Goal: Task Accomplishment & Management: Manage account settings

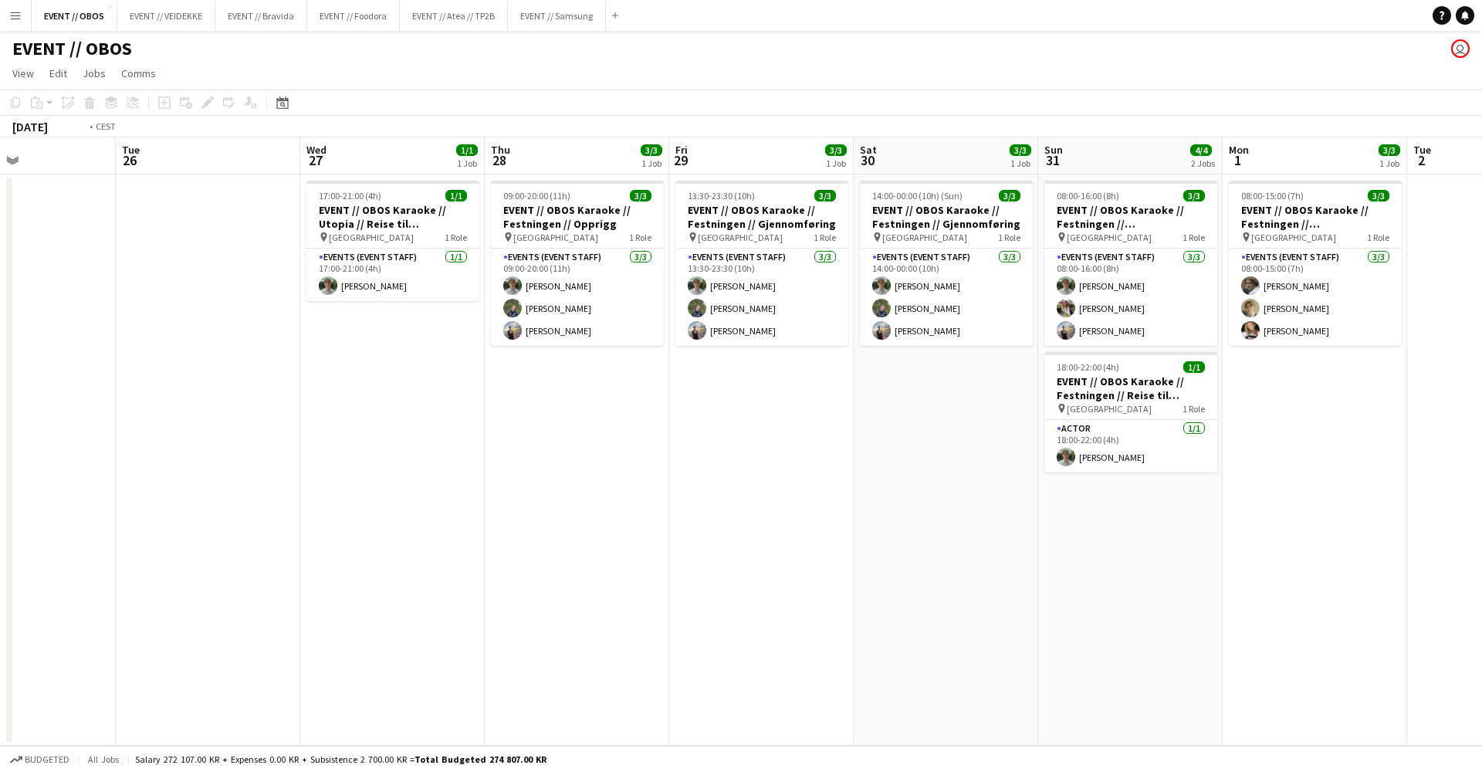
scroll to position [0, 438]
click at [467, 11] on button "EVENT // Atea // TP2B Close" at bounding box center [454, 16] width 108 height 30
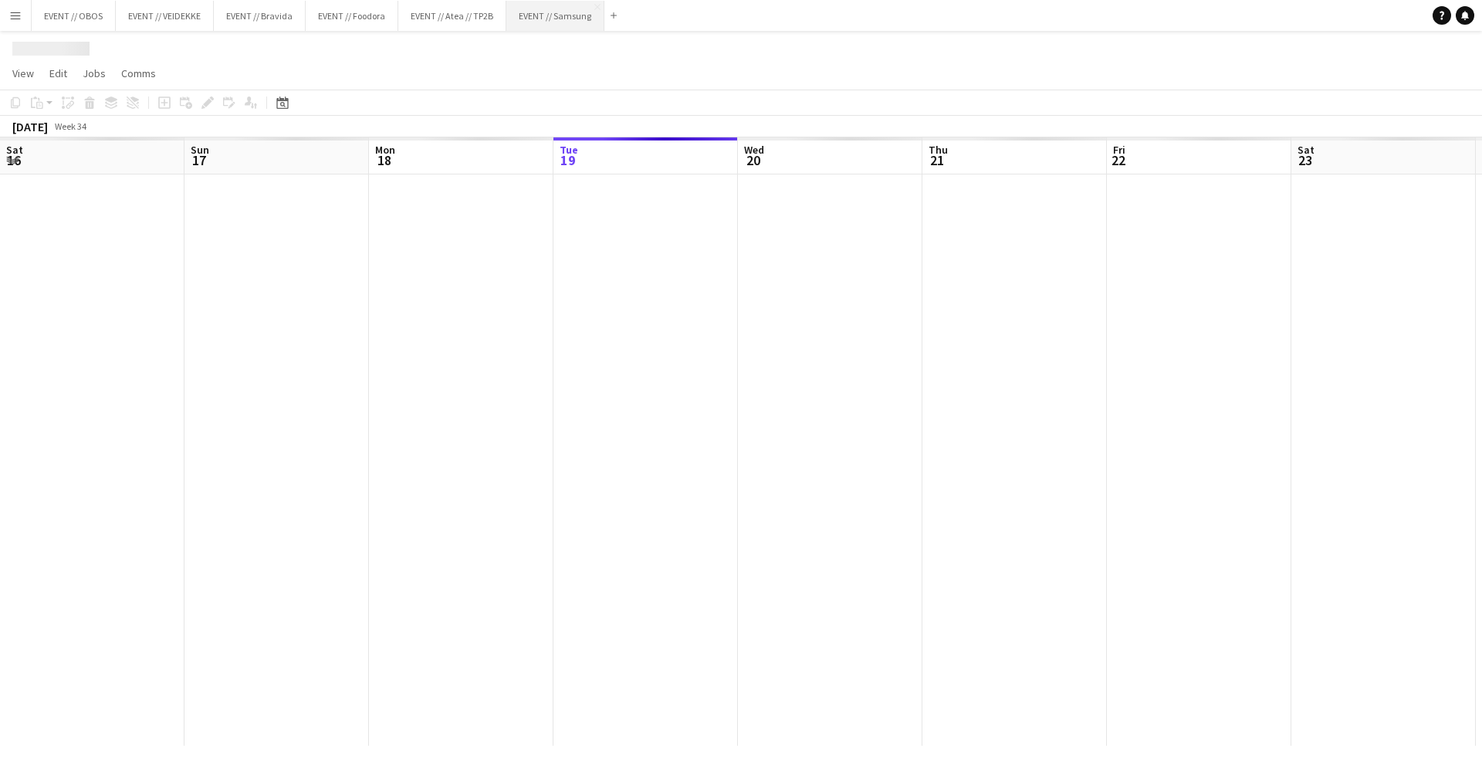
scroll to position [0, 369]
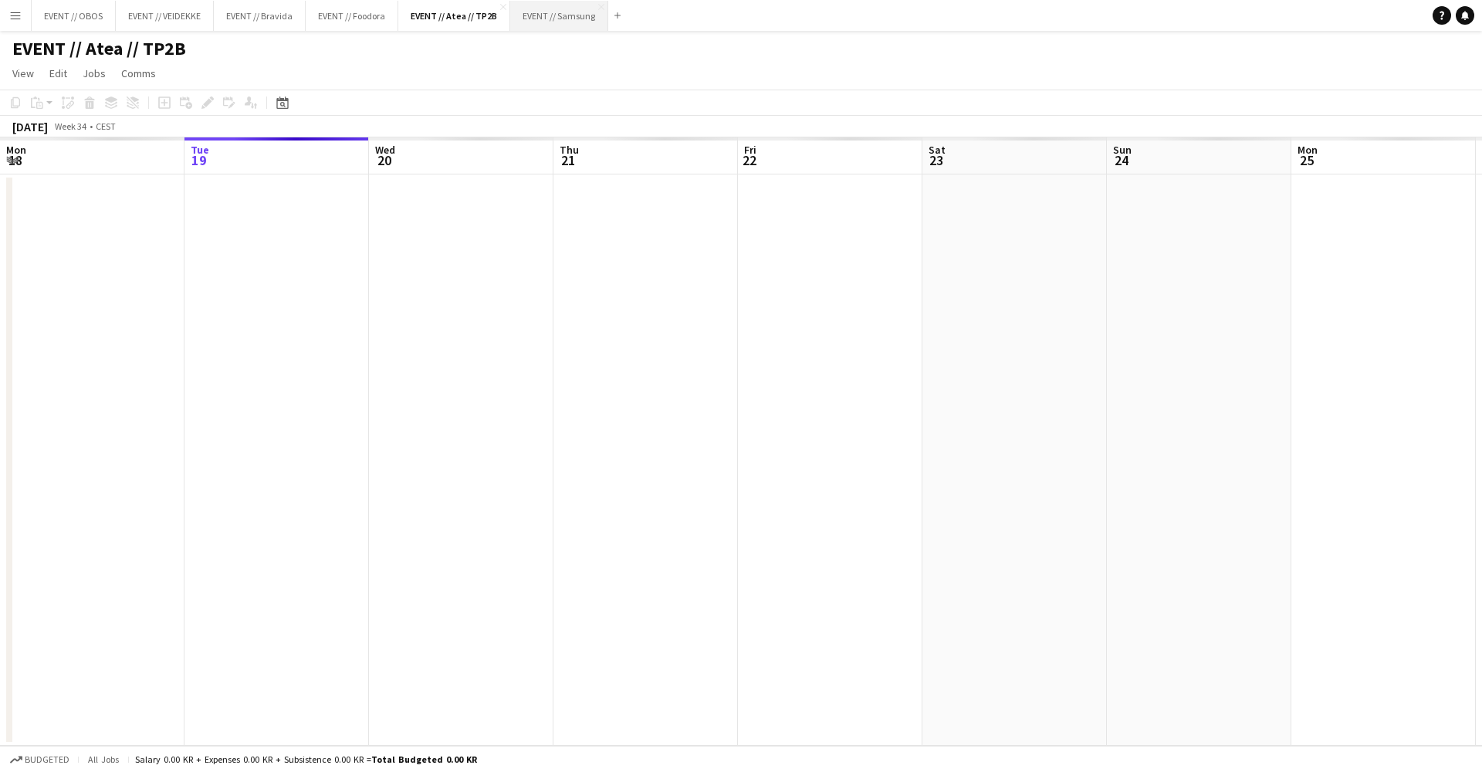
click at [536, 24] on button "EVENT // Samsung Close" at bounding box center [559, 16] width 98 height 30
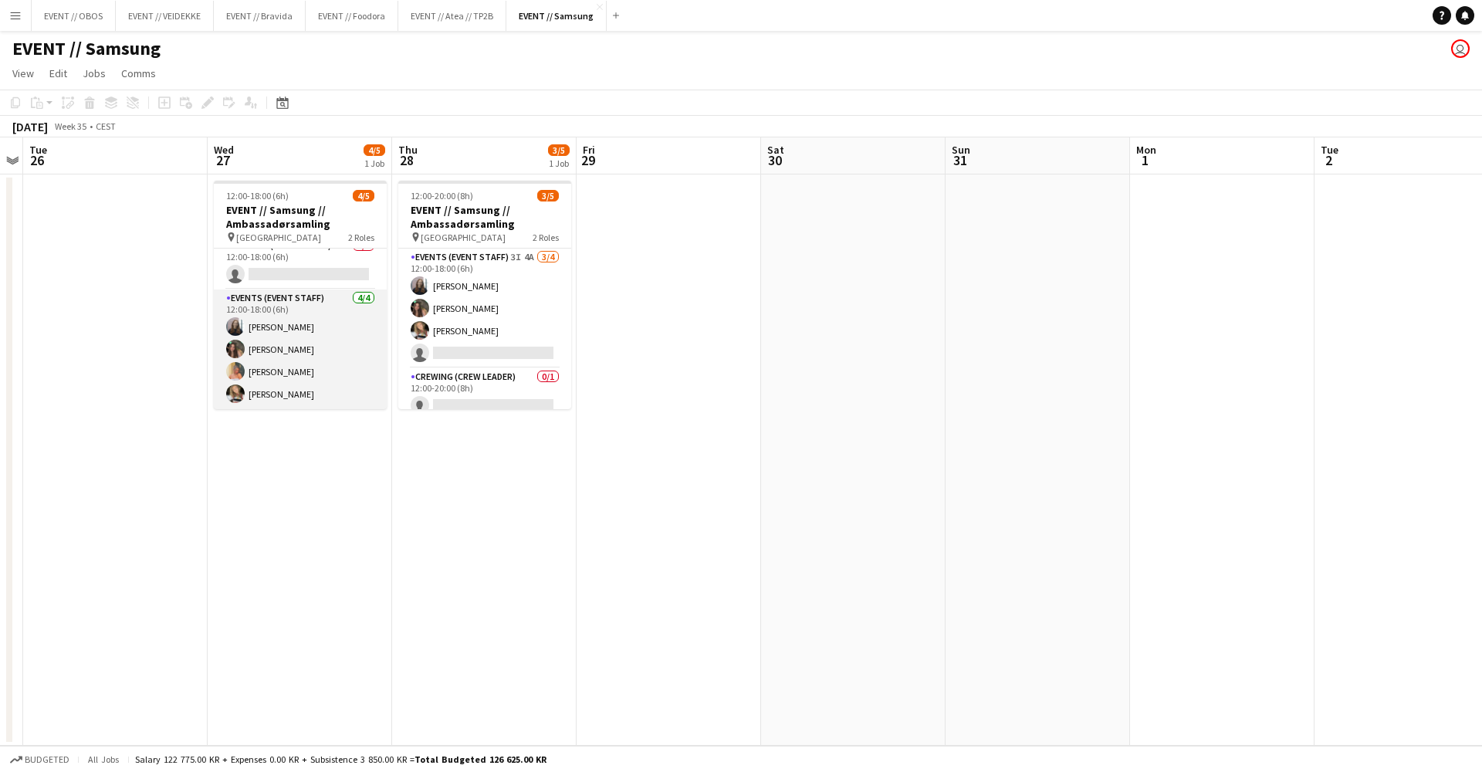
scroll to position [12, 0]
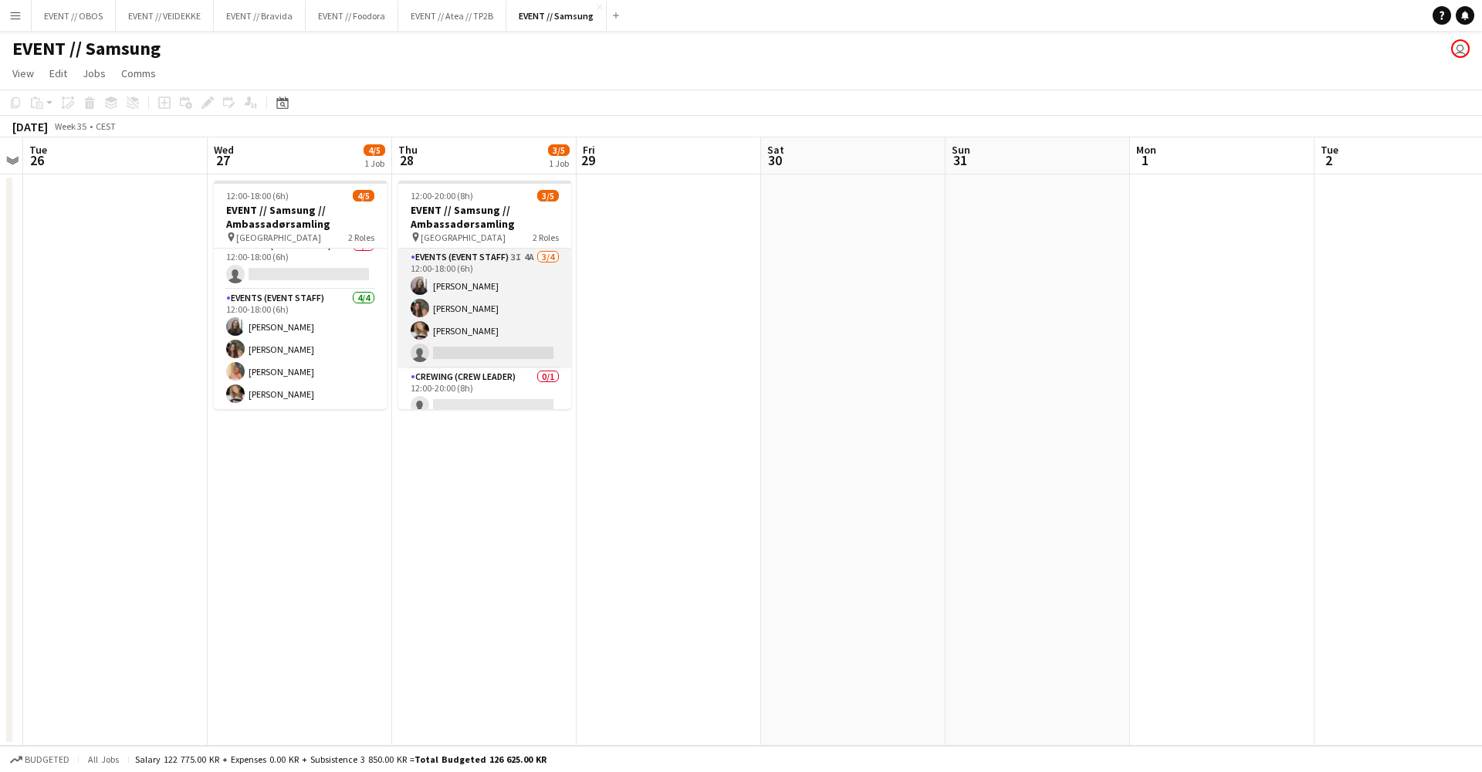
click at [435, 321] on app-card-role "Events (Event Staff) 3I 4A [DATE] 12:00-18:00 (6h) [PERSON_NAME] [PERSON_NAME] …" at bounding box center [484, 309] width 173 height 120
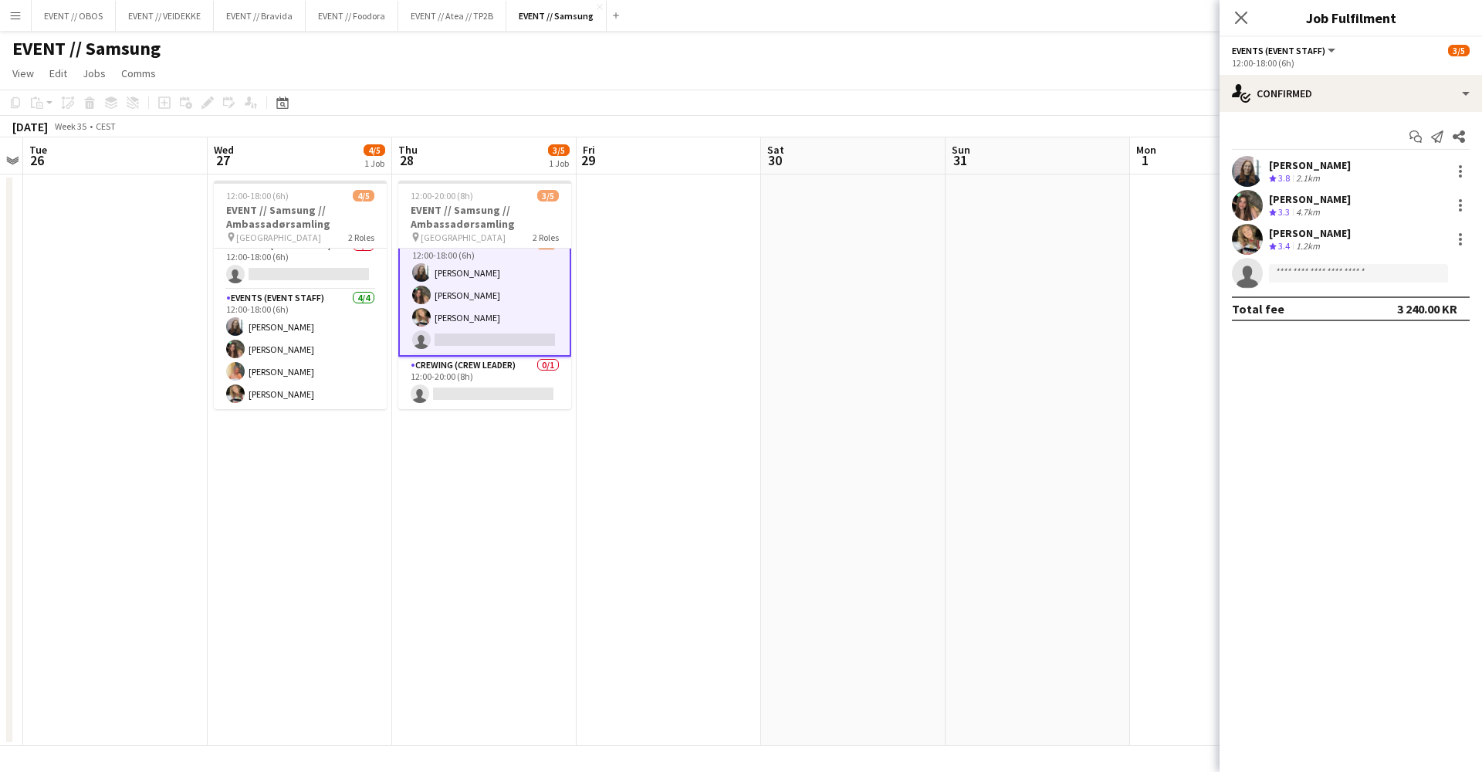
scroll to position [15, 0]
click at [583, 427] on app-date-cell at bounding box center [669, 459] width 184 height 571
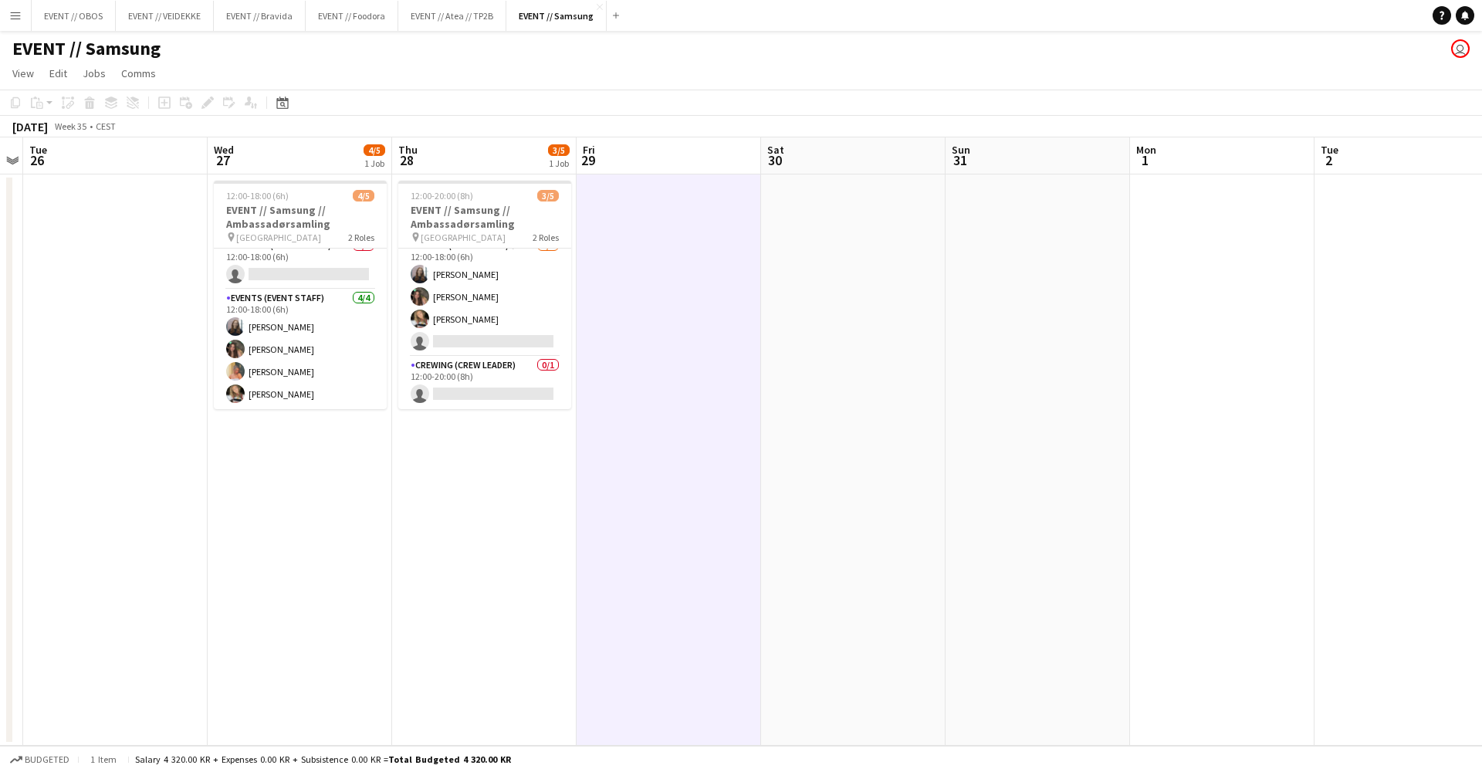
scroll to position [12, 0]
click at [431, 17] on button "EVENT // Atea // TP2B Close" at bounding box center [452, 16] width 108 height 30
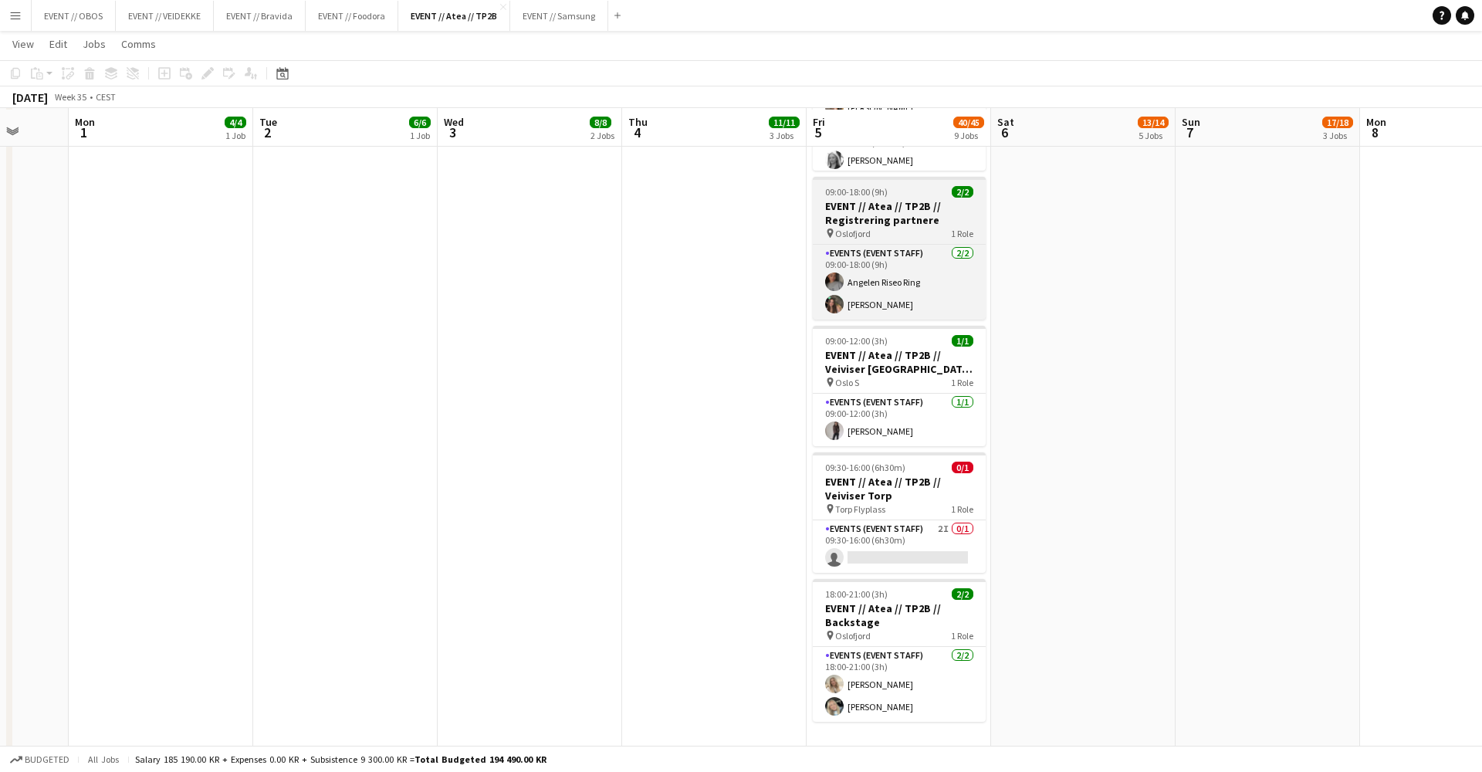
scroll to position [987, 0]
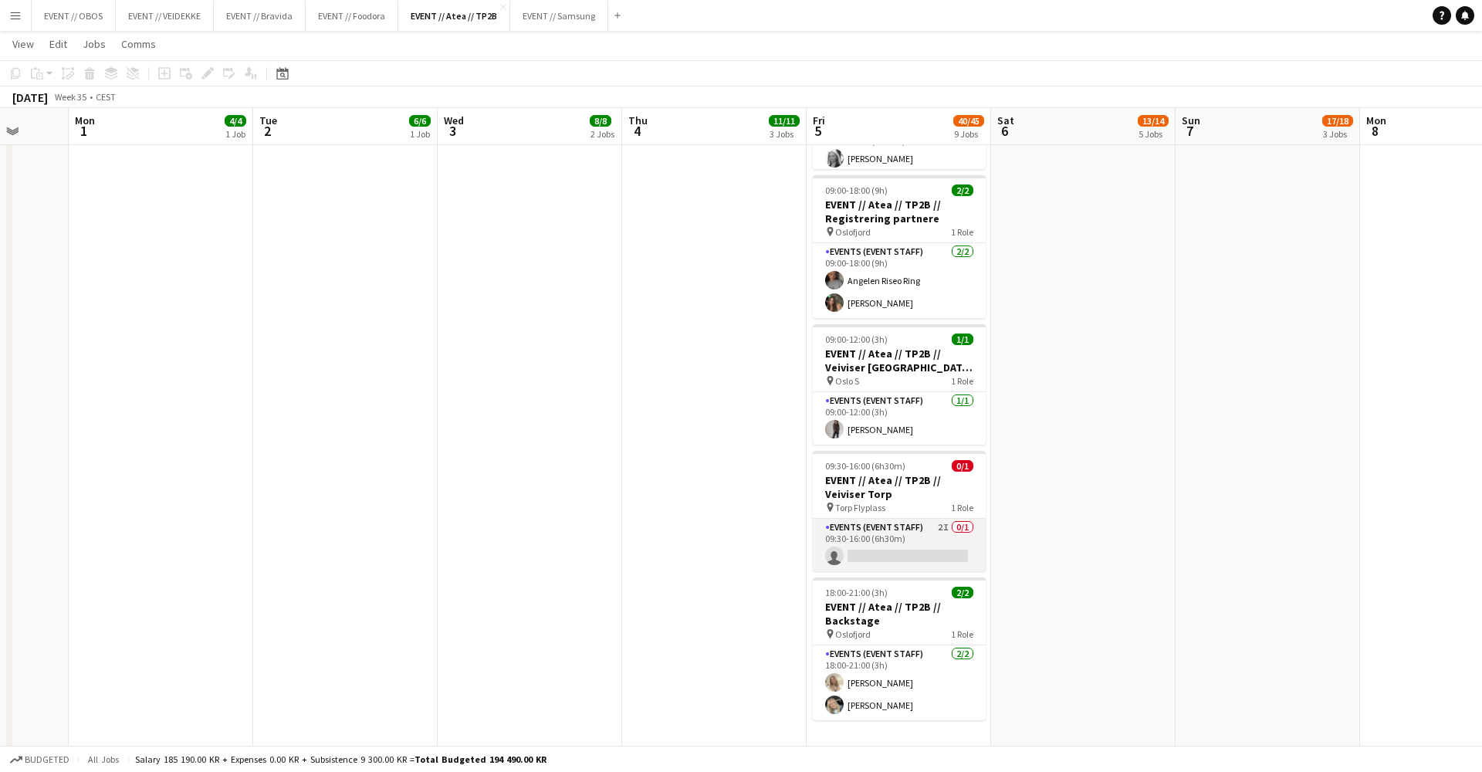
click at [858, 524] on app-card-role "Events (Event Staff) 2I 0/1 09:30-16:00 (6h30m) single-neutral-actions" at bounding box center [899, 545] width 173 height 52
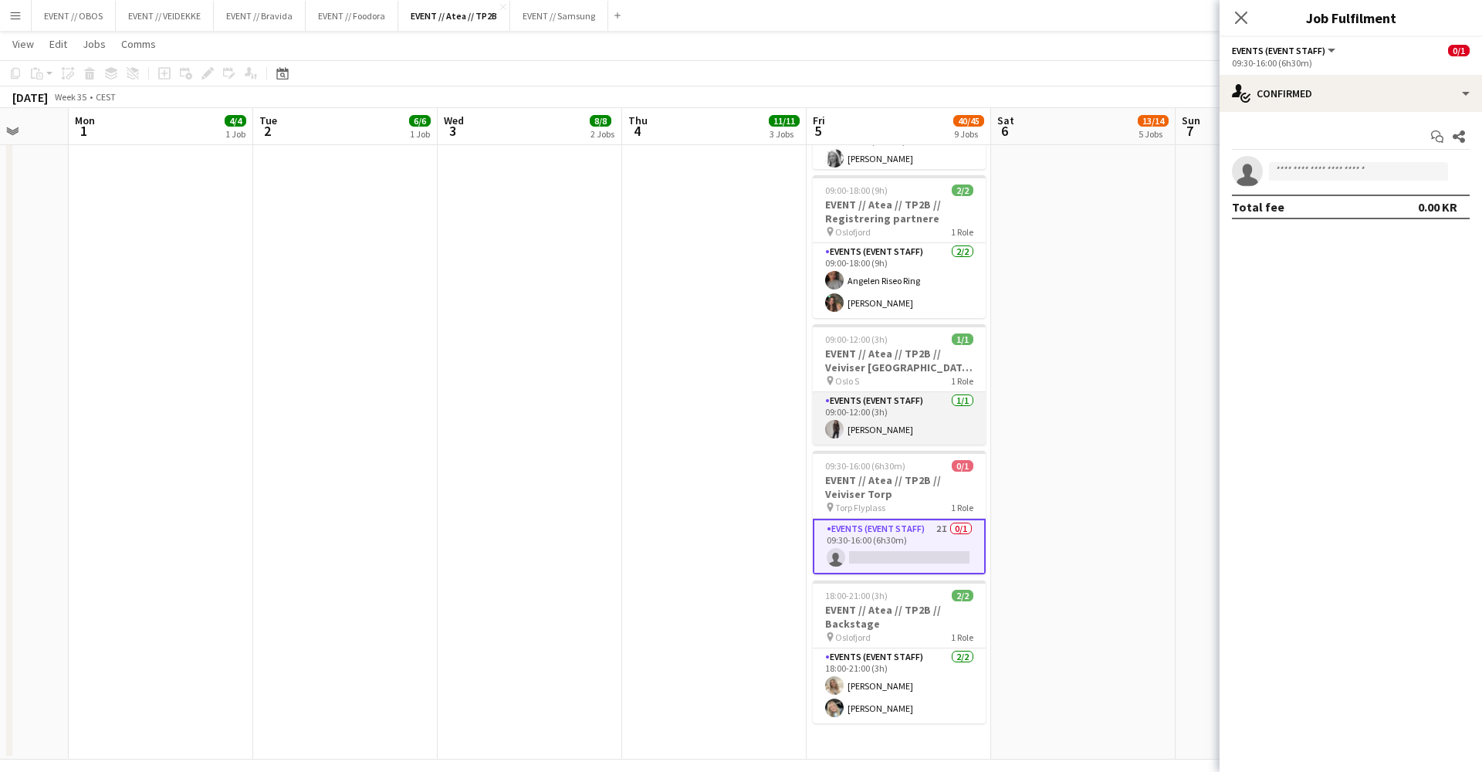
click at [863, 431] on app-card-role "Events (Event Staff) [DATE] 09:00-12:00 (3h) [PERSON_NAME]" at bounding box center [899, 418] width 173 height 52
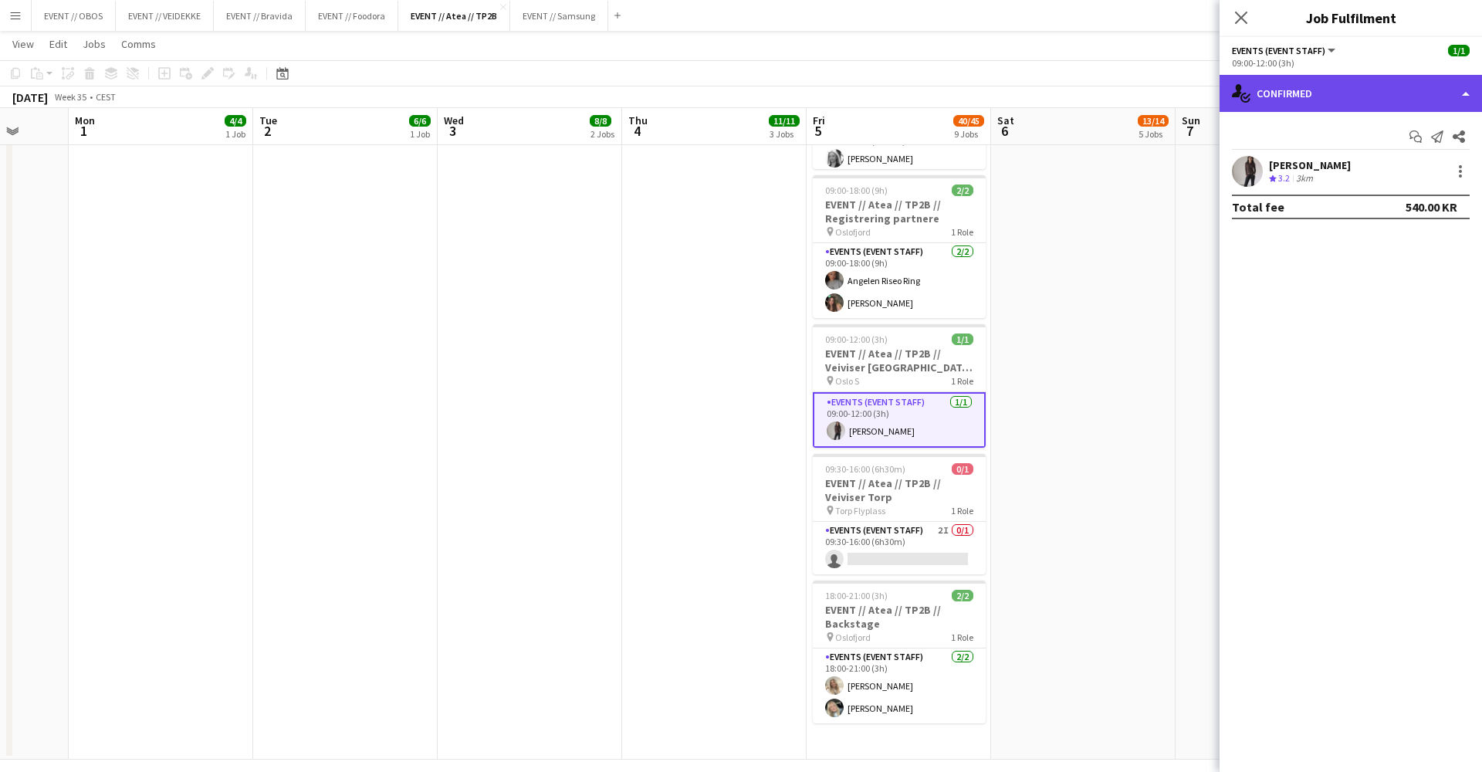
click at [1281, 100] on div "single-neutral-actions-check-2 Confirmed" at bounding box center [1351, 93] width 262 height 37
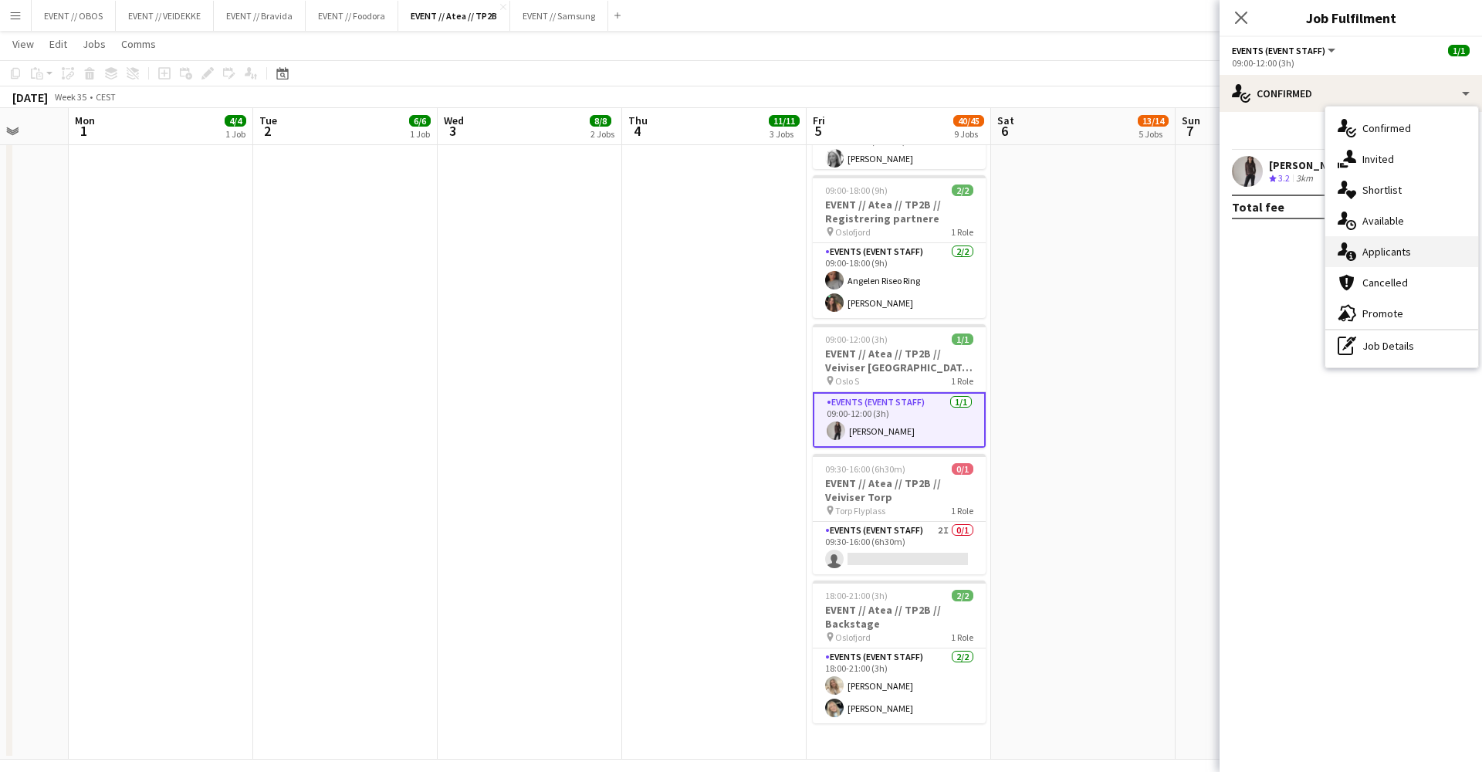
click at [1361, 261] on div "single-neutral-actions-information Applicants" at bounding box center [1401, 251] width 153 height 31
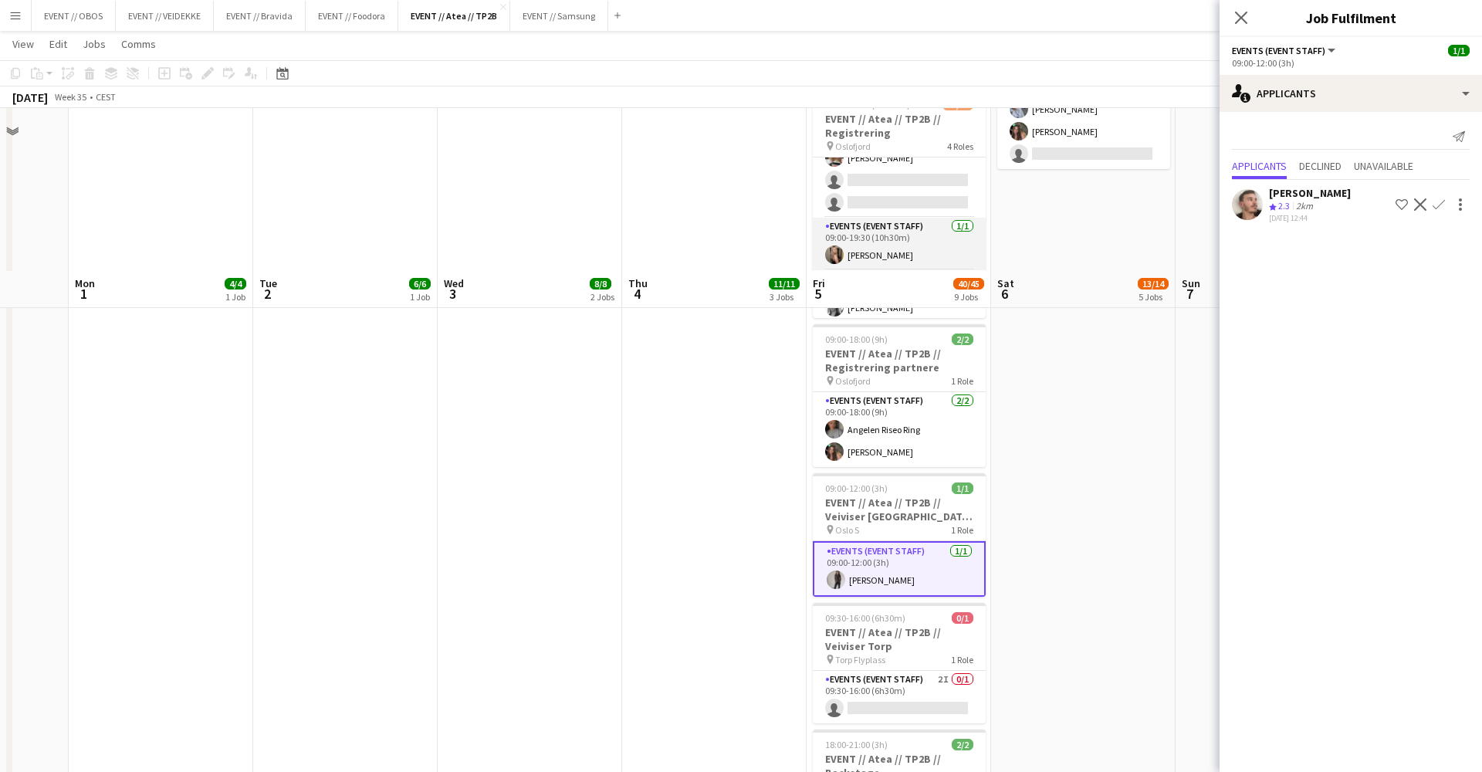
scroll to position [1001, 0]
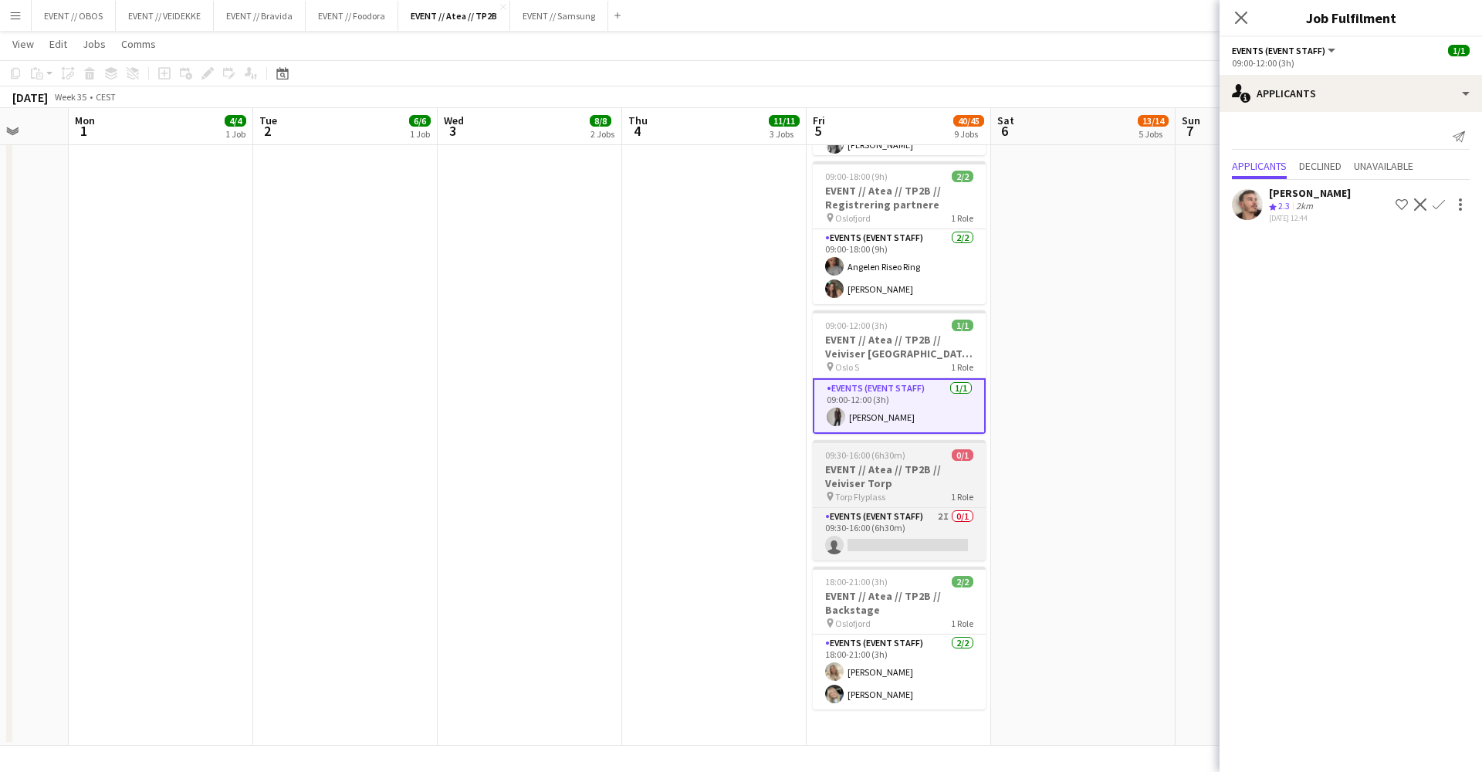
click at [868, 506] on app-job-card "09:30-16:00 (6h30m) 0/1 EVENT // Atea // TP2B // Veiviser Torp pin Torp Flyplas…" at bounding box center [899, 500] width 173 height 120
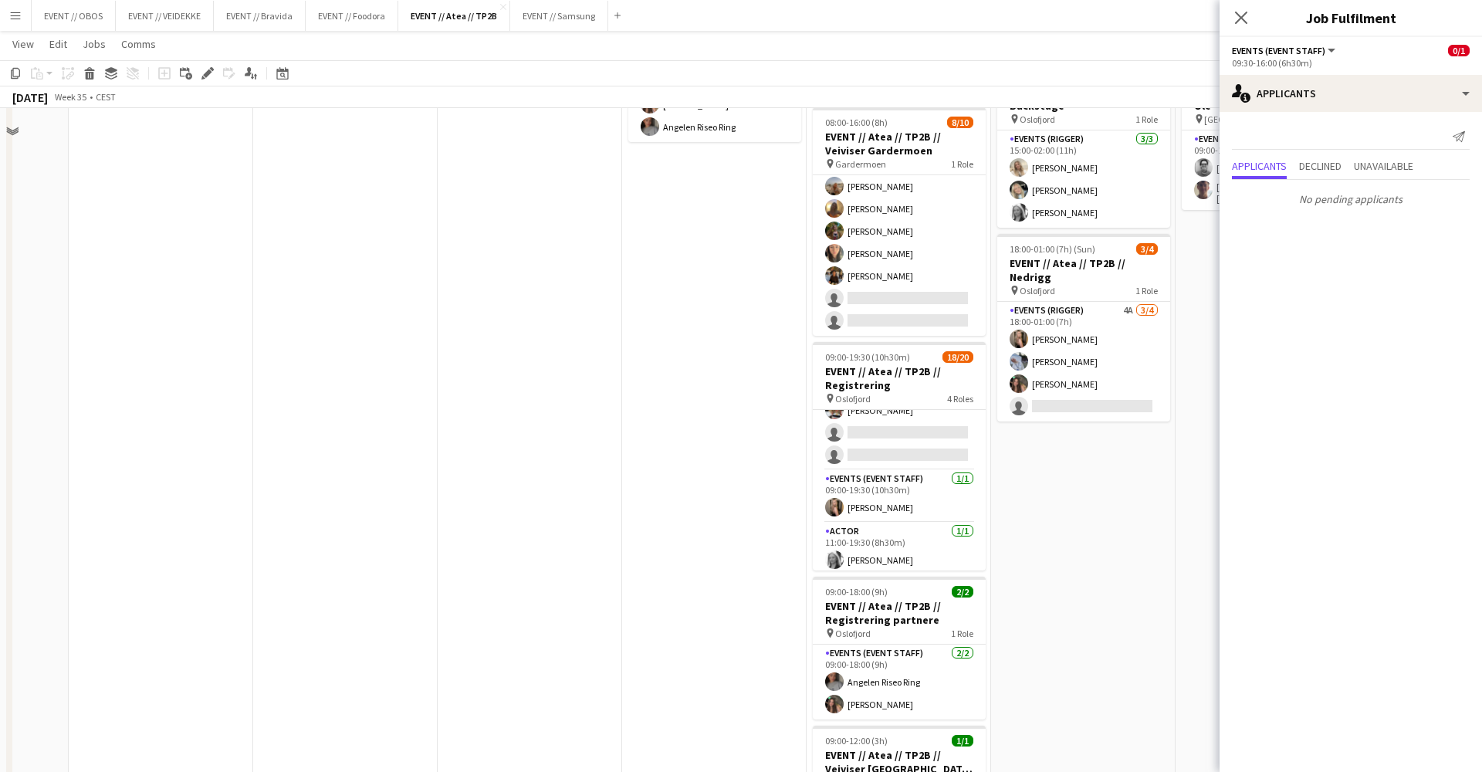
scroll to position [503, 0]
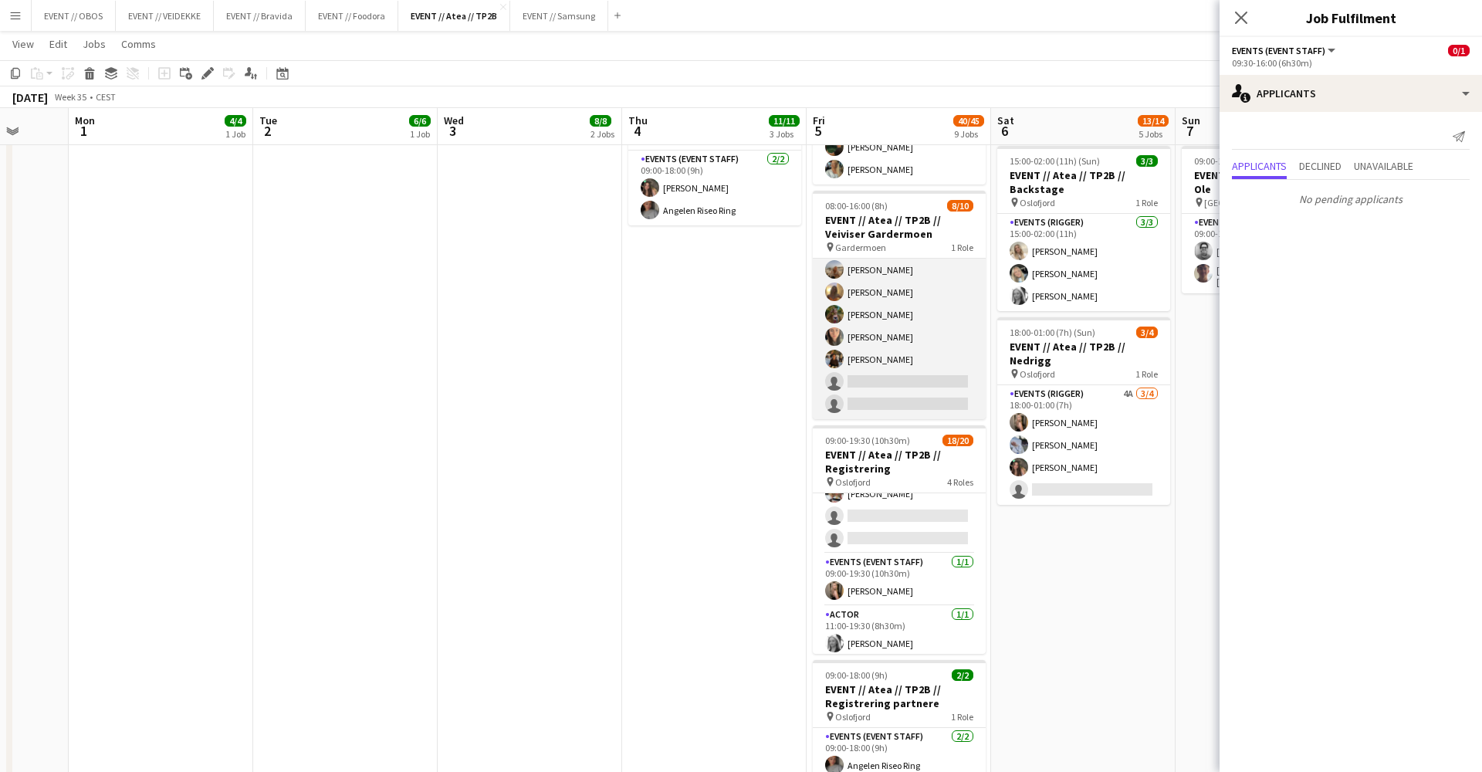
click at [888, 402] on app-card-role "Events (Event Staff) 11I 3A [DATE] 08:00-16:00 (8h) [PERSON_NAME] [PERSON_NAME]…" at bounding box center [899, 292] width 173 height 254
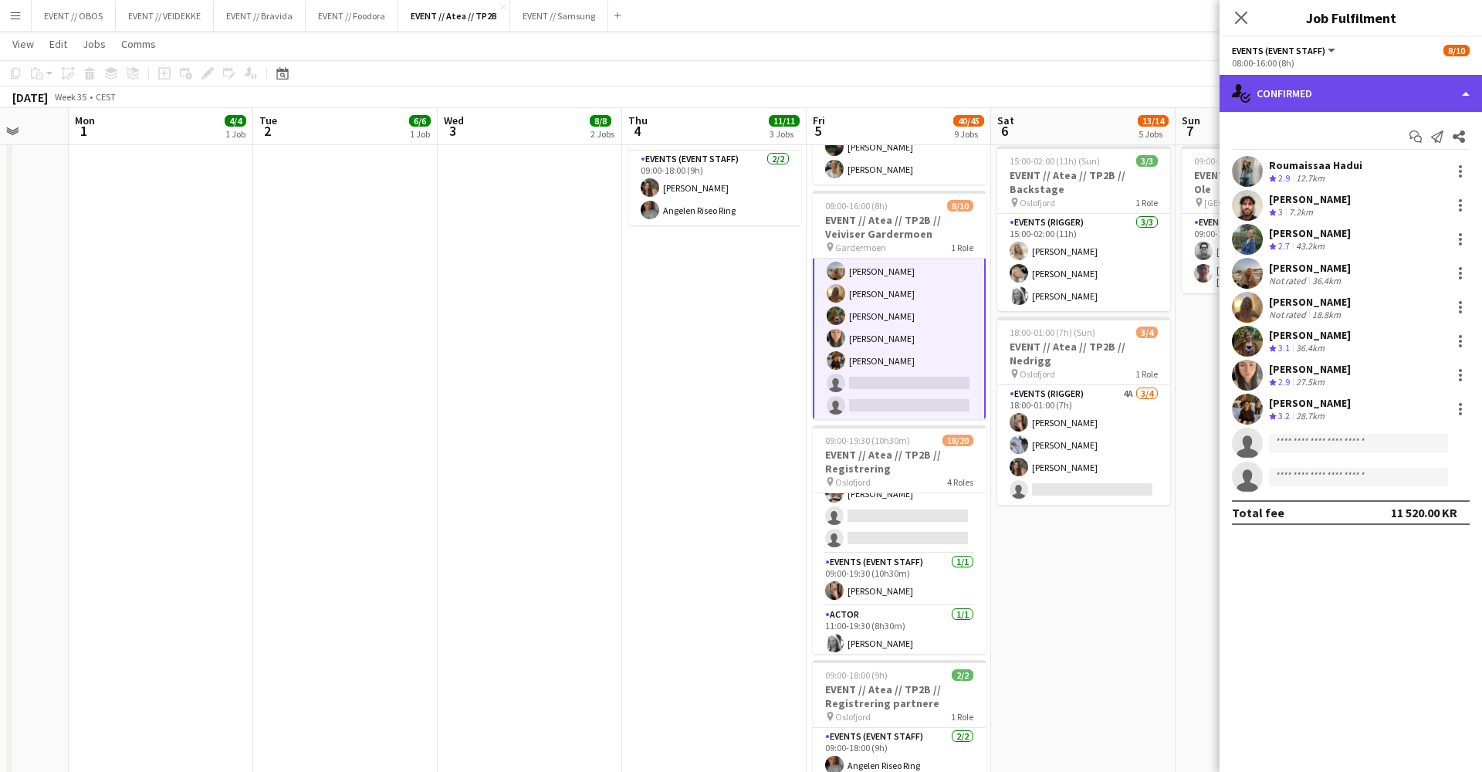
click at [1296, 91] on div "single-neutral-actions-check-2 Confirmed" at bounding box center [1351, 93] width 262 height 37
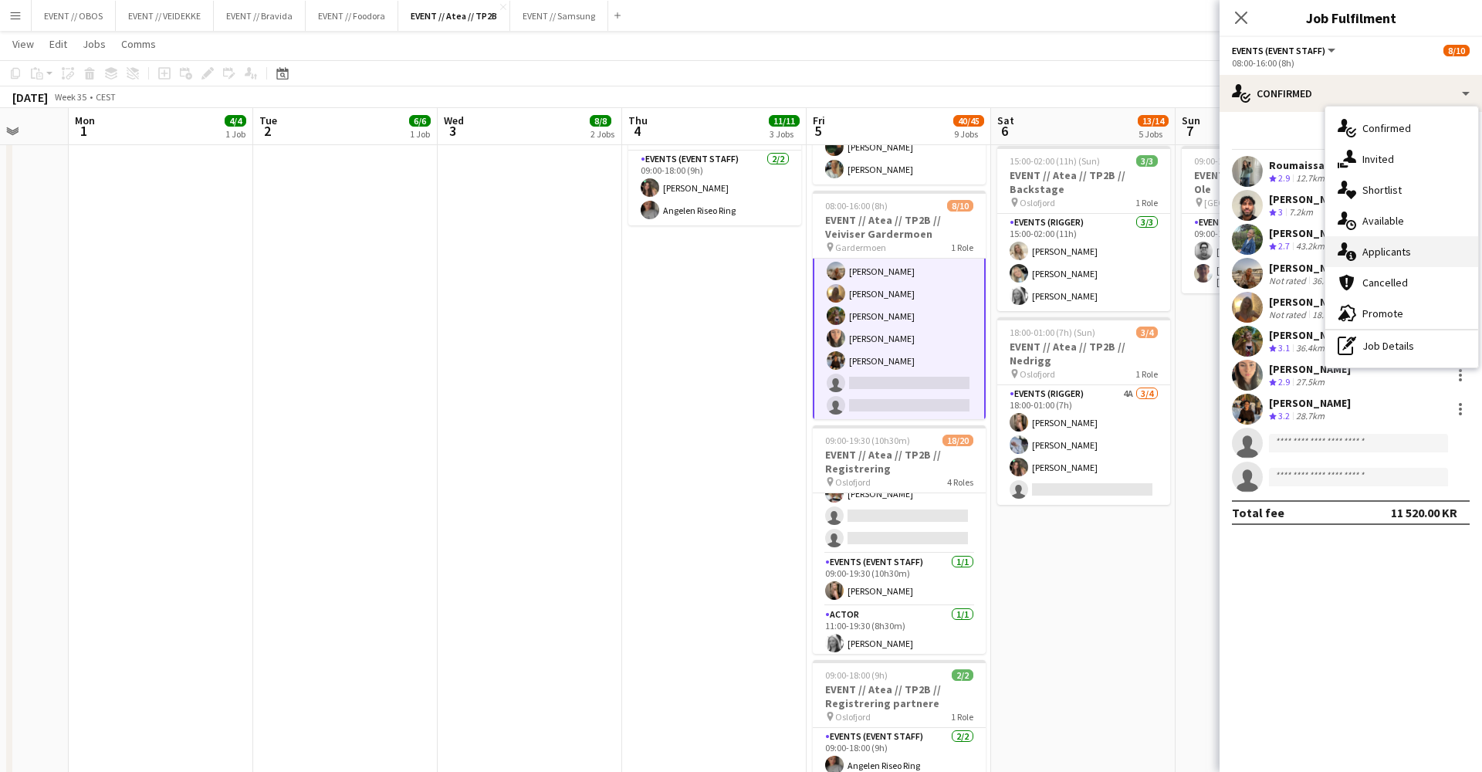
click at [1370, 248] on div "single-neutral-actions-information Applicants" at bounding box center [1401, 251] width 153 height 31
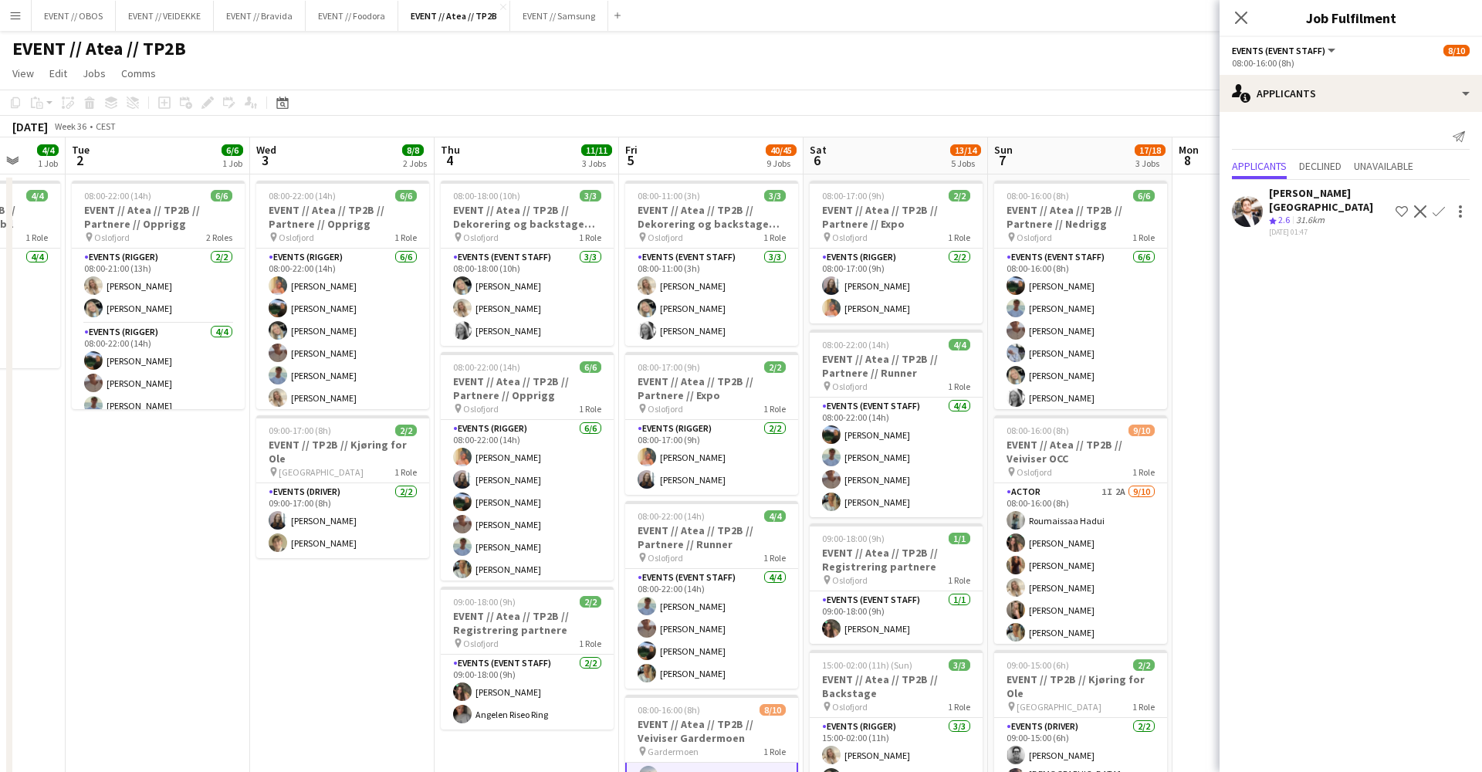
scroll to position [0, 675]
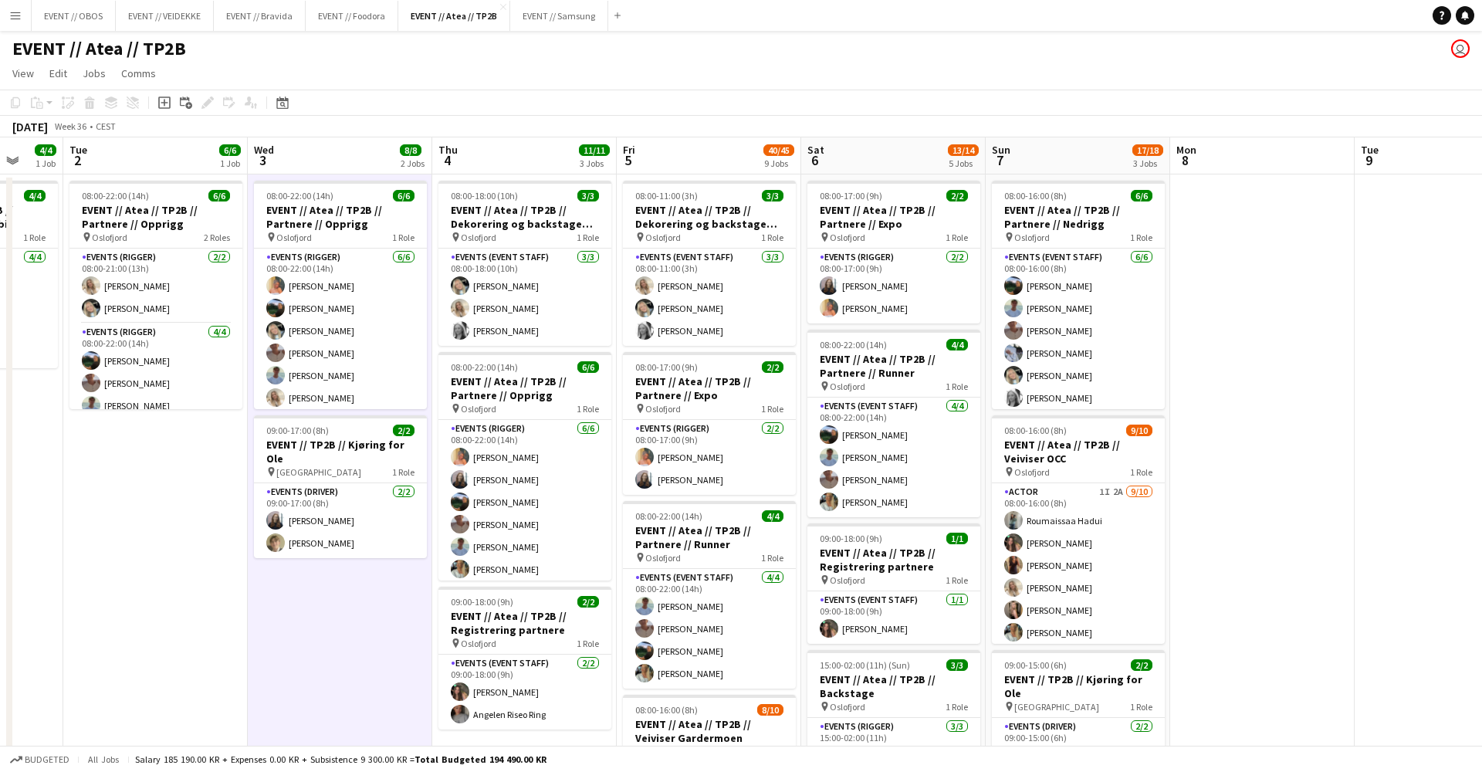
scroll to position [0, 0]
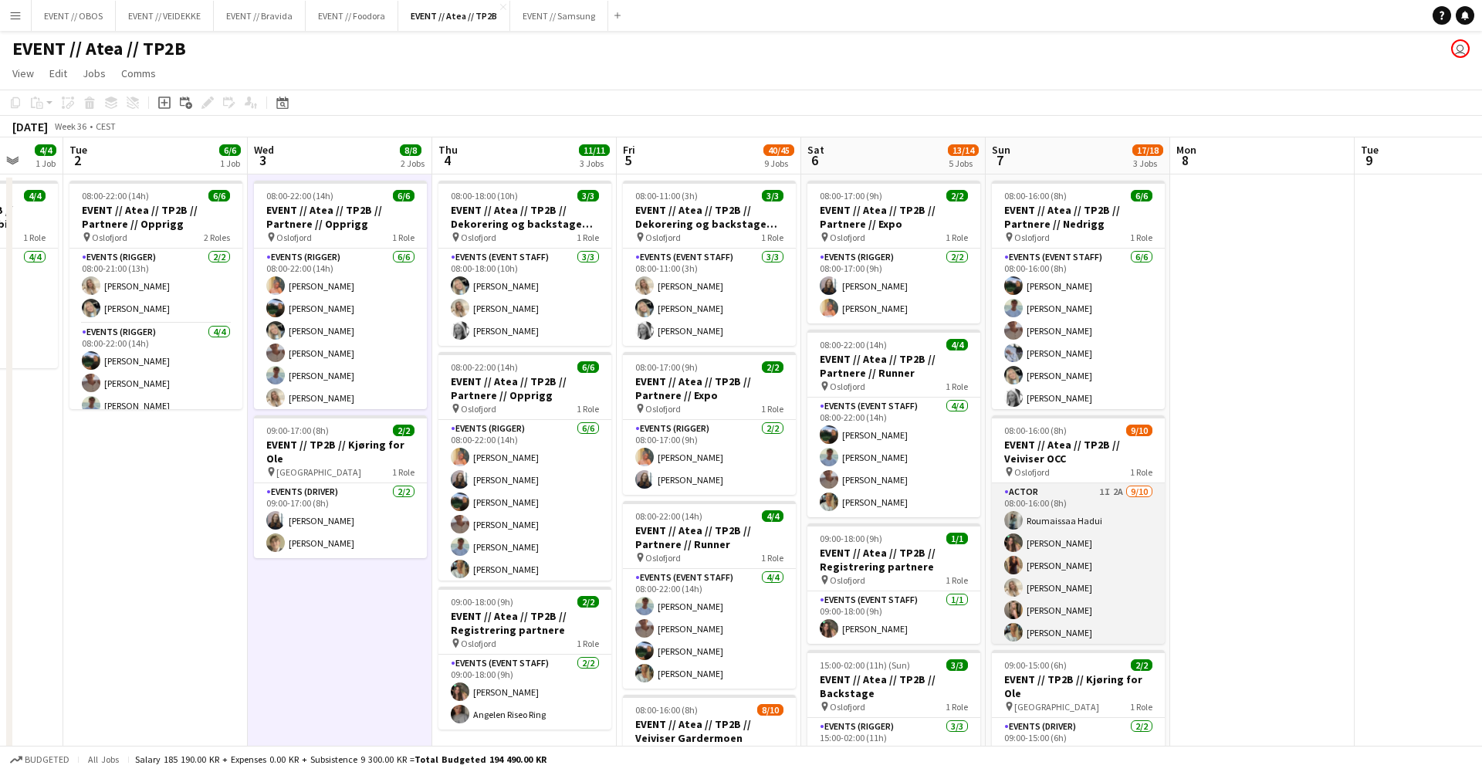
click at [1103, 588] on app-card-role "Actor 1I 2A [DATE] 08:00-16:00 (8h) [PERSON_NAME] [PERSON_NAME] [PERSON_NAME] […" at bounding box center [1078, 610] width 173 height 254
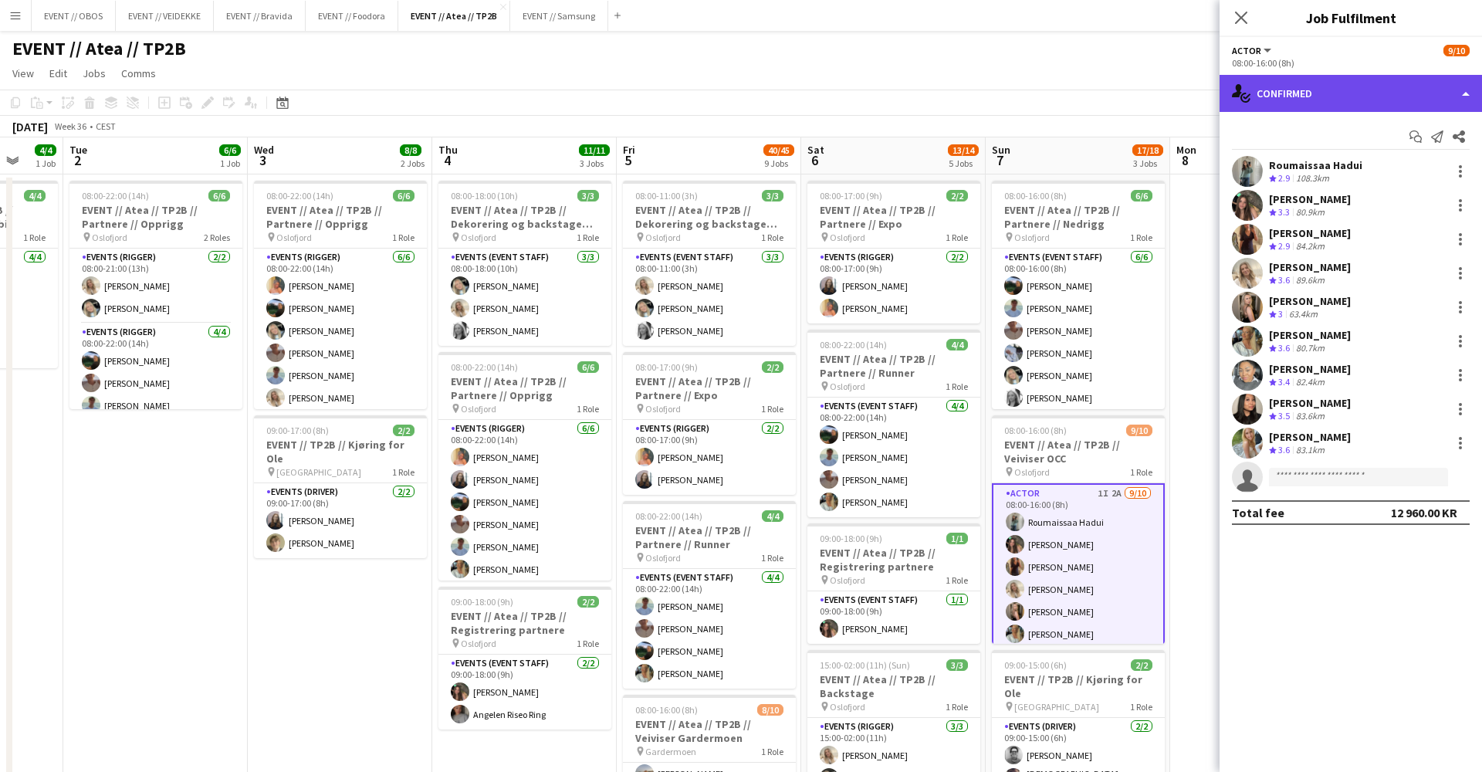
click at [1296, 100] on div "single-neutral-actions-check-2 Confirmed" at bounding box center [1351, 93] width 262 height 37
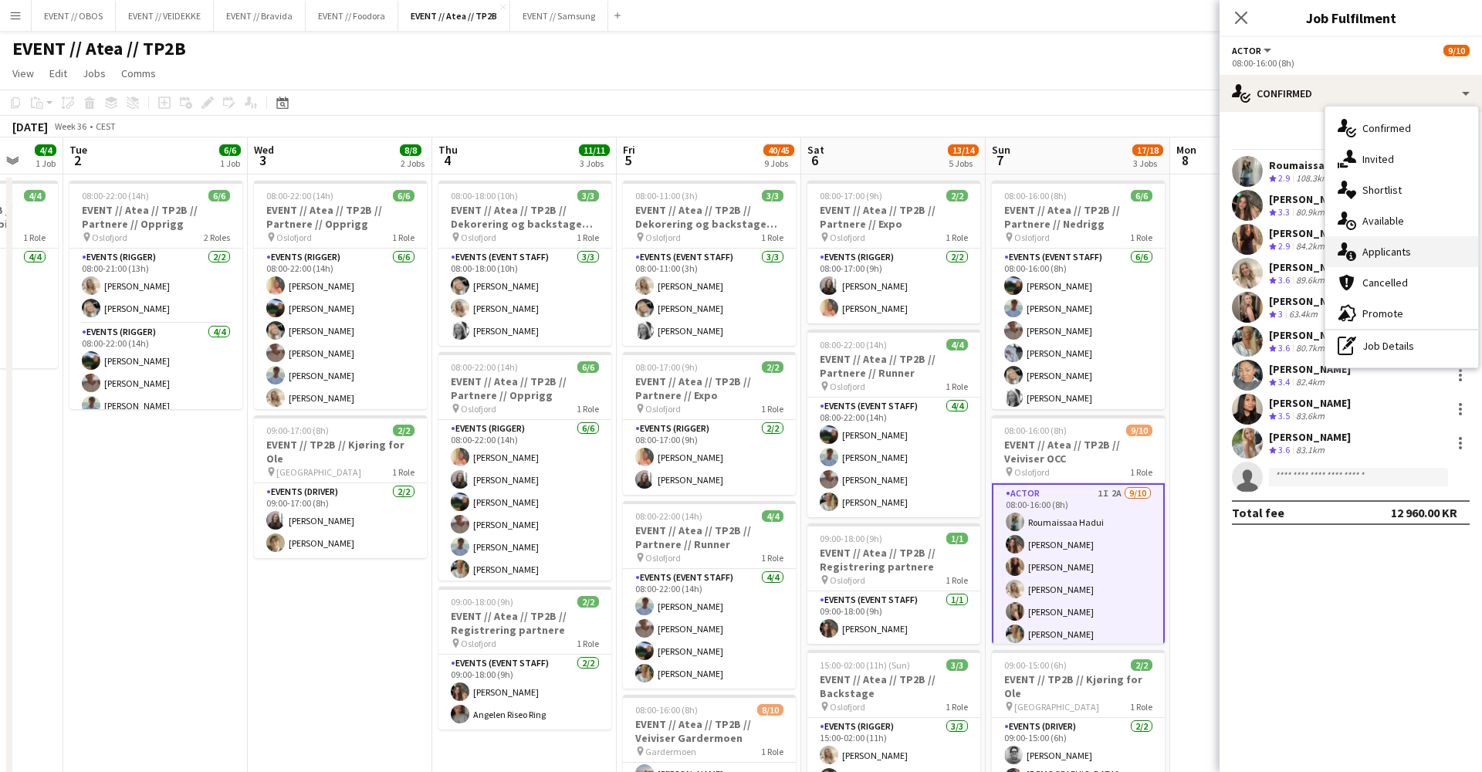
click at [1366, 245] on div "single-neutral-actions-information Applicants" at bounding box center [1401, 251] width 153 height 31
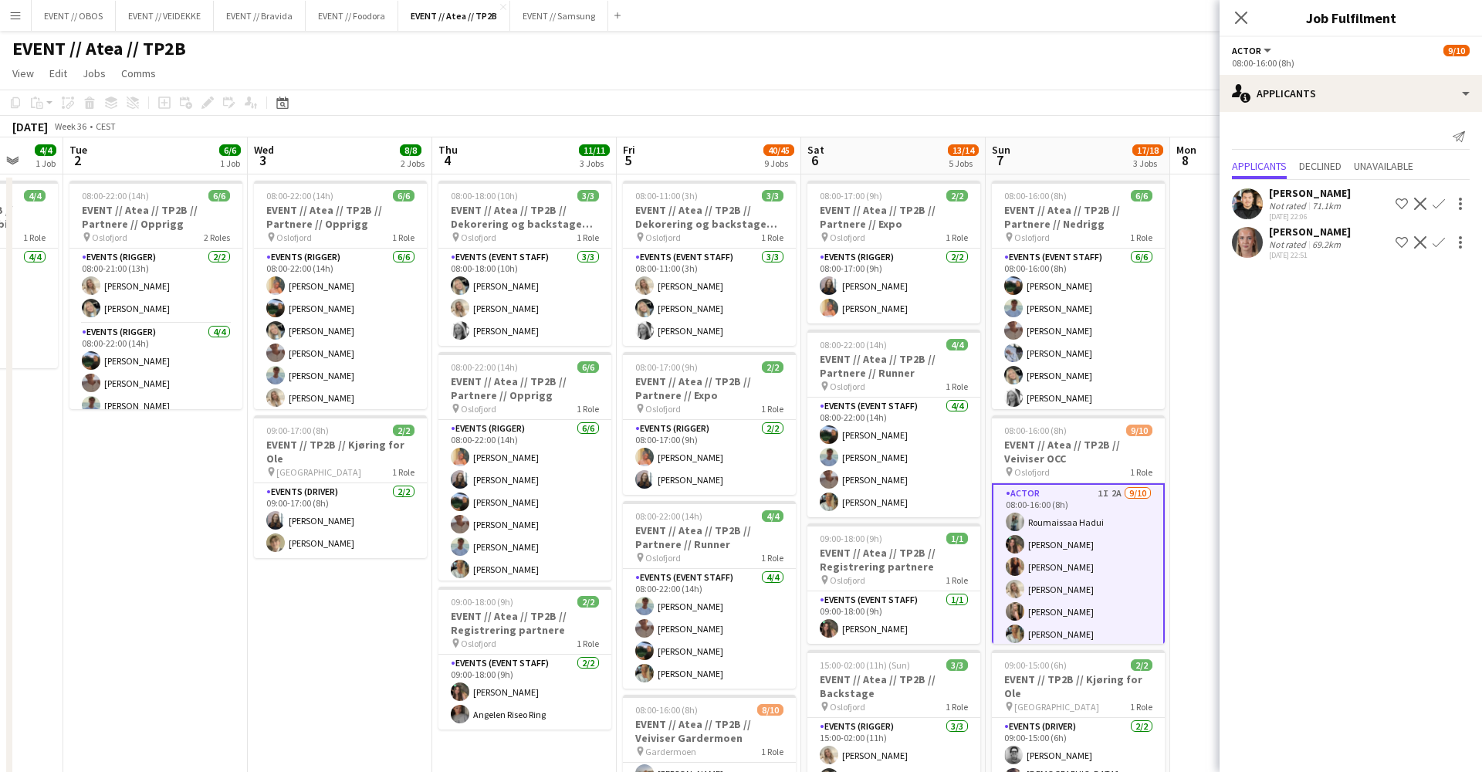
click at [1263, 228] on div "[PERSON_NAME][GEOGRAPHIC_DATA] Not rated 69.2km [DATE] 22:51 Shortlist crew Dec…" at bounding box center [1351, 243] width 262 height 36
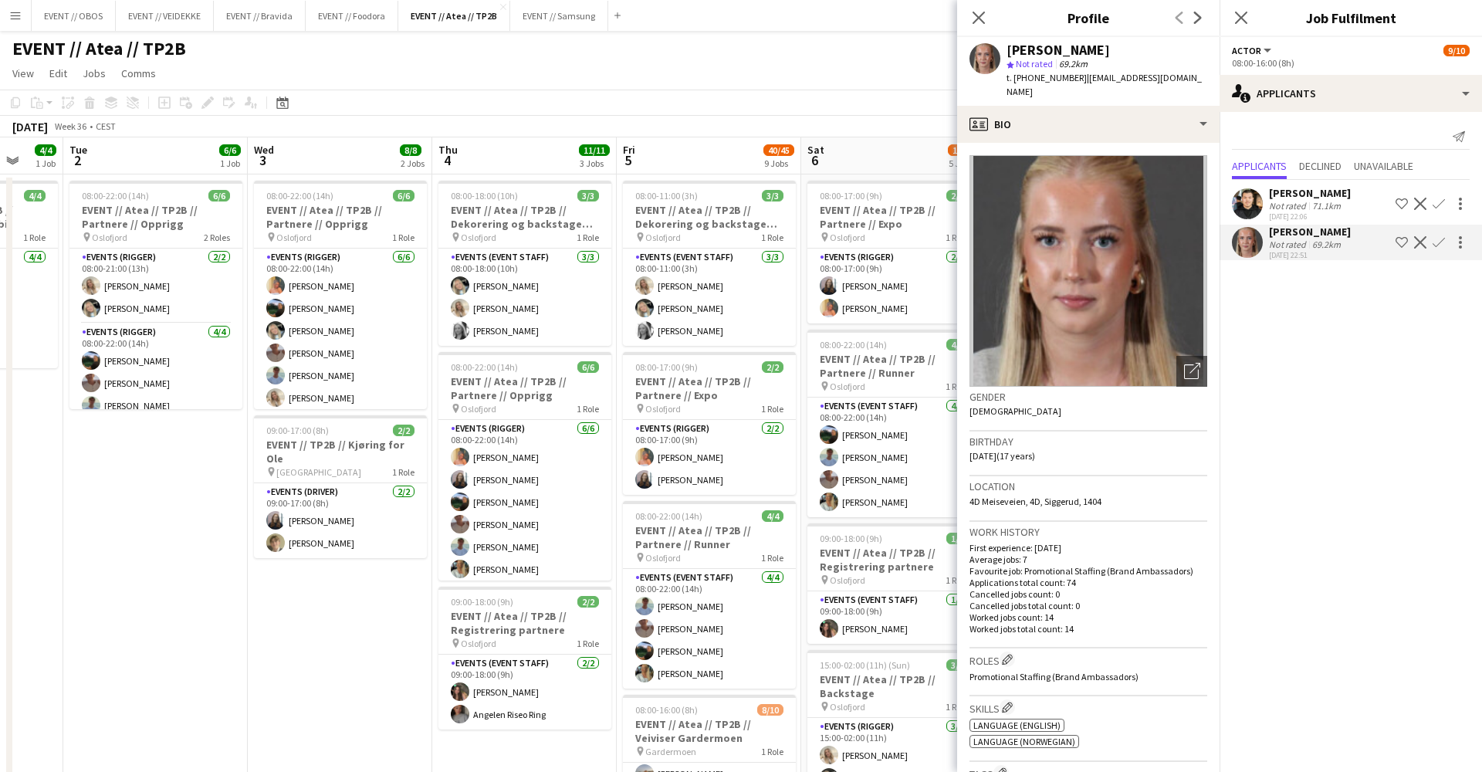
click at [912, 81] on app-page-menu "View Day view expanded Day view collapsed Month view Date picker Jump to [DATE]…" at bounding box center [741, 74] width 1482 height 29
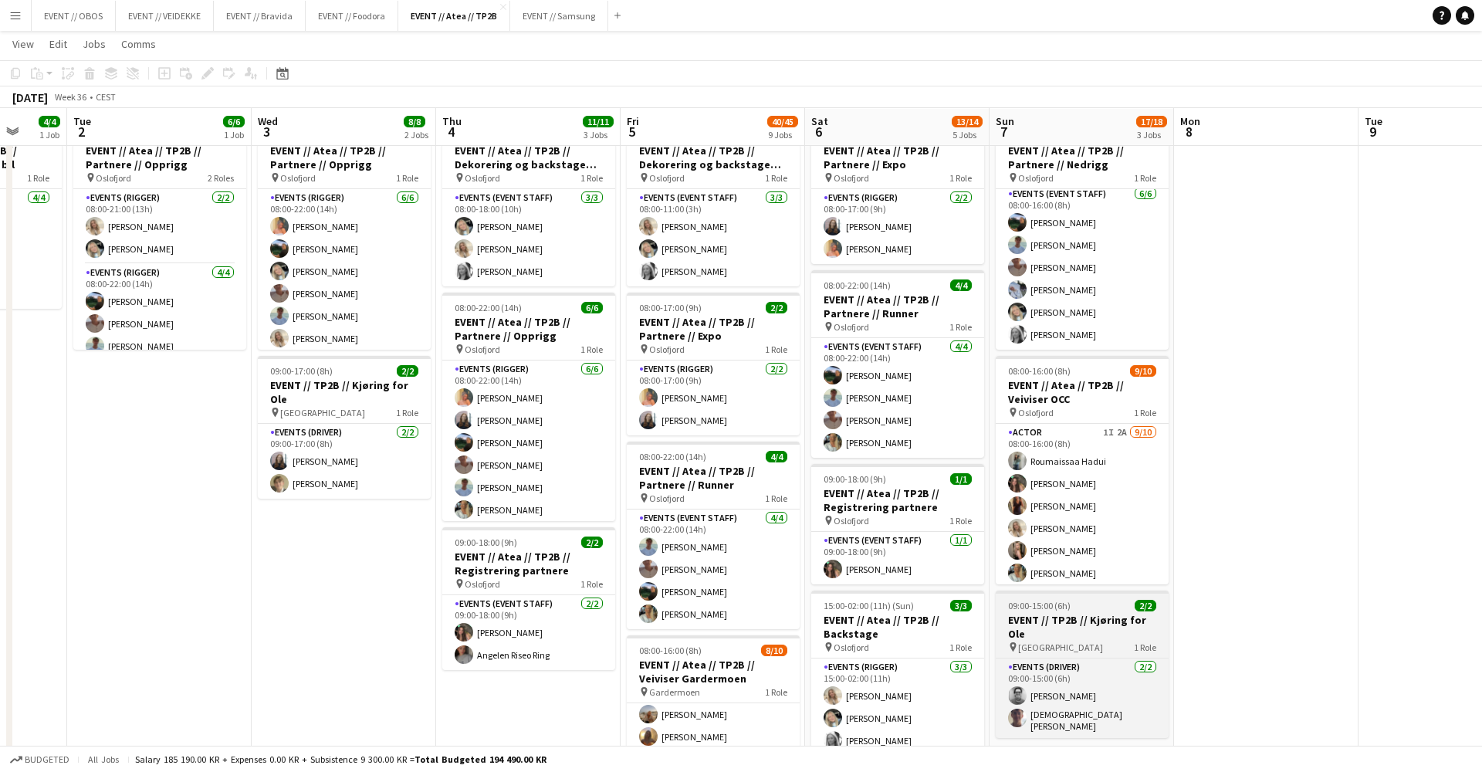
scroll to position [59, 0]
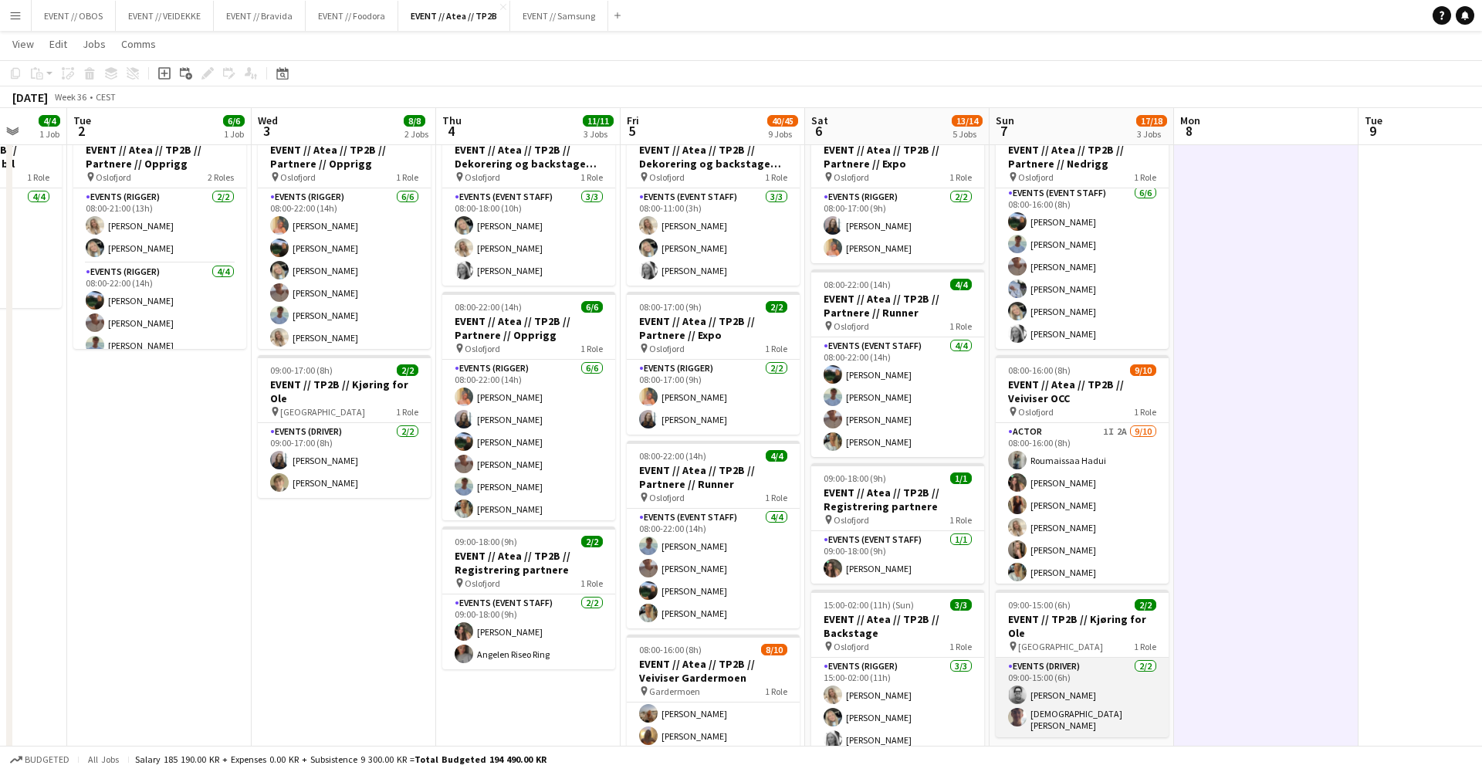
click at [1113, 676] on app-card-role "Events (Driver) [DATE] 09:00-15:00 (6h) [PERSON_NAME] [PERSON_NAME]" at bounding box center [1082, 698] width 173 height 80
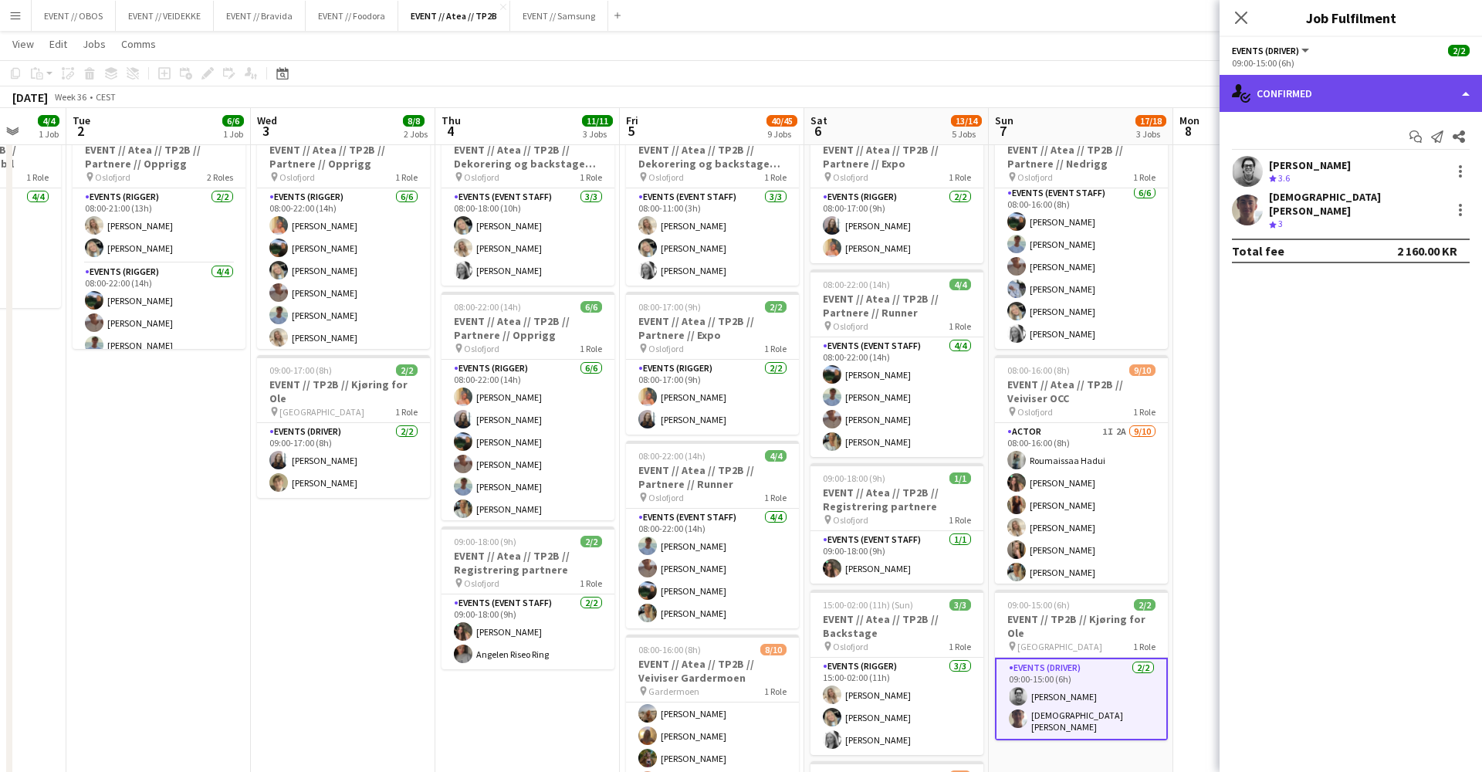
click at [1277, 94] on div "single-neutral-actions-check-2 Confirmed" at bounding box center [1351, 93] width 262 height 37
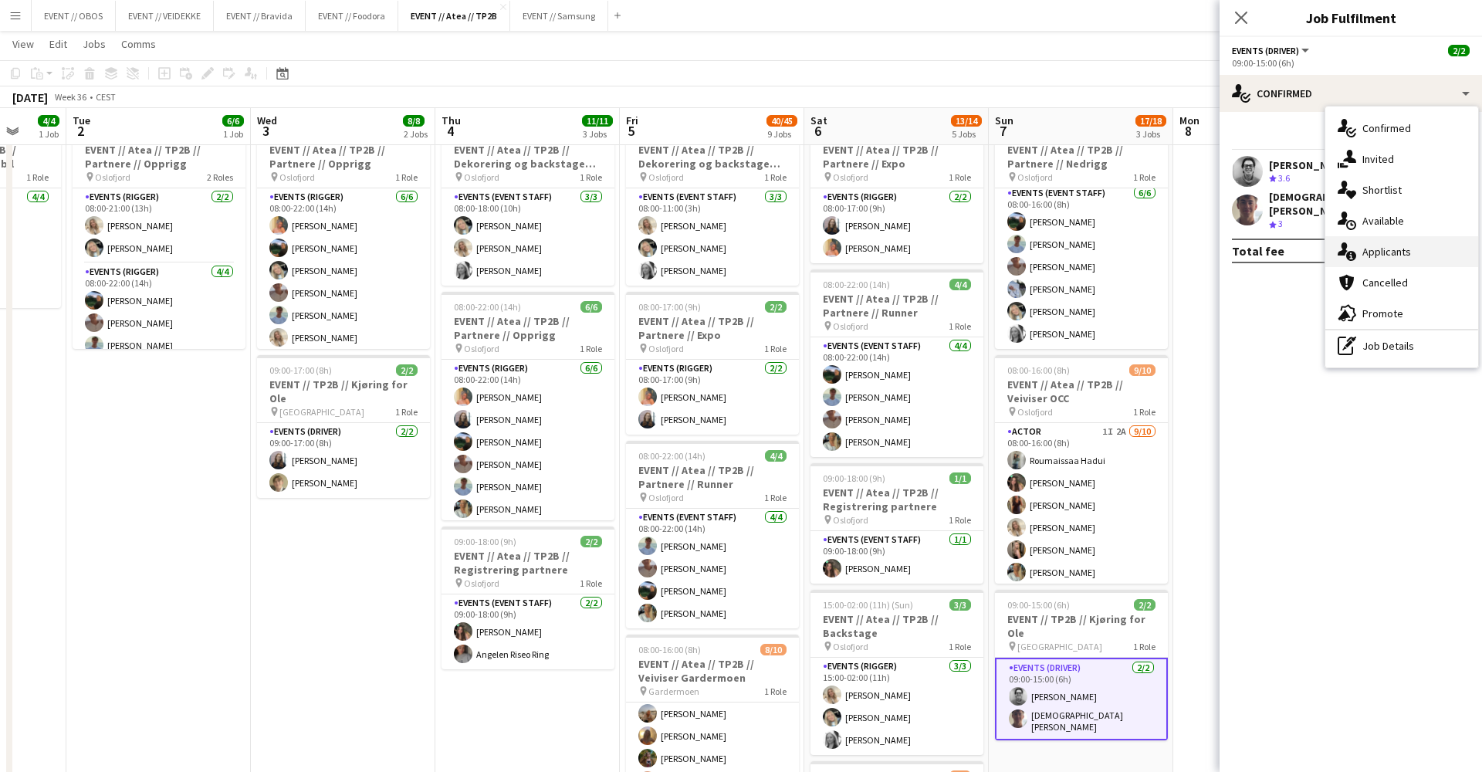
click at [1338, 252] on icon "single-neutral-actions-information" at bounding box center [1347, 251] width 19 height 19
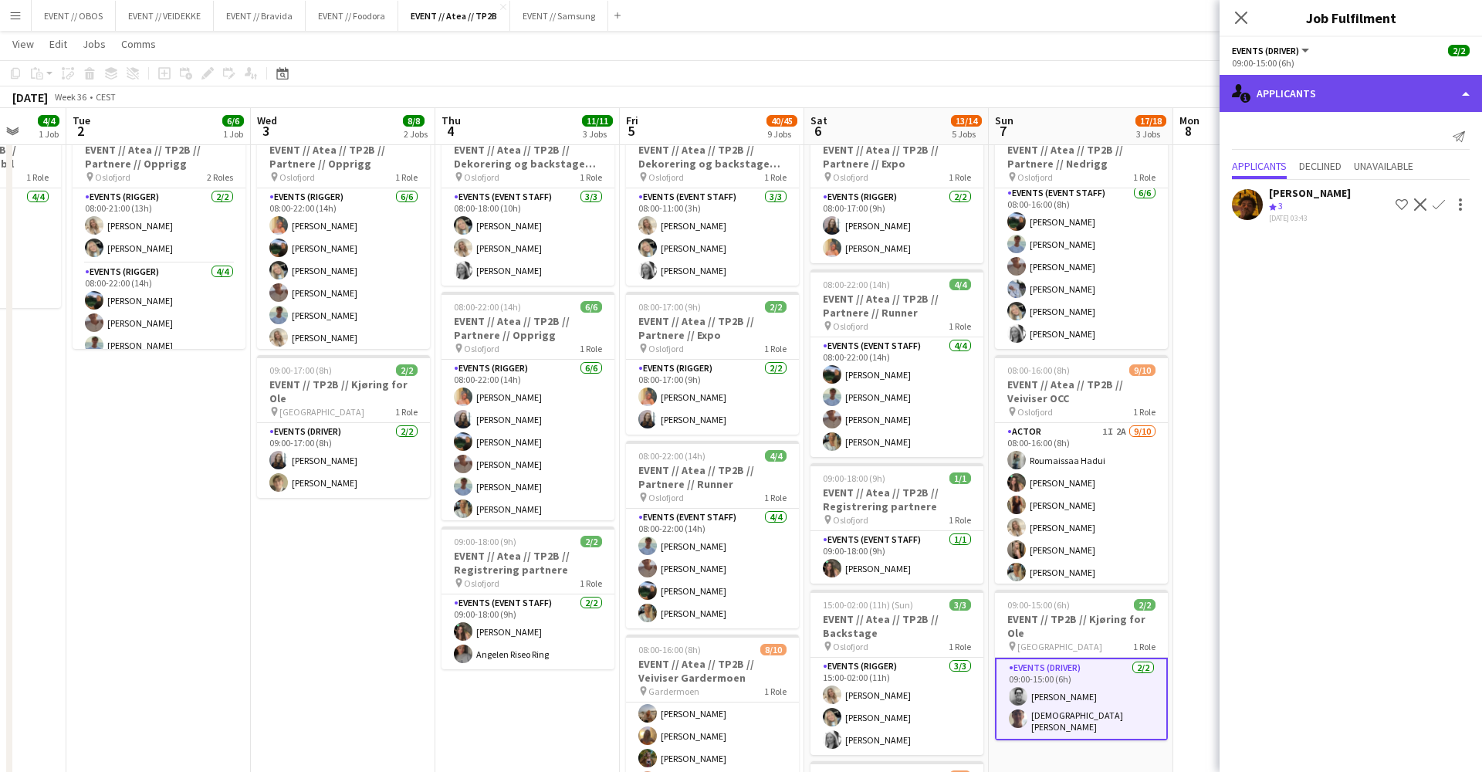
click at [1289, 92] on div "single-neutral-actions-information Applicants" at bounding box center [1351, 93] width 262 height 37
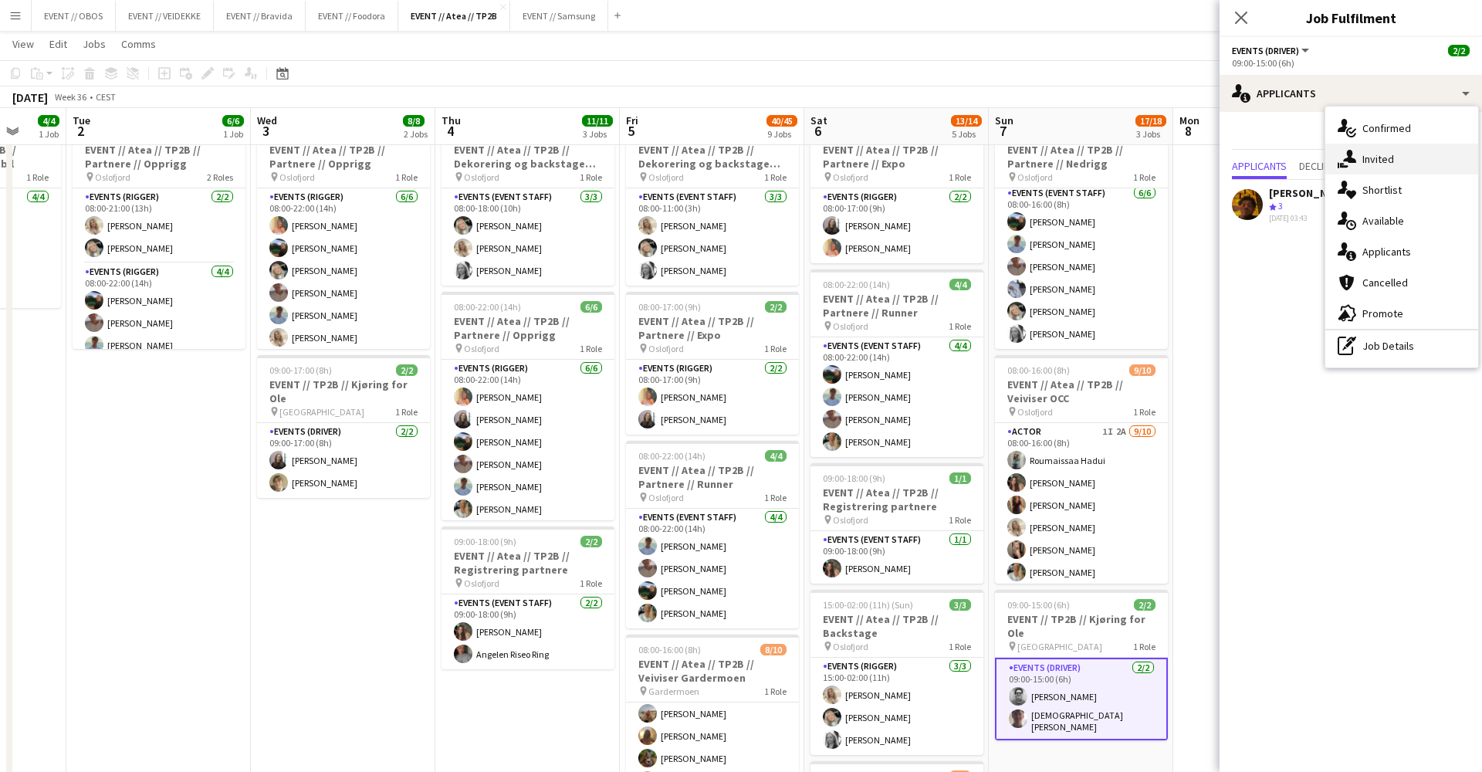
click at [1379, 161] on div "single-neutral-actions-share-1 Invited" at bounding box center [1401, 159] width 153 height 31
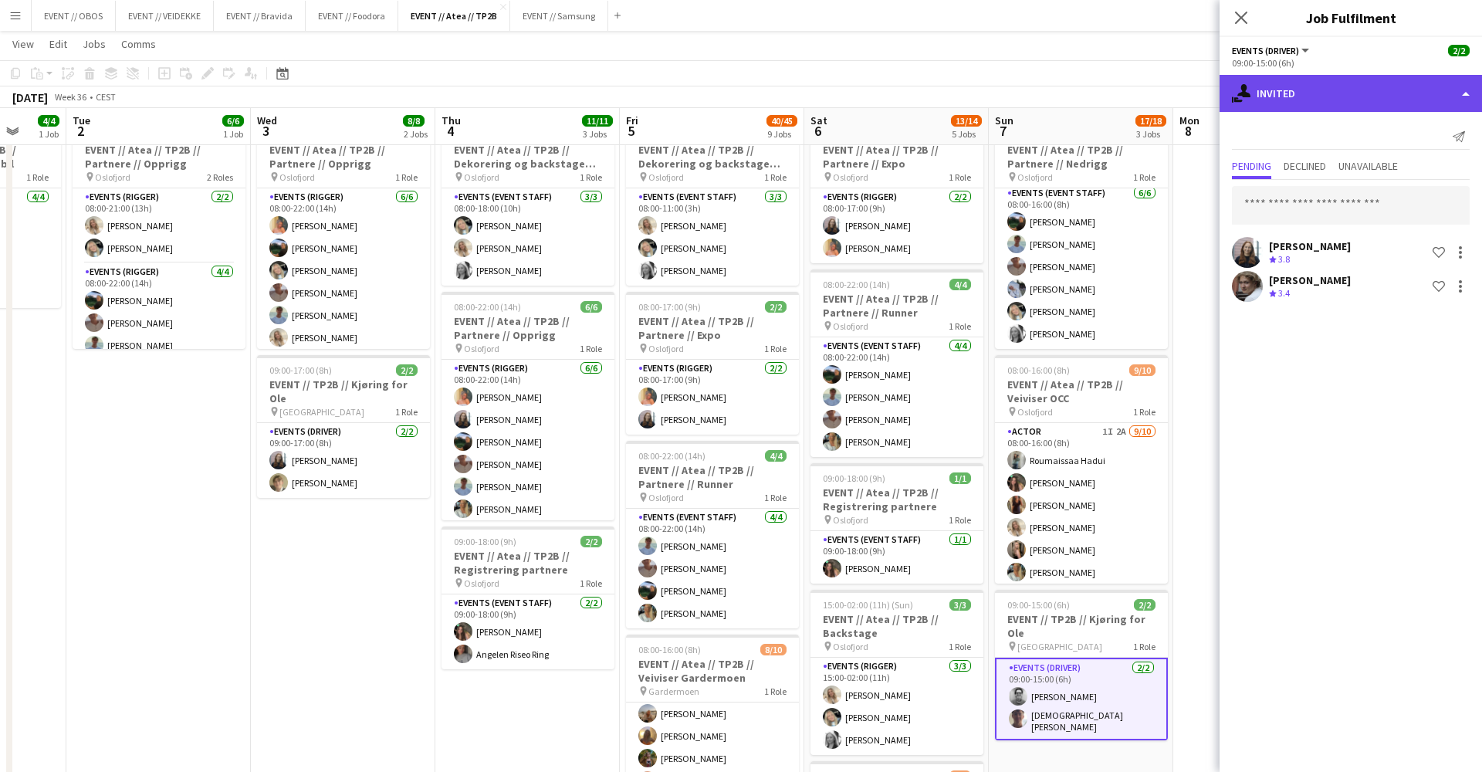
click at [1278, 89] on div "single-neutral-actions-share-1 Invited" at bounding box center [1351, 93] width 262 height 37
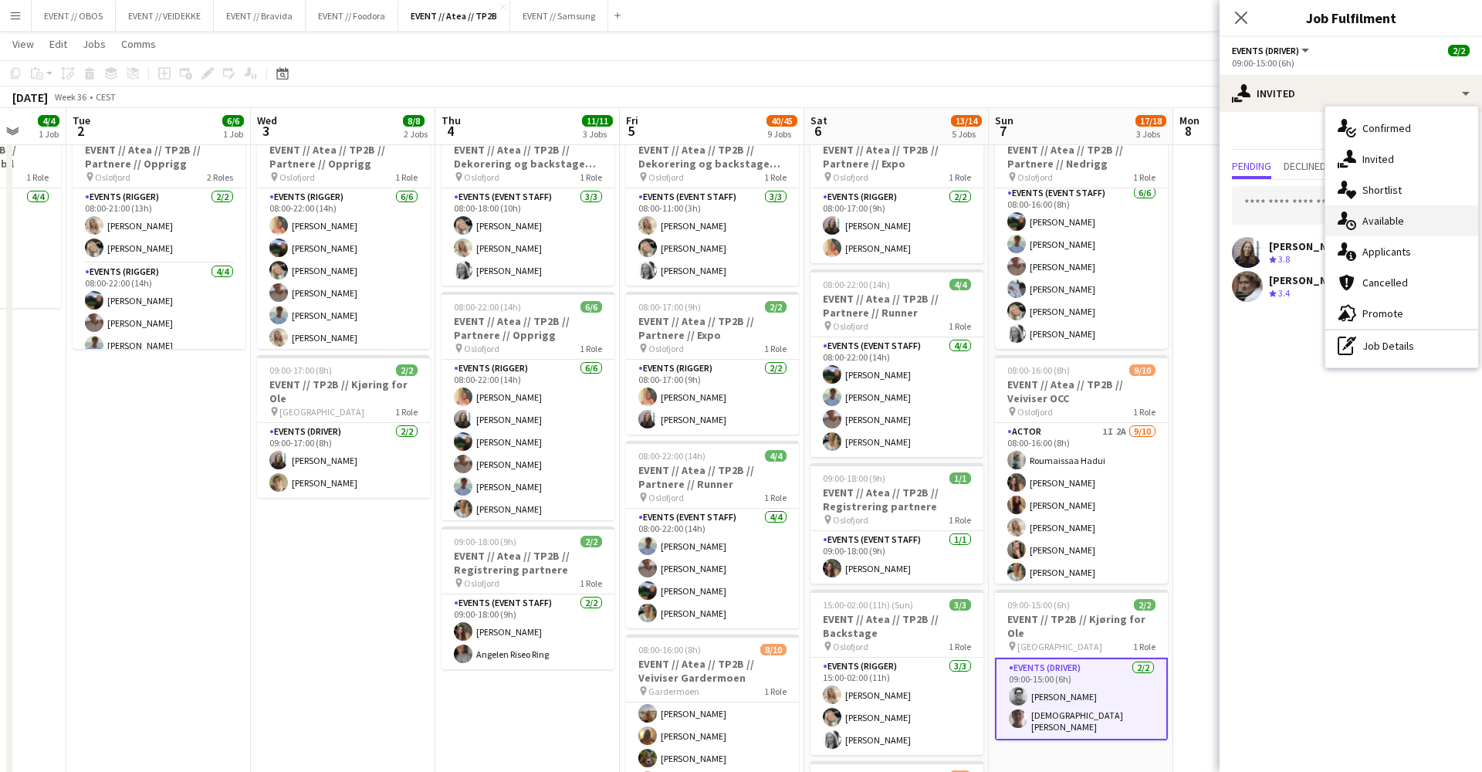
click at [1375, 226] on div "single-neutral-actions-upload Available" at bounding box center [1401, 220] width 153 height 31
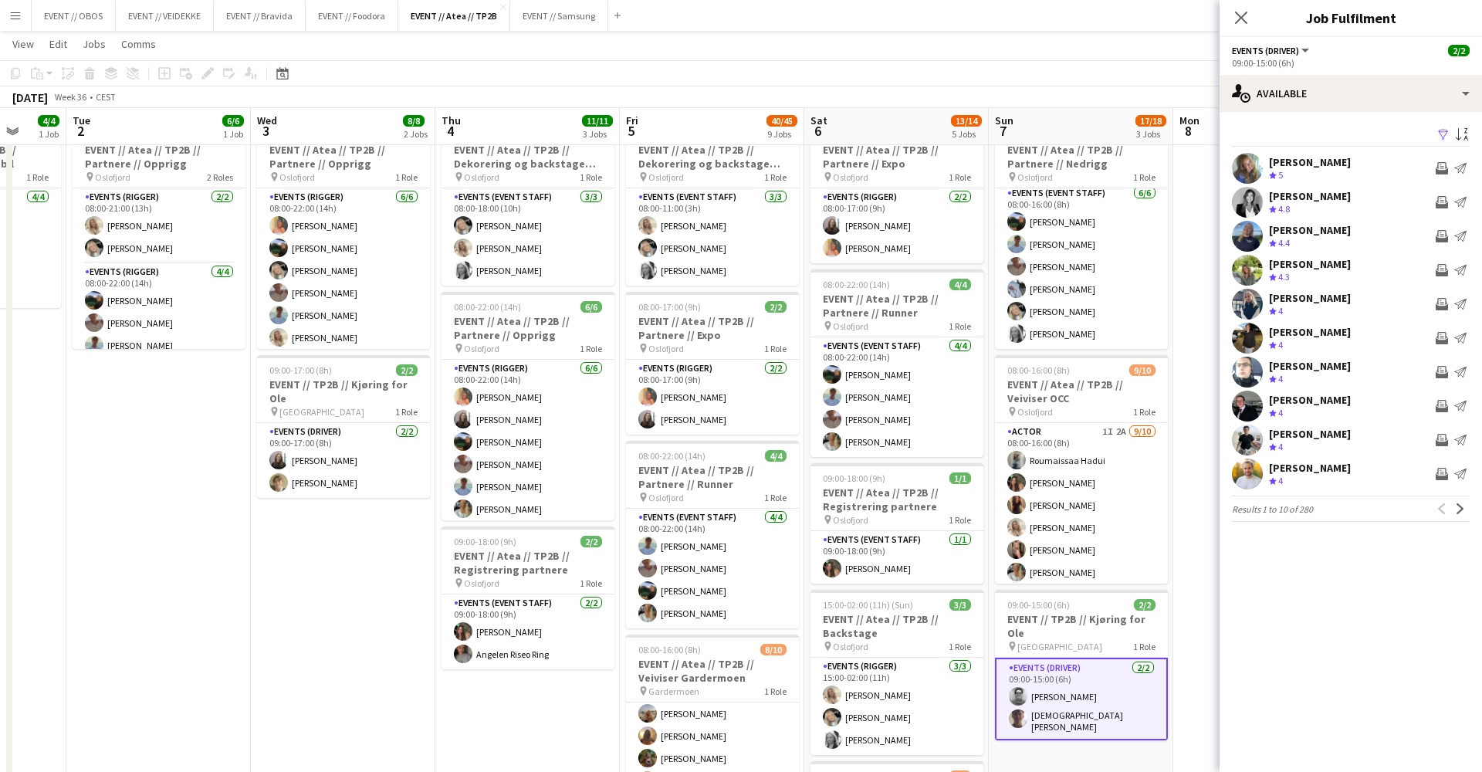
click at [1462, 529] on div "Filter Sort asc [PERSON_NAME] Crew rating 5 Invite crew Send notification [PERS…" at bounding box center [1351, 326] width 262 height 428
click at [1461, 527] on div "Filter Sort asc [PERSON_NAME] Crew rating 5 Invite crew Send notification [PERS…" at bounding box center [1351, 326] width 262 height 428
click at [1464, 518] on app-pager "Results 1 to 10 of 280 Previous Next" at bounding box center [1351, 509] width 238 height 26
click at [1464, 511] on app-icon "Next" at bounding box center [1460, 508] width 11 height 11
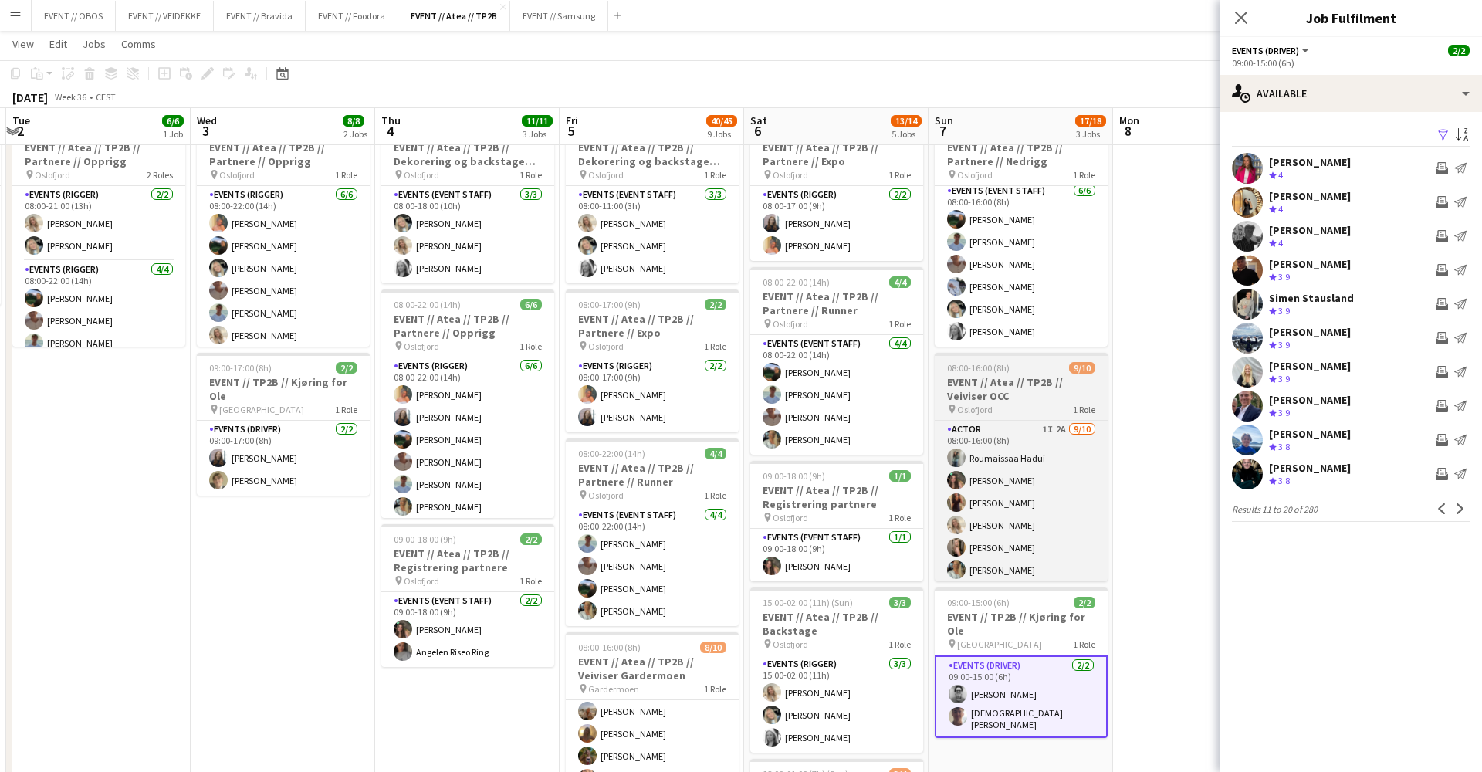
scroll to position [0, 731]
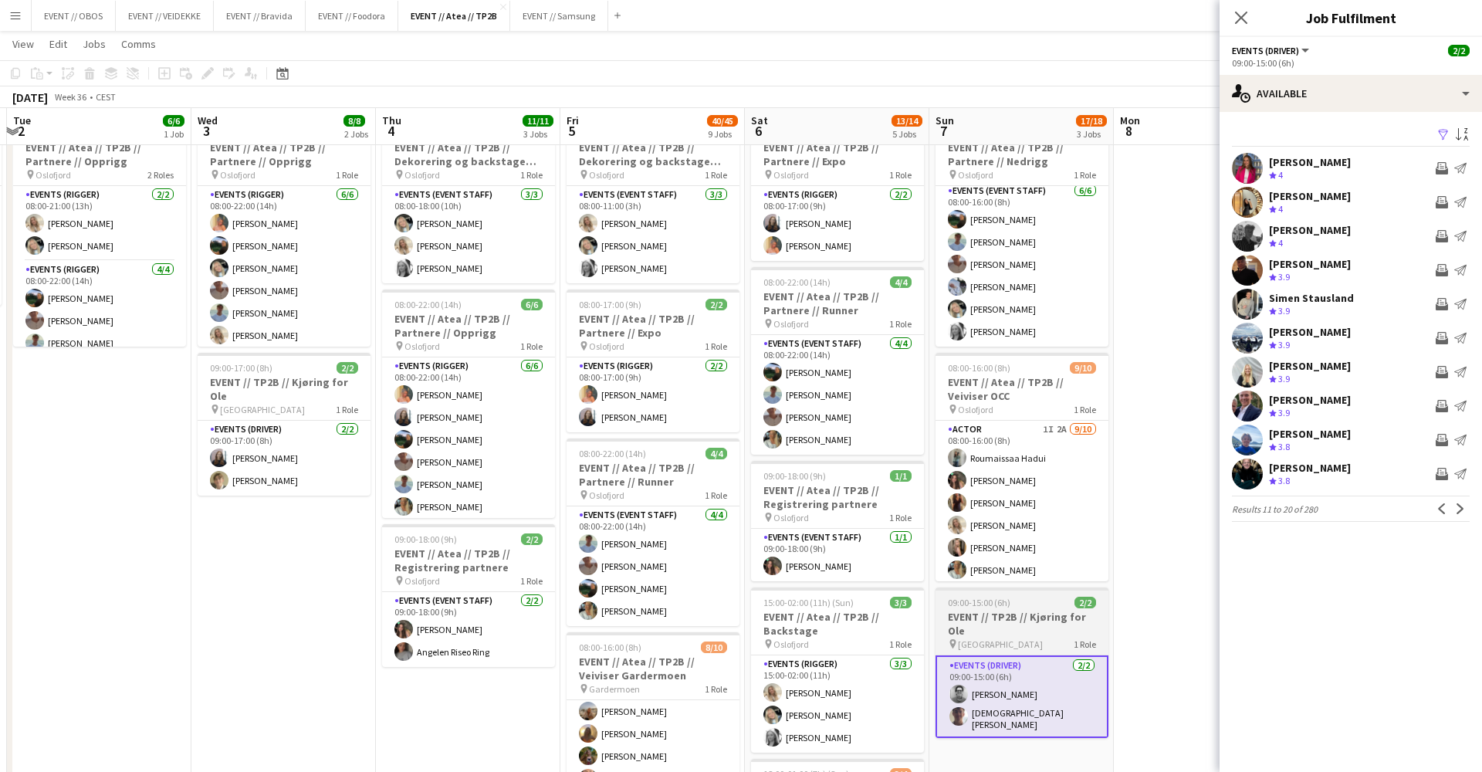
click at [1054, 603] on div "09:00-15:00 (6h) 2/2" at bounding box center [1022, 603] width 173 height 12
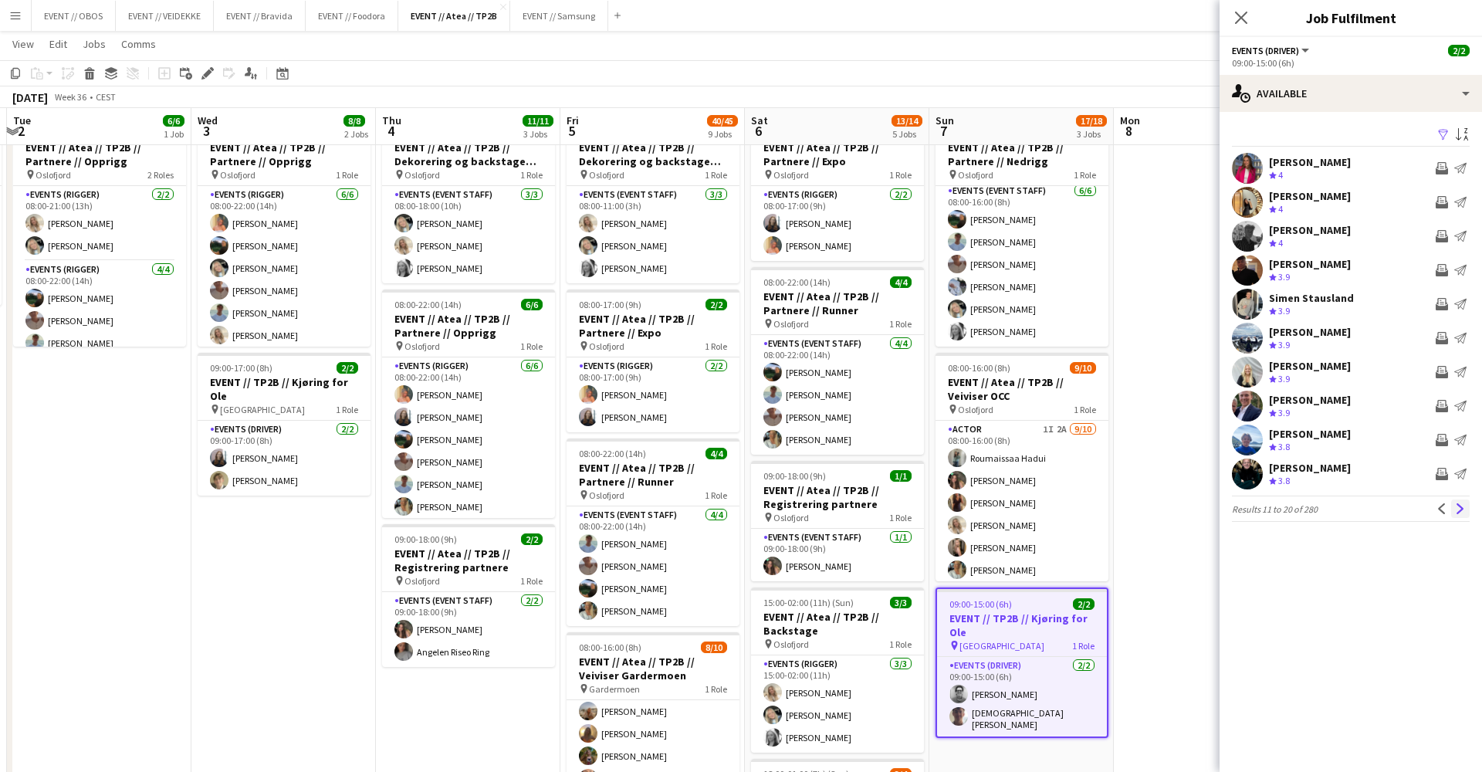
click at [1460, 513] on app-icon "Next" at bounding box center [1460, 508] width 11 height 11
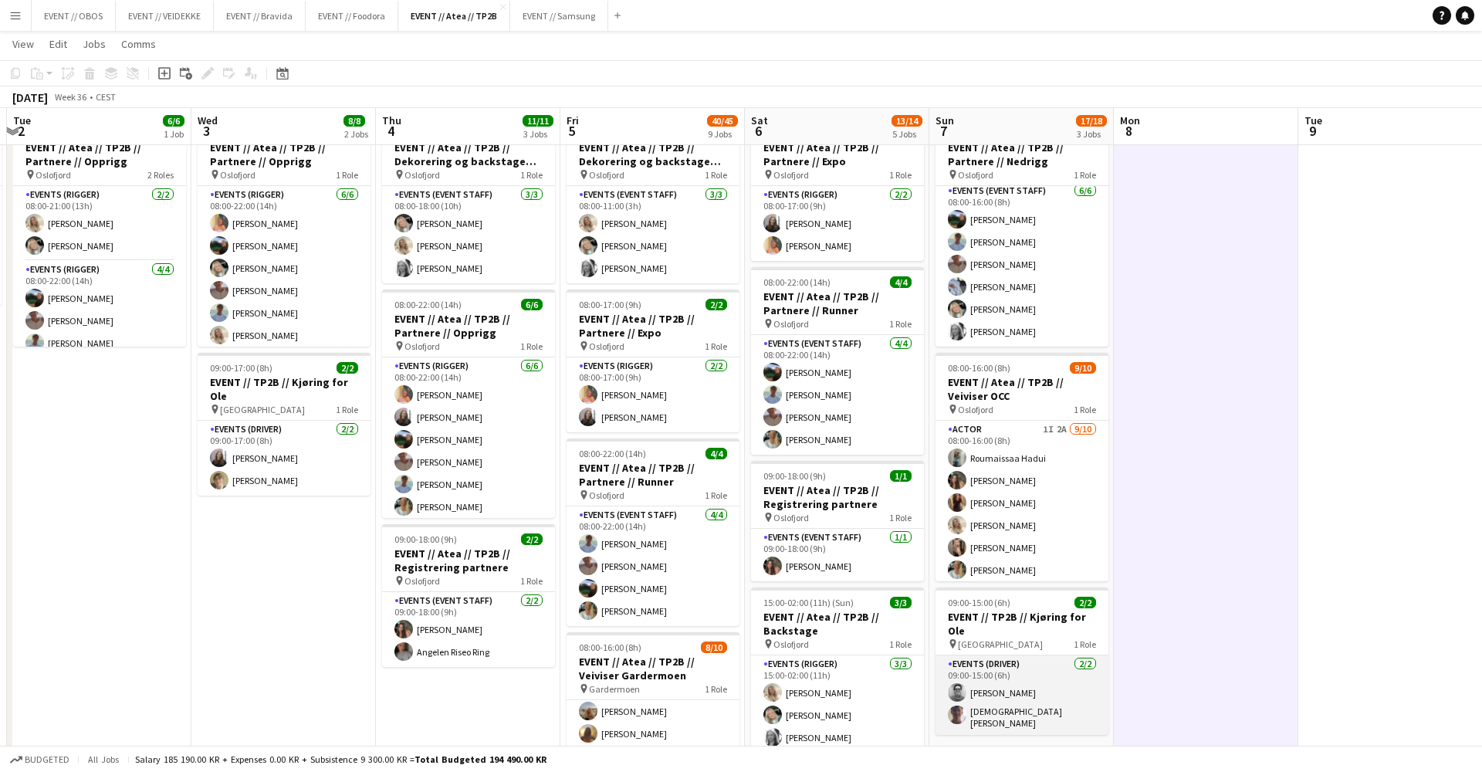
click at [1042, 674] on app-card-role "Events (Driver) [DATE] 09:00-15:00 (6h) [PERSON_NAME] [PERSON_NAME]" at bounding box center [1022, 695] width 173 height 80
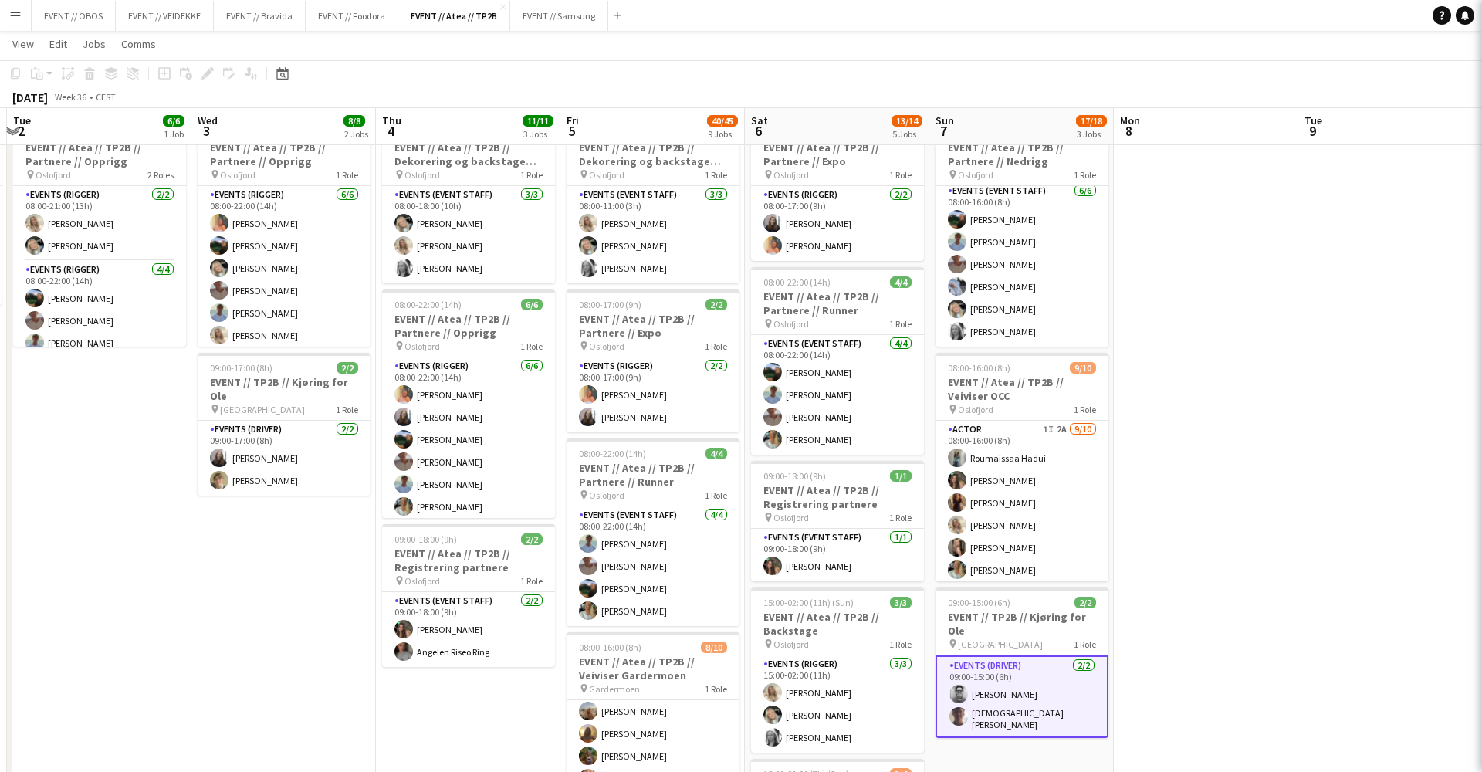
scroll to position [0, 732]
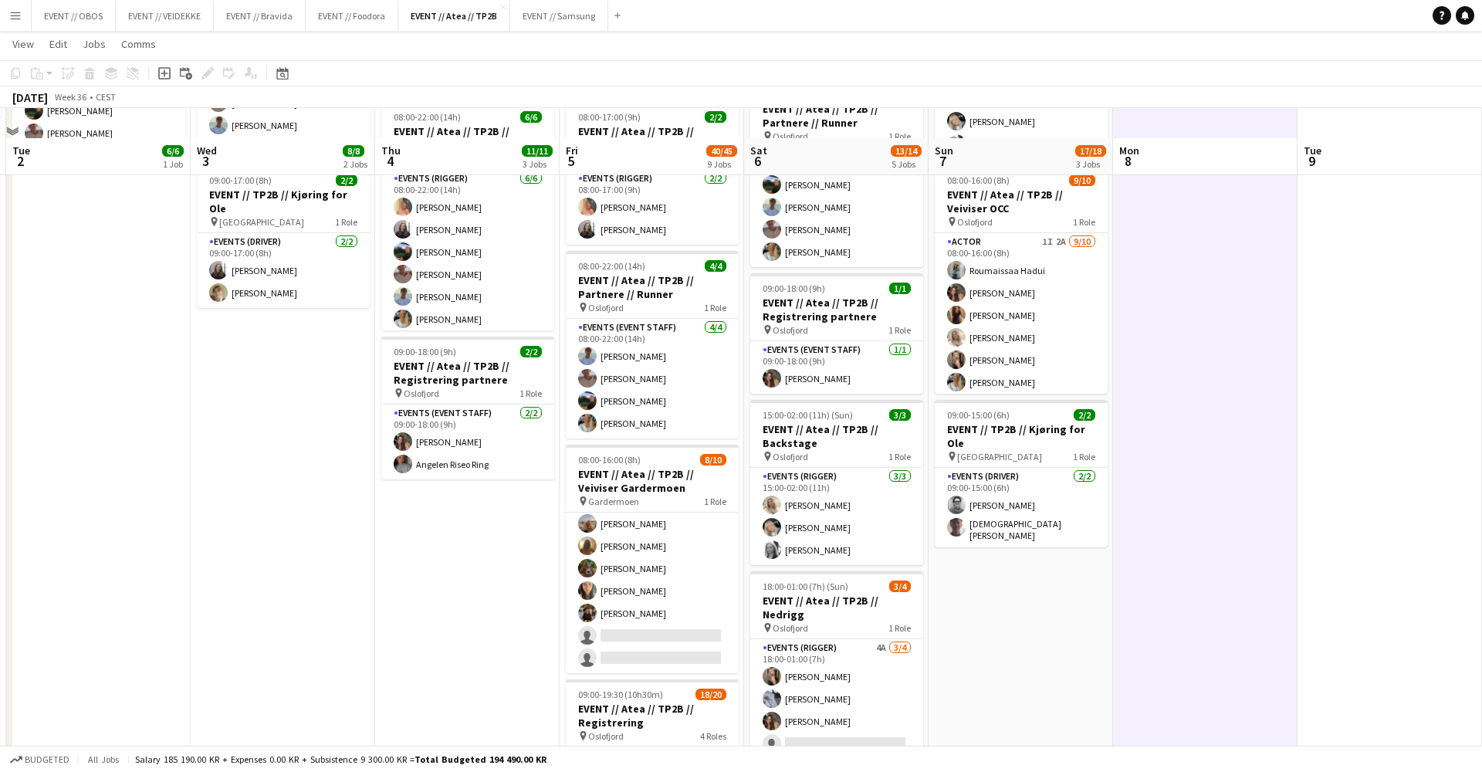
scroll to position [293, 0]
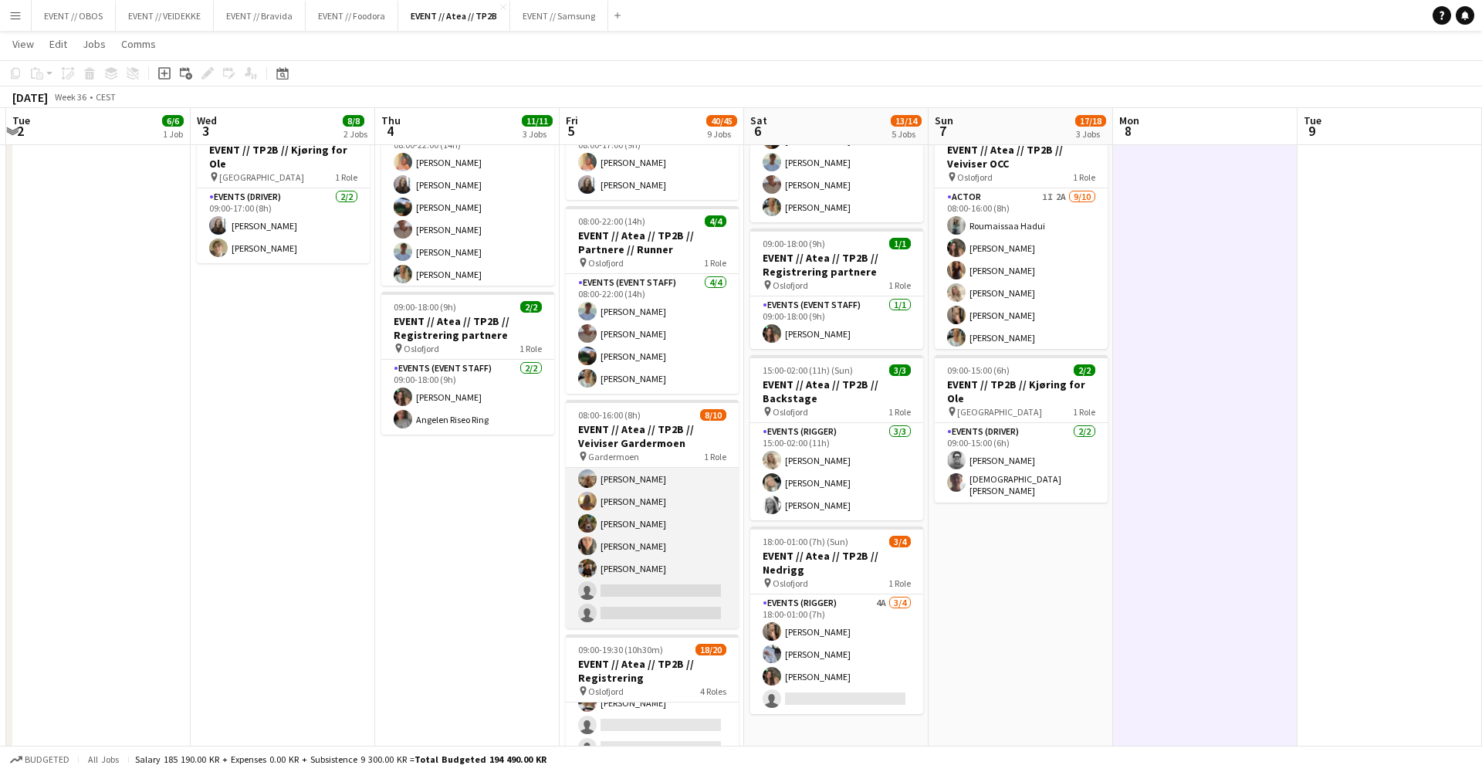
click at [627, 487] on app-card-role "Events (Event Staff) 11I 3A [DATE] 08:00-16:00 (8h) [PERSON_NAME] [PERSON_NAME]…" at bounding box center [652, 501] width 173 height 254
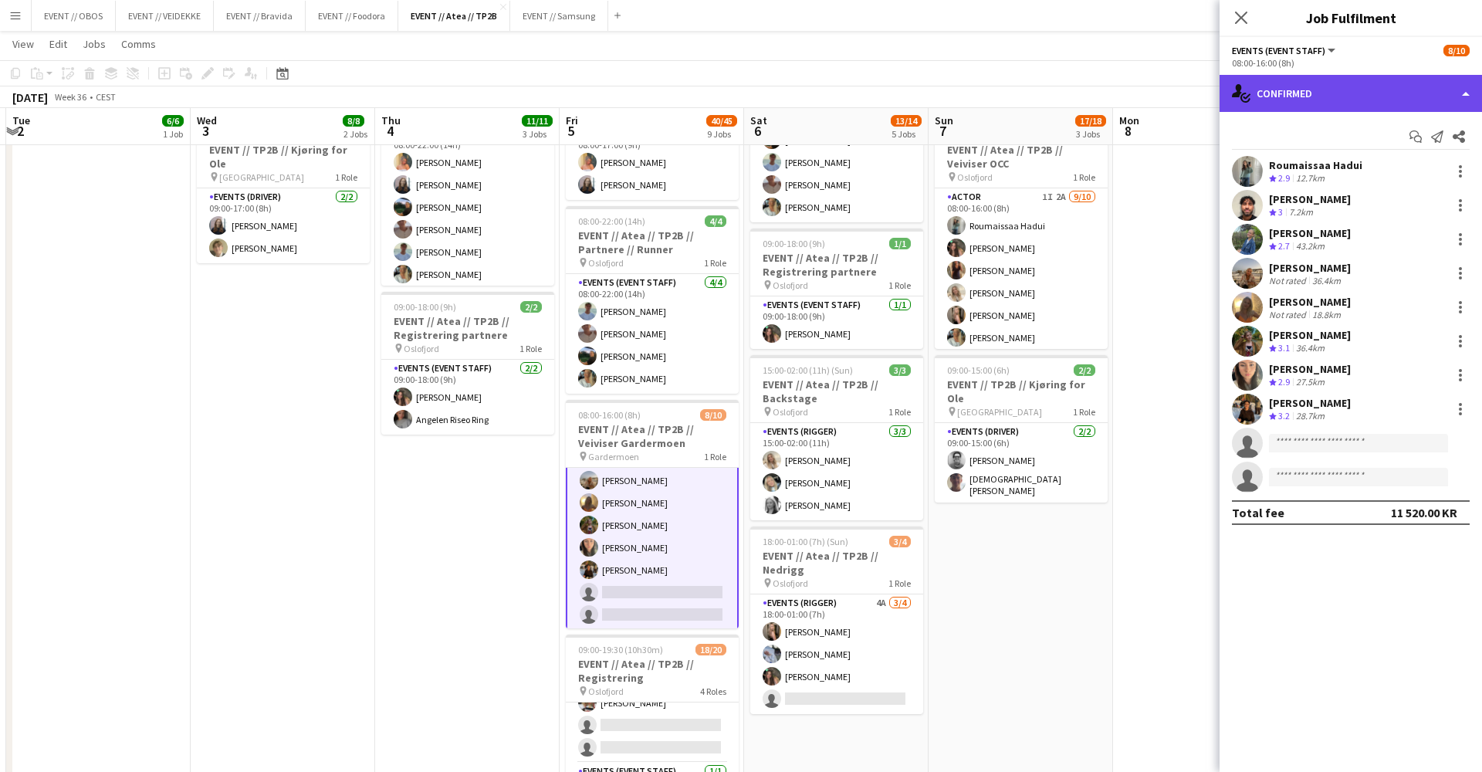
click at [1230, 98] on div "single-neutral-actions-check-2 Confirmed" at bounding box center [1351, 93] width 262 height 37
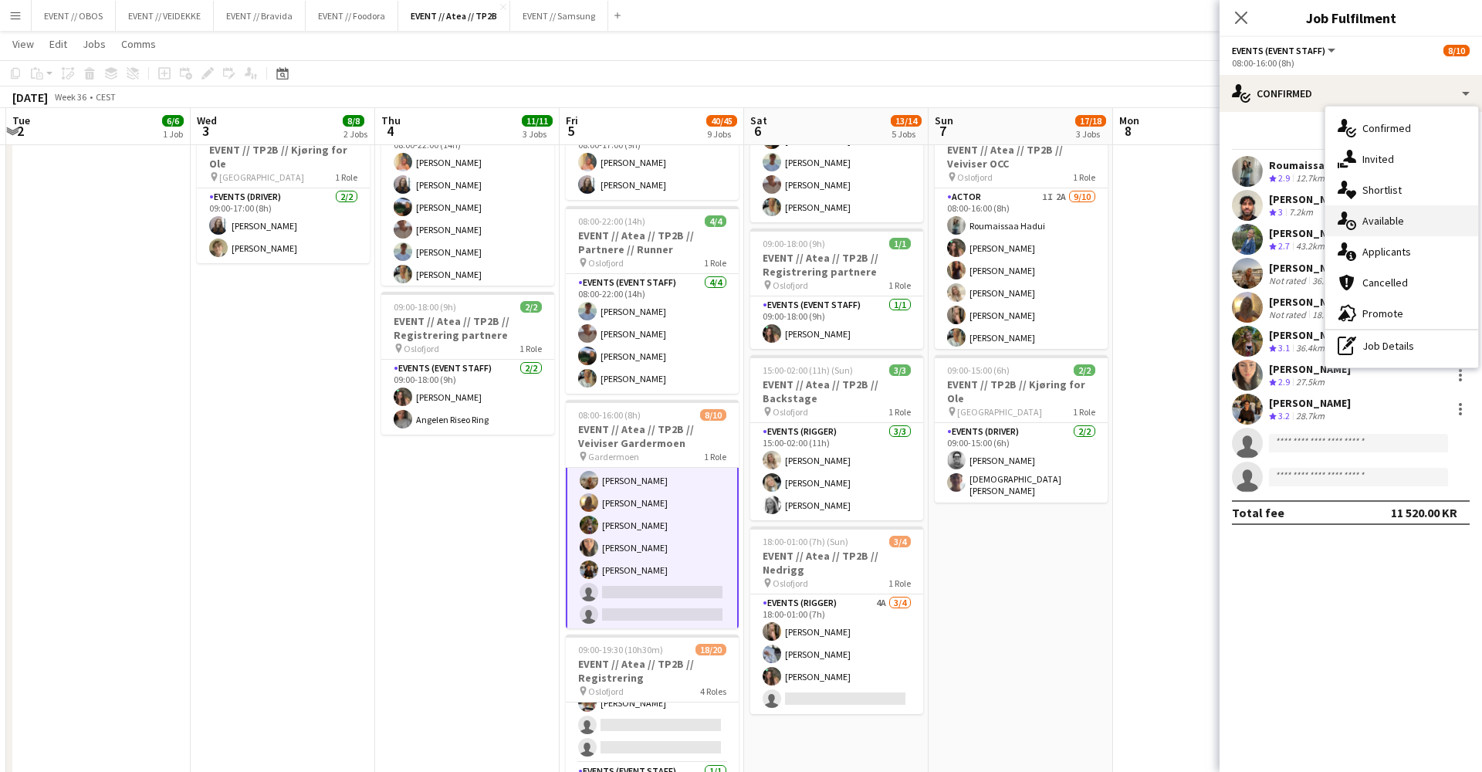
click at [1355, 231] on div "single-neutral-actions-upload Available" at bounding box center [1401, 220] width 153 height 31
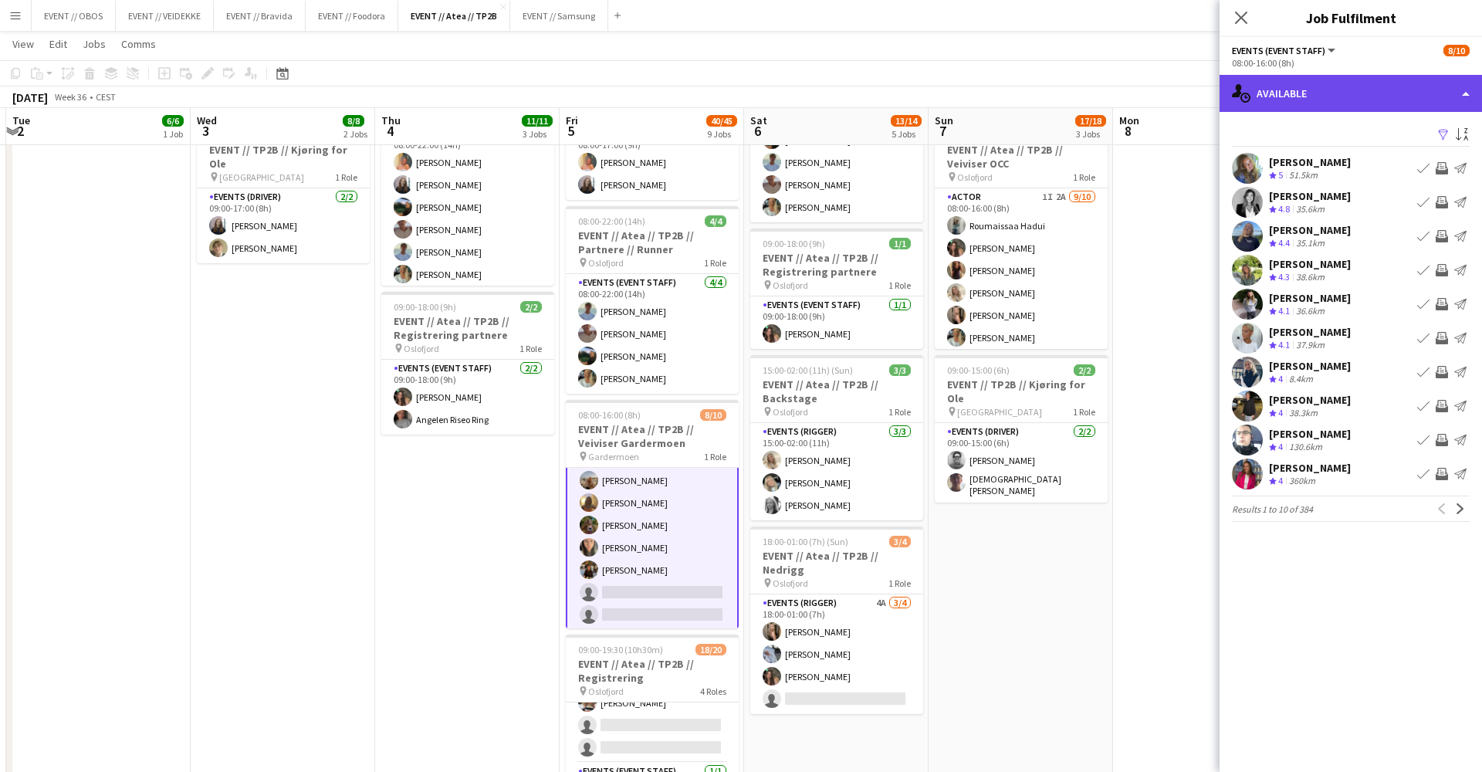
click at [1285, 88] on div "single-neutral-actions-upload Available" at bounding box center [1351, 93] width 262 height 37
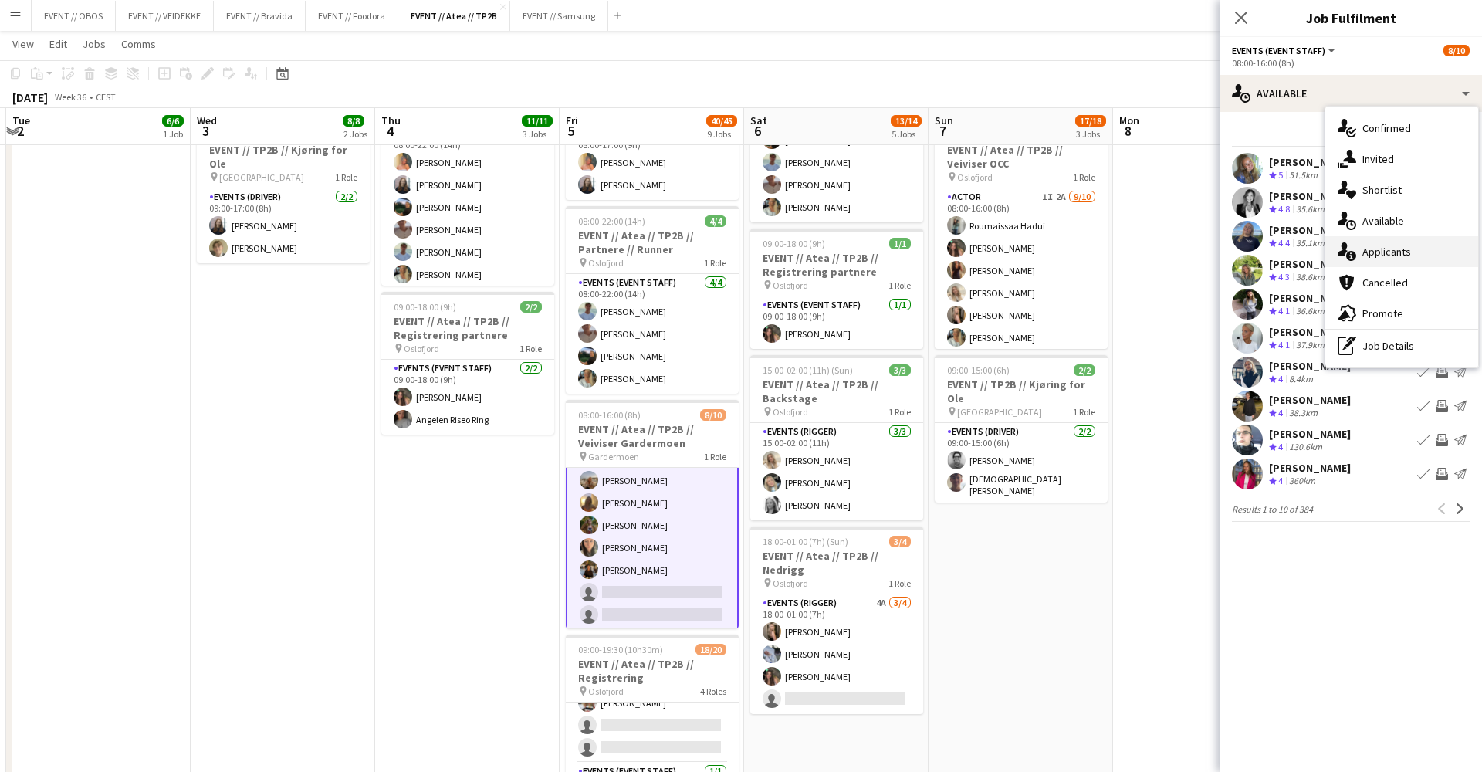
click at [1375, 249] on div "single-neutral-actions-information Applicants" at bounding box center [1401, 251] width 153 height 31
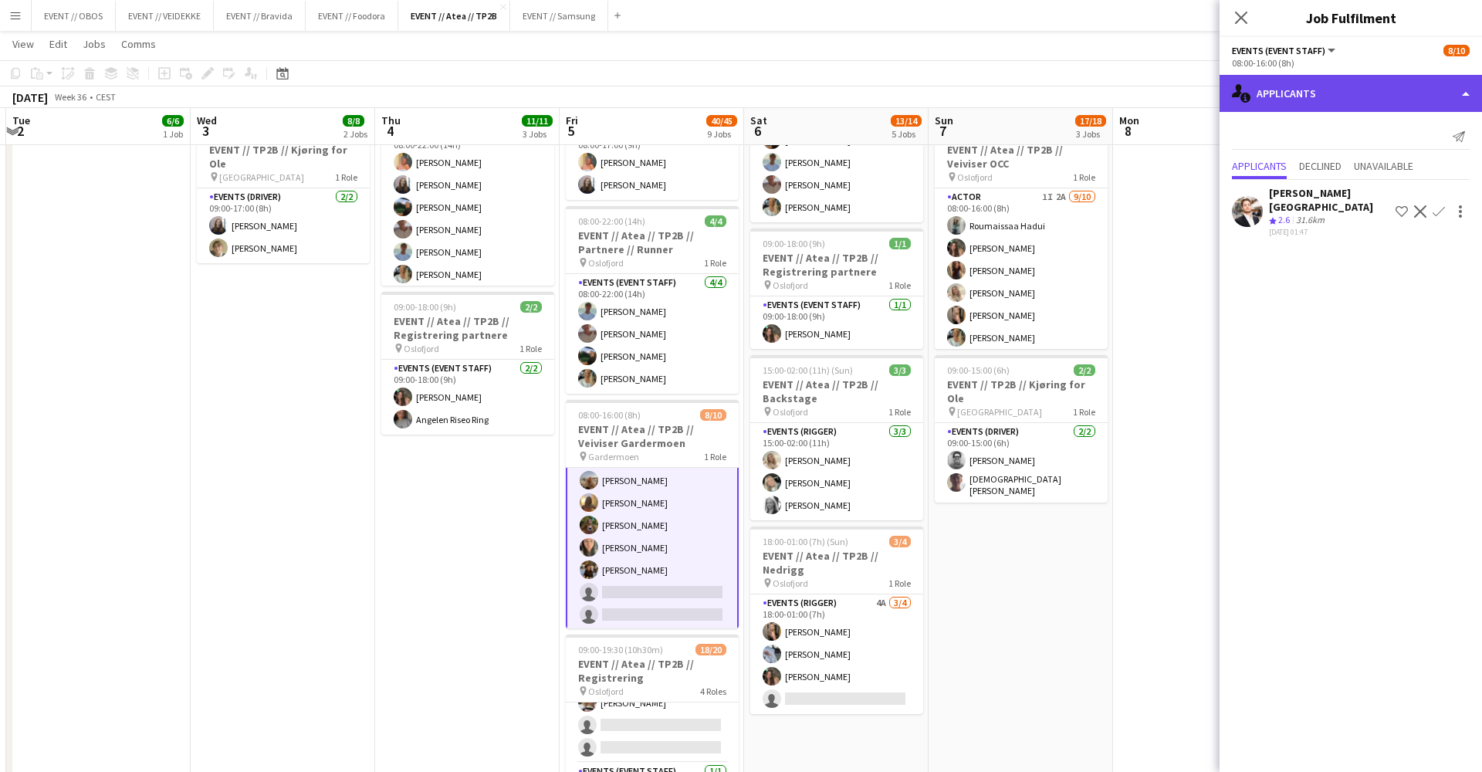
click at [1250, 86] on icon "single-neutral-actions-information" at bounding box center [1241, 93] width 19 height 19
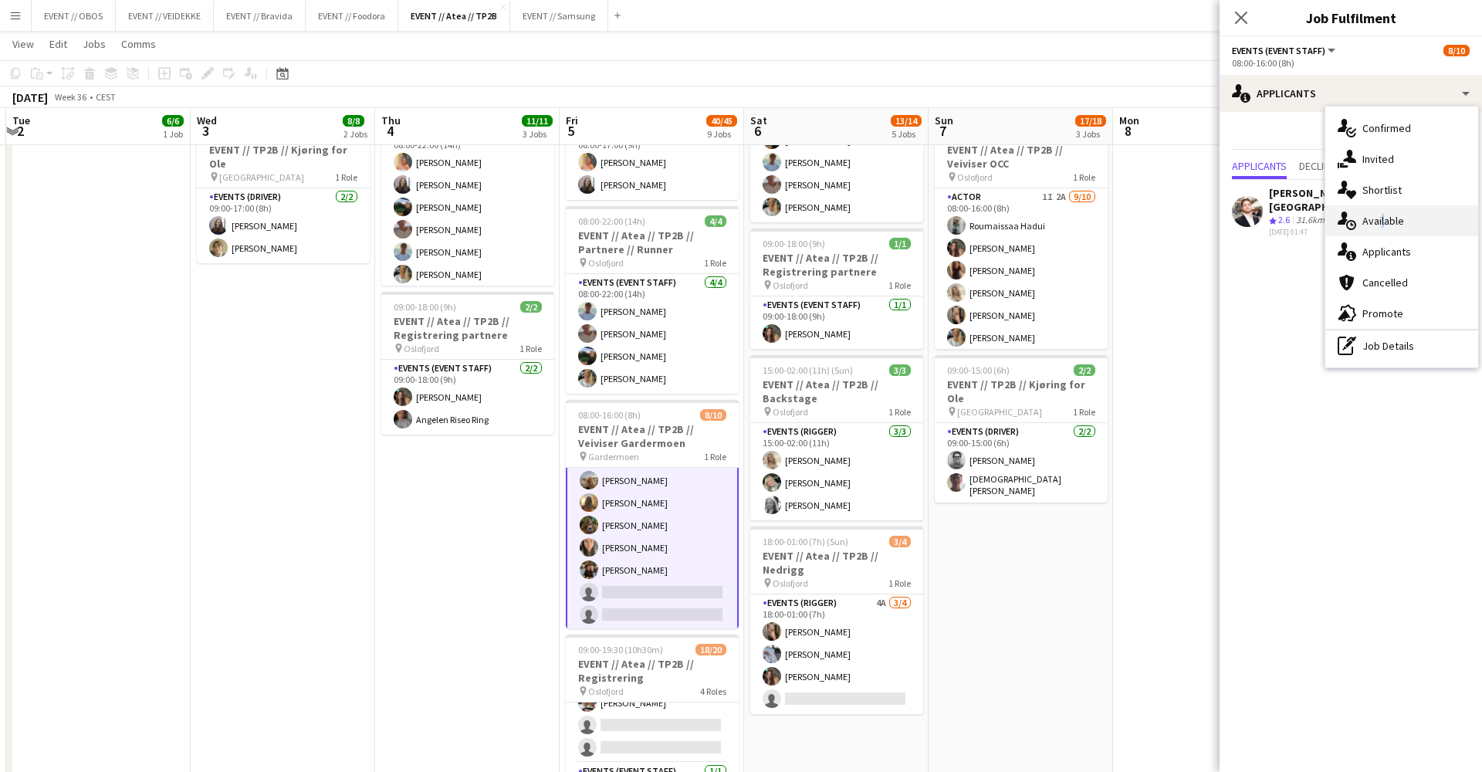
click at [1379, 224] on div "single-neutral-actions-upload Available" at bounding box center [1401, 220] width 153 height 31
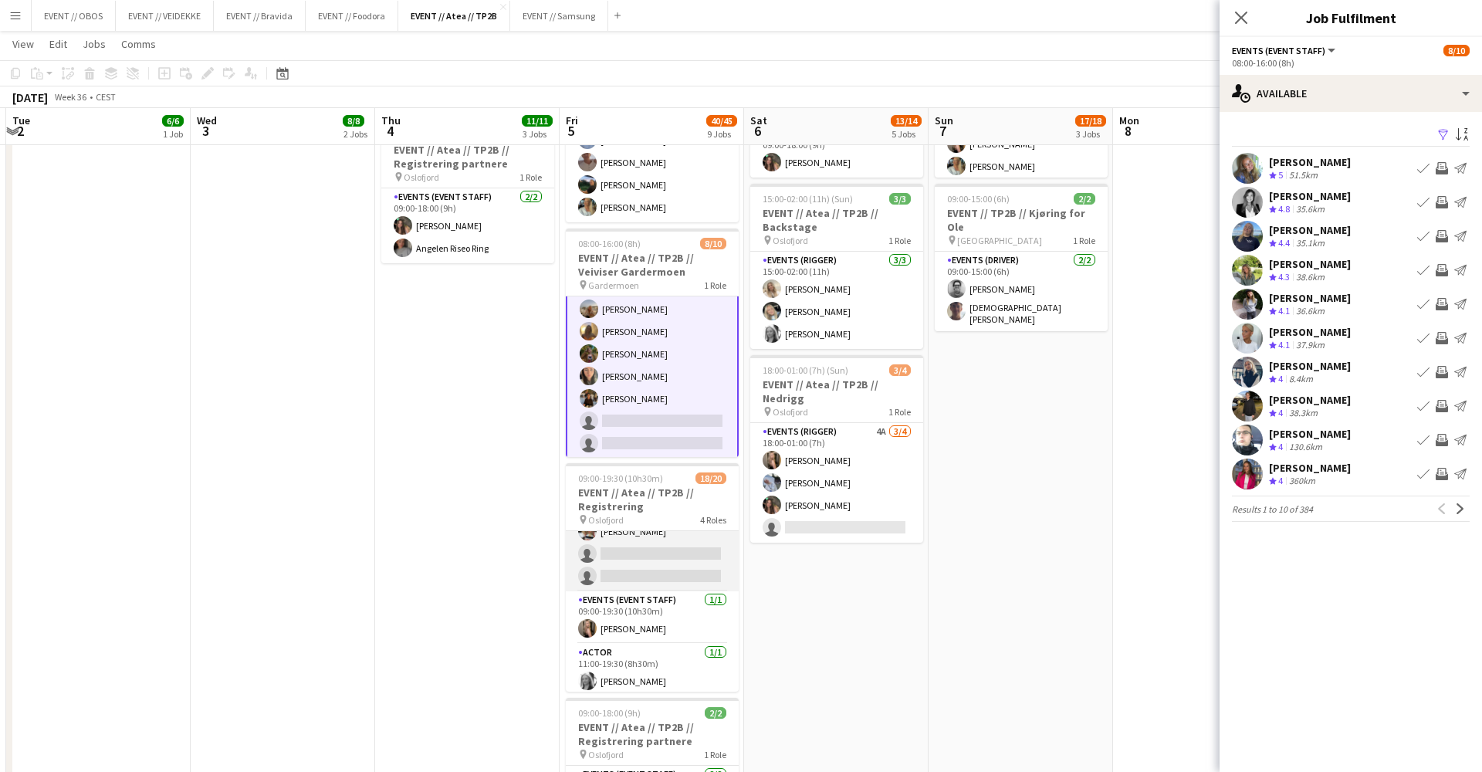
scroll to position [0, 733]
click at [670, 531] on app-card-role "Events (Event Staff) 1A [DATE] 09:00-18:00 (9h) [PERSON_NAME] [PERSON_NAME] [PE…" at bounding box center [651, 473] width 173 height 236
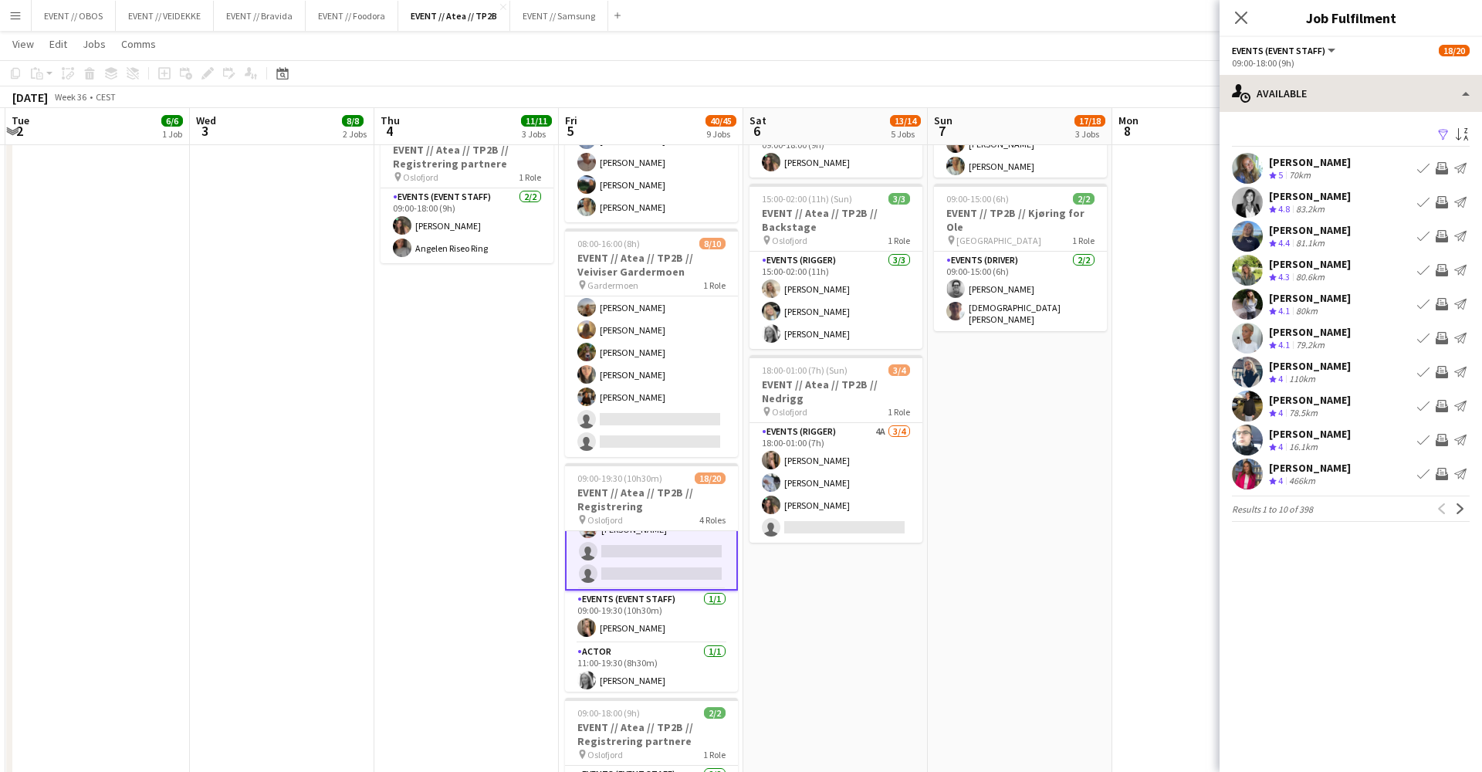
scroll to position [411, 0]
click at [1355, 102] on div "single-neutral-actions-upload Available" at bounding box center [1351, 93] width 262 height 37
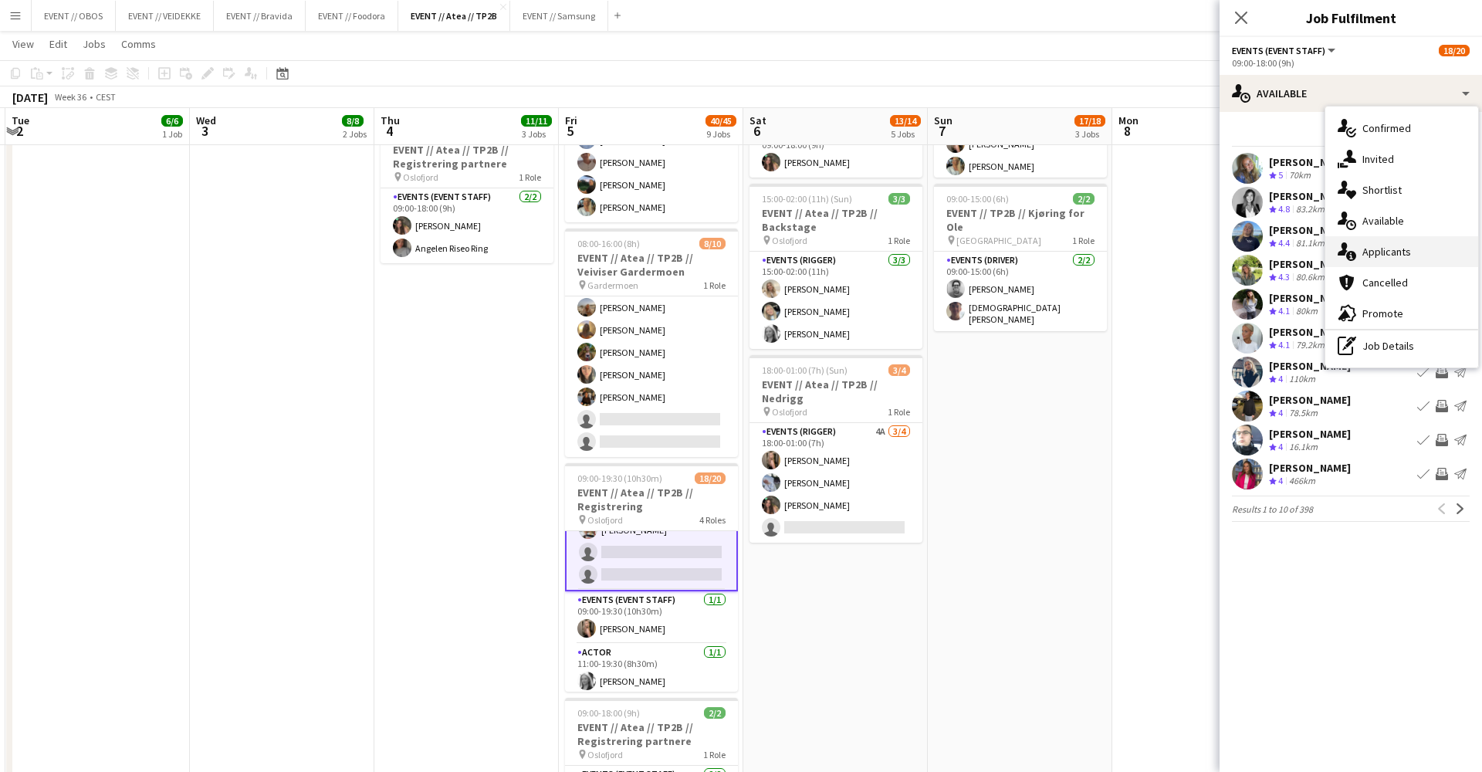
click at [1427, 265] on div "single-neutral-actions-information Applicants" at bounding box center [1401, 251] width 153 height 31
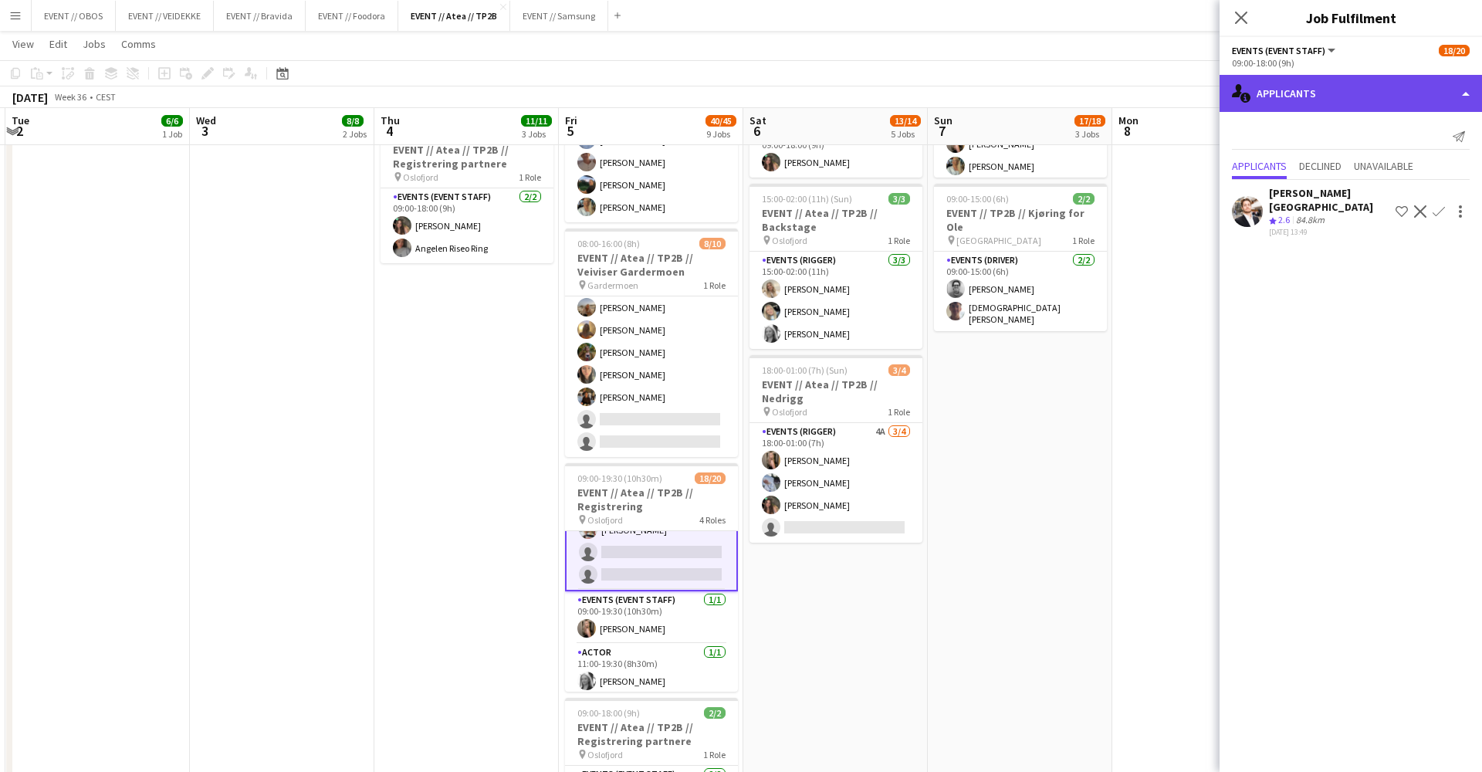
click at [1329, 101] on div "single-neutral-actions-information Applicants" at bounding box center [1351, 93] width 262 height 37
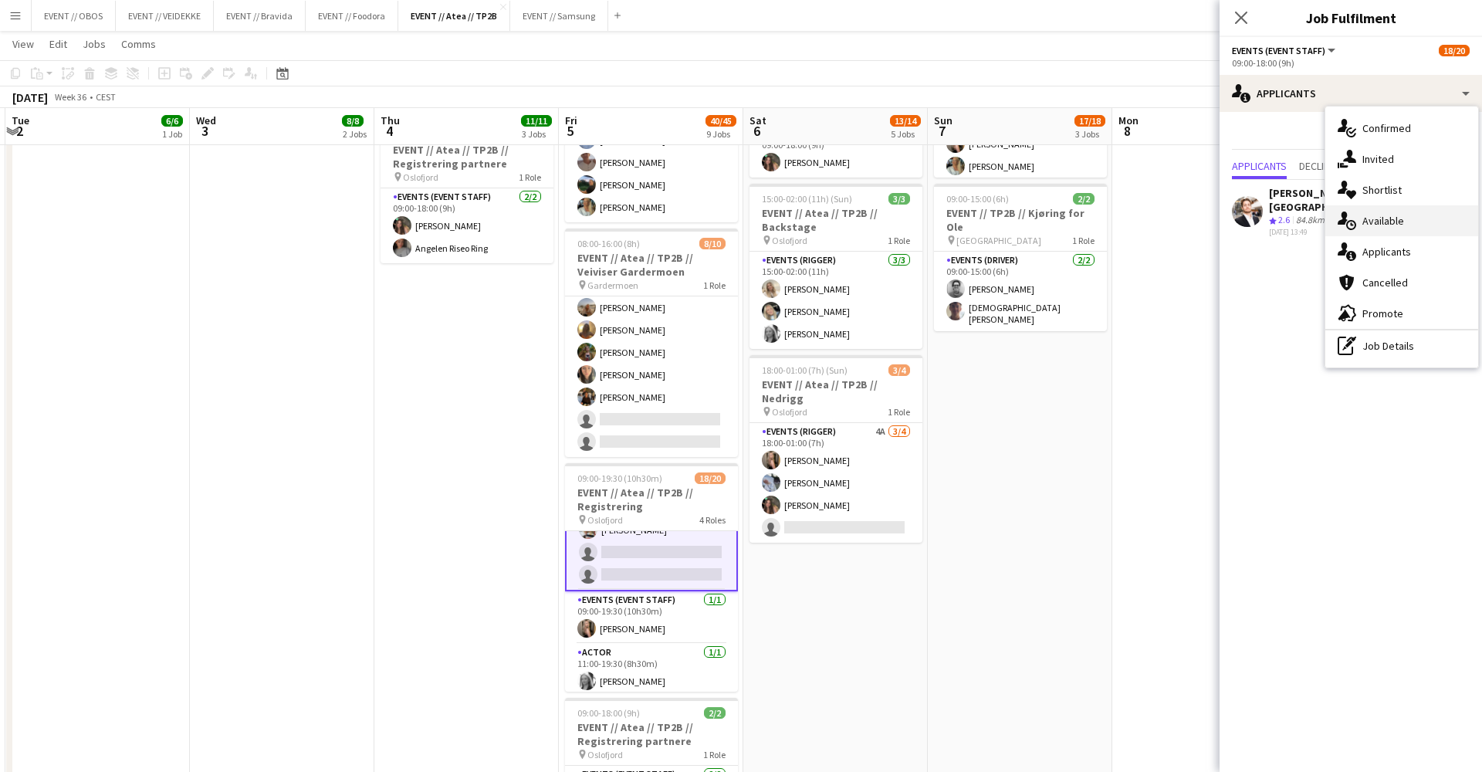
click at [1367, 207] on div "single-neutral-actions-upload Available" at bounding box center [1401, 220] width 153 height 31
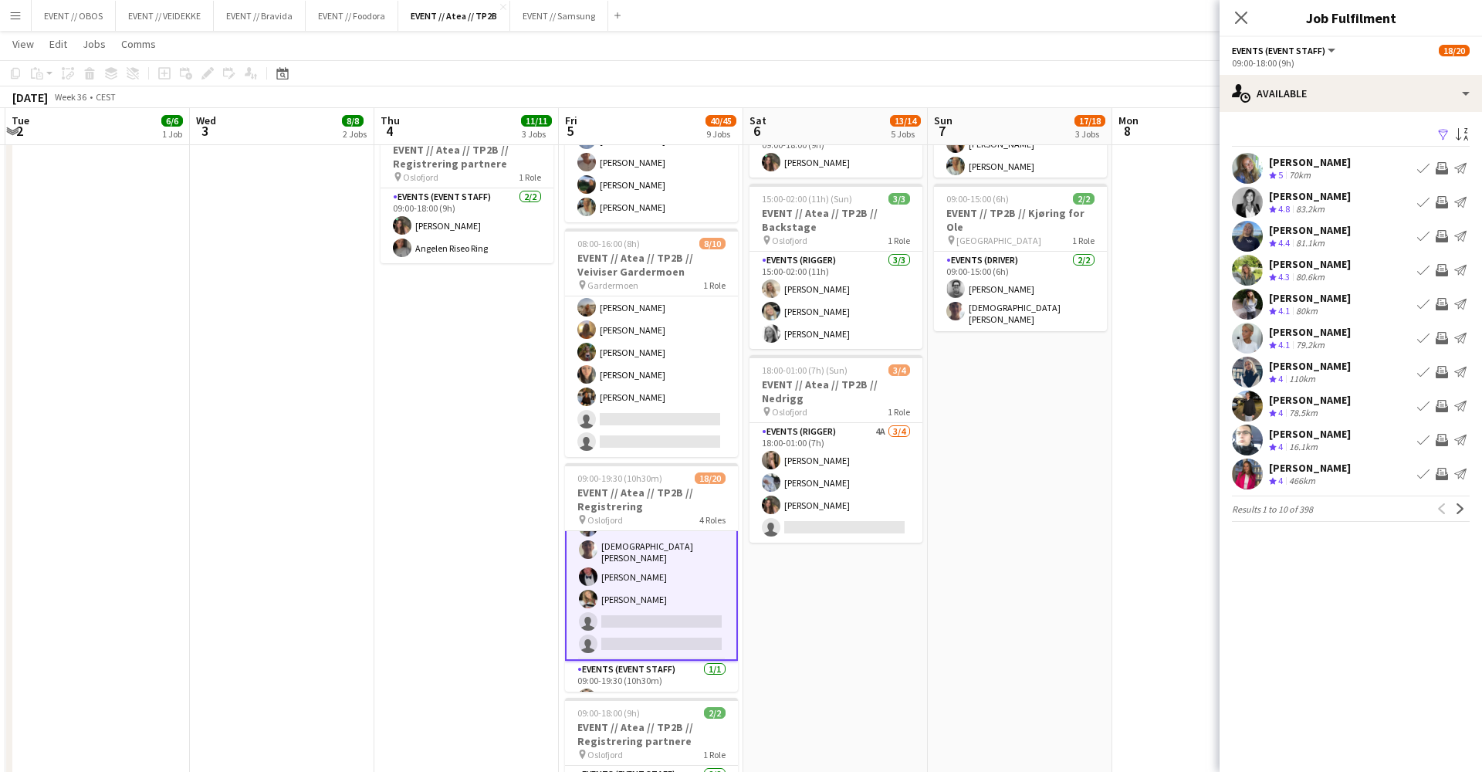
scroll to position [340, 0]
click at [1254, 124] on div "Filter Sort asc [PERSON_NAME] Crew rating 5 70km Book crew Invite crew Send not…" at bounding box center [1351, 326] width 262 height 428
click at [1266, 101] on div "single-neutral-actions-upload Available" at bounding box center [1351, 93] width 262 height 37
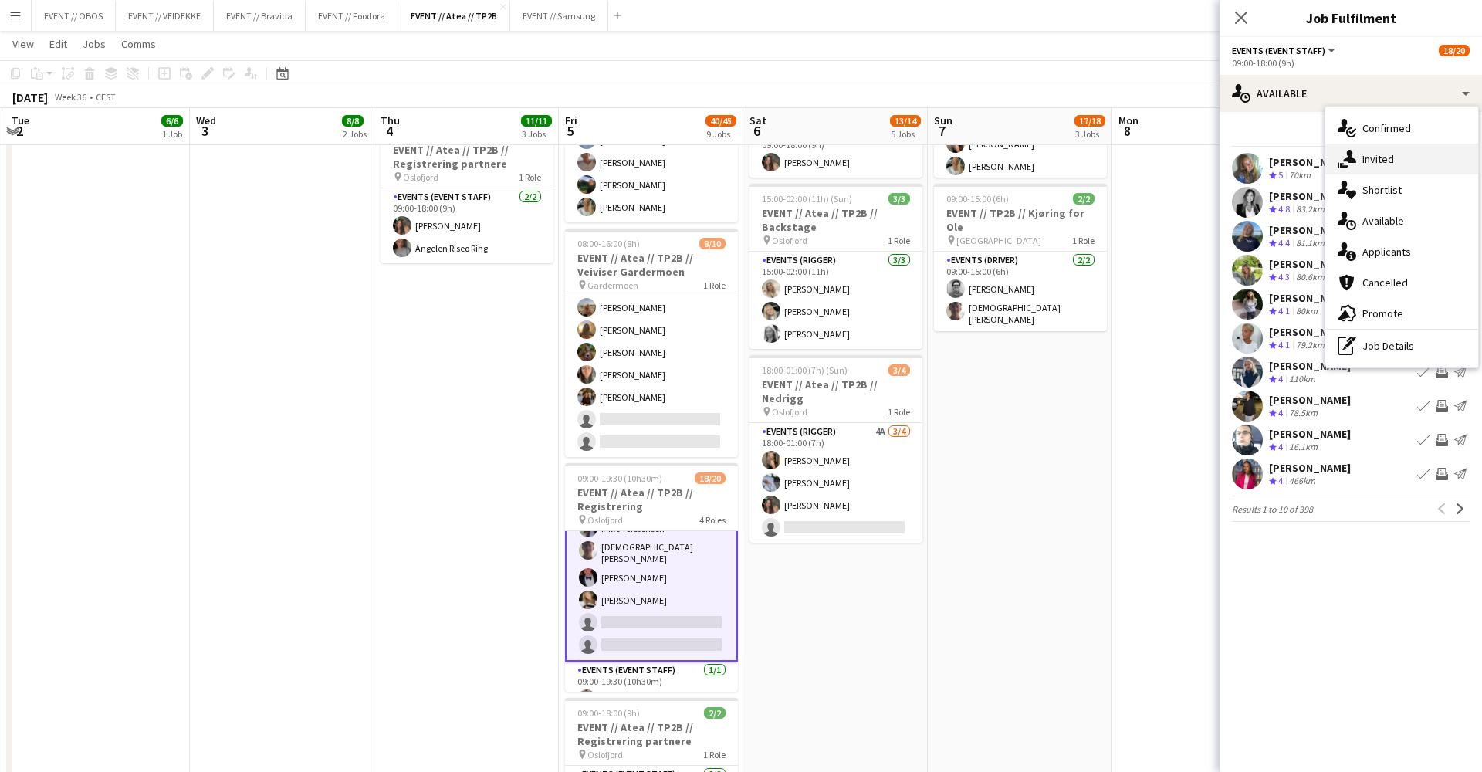
click at [1369, 154] on div "single-neutral-actions-share-1 Invited" at bounding box center [1401, 159] width 153 height 31
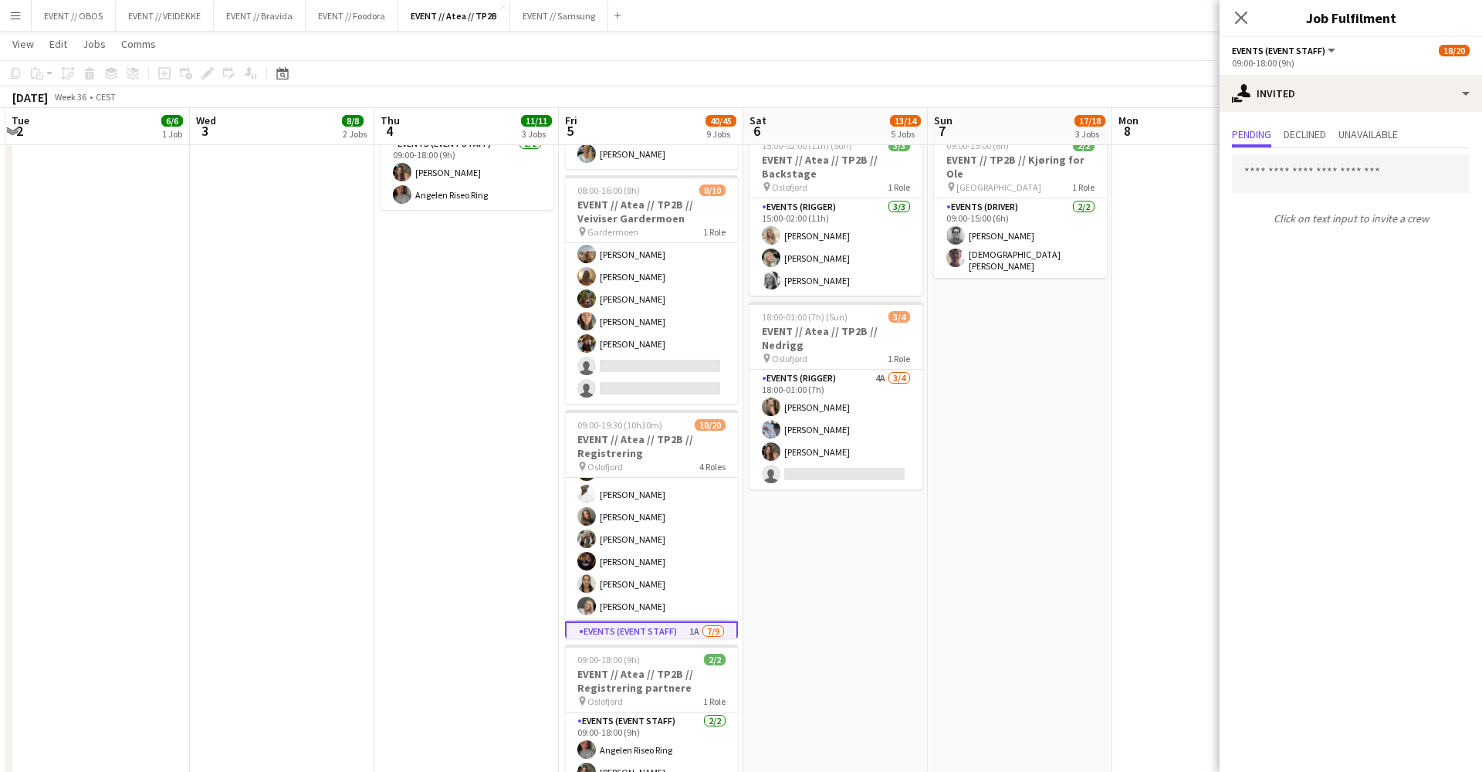
scroll to position [38, 0]
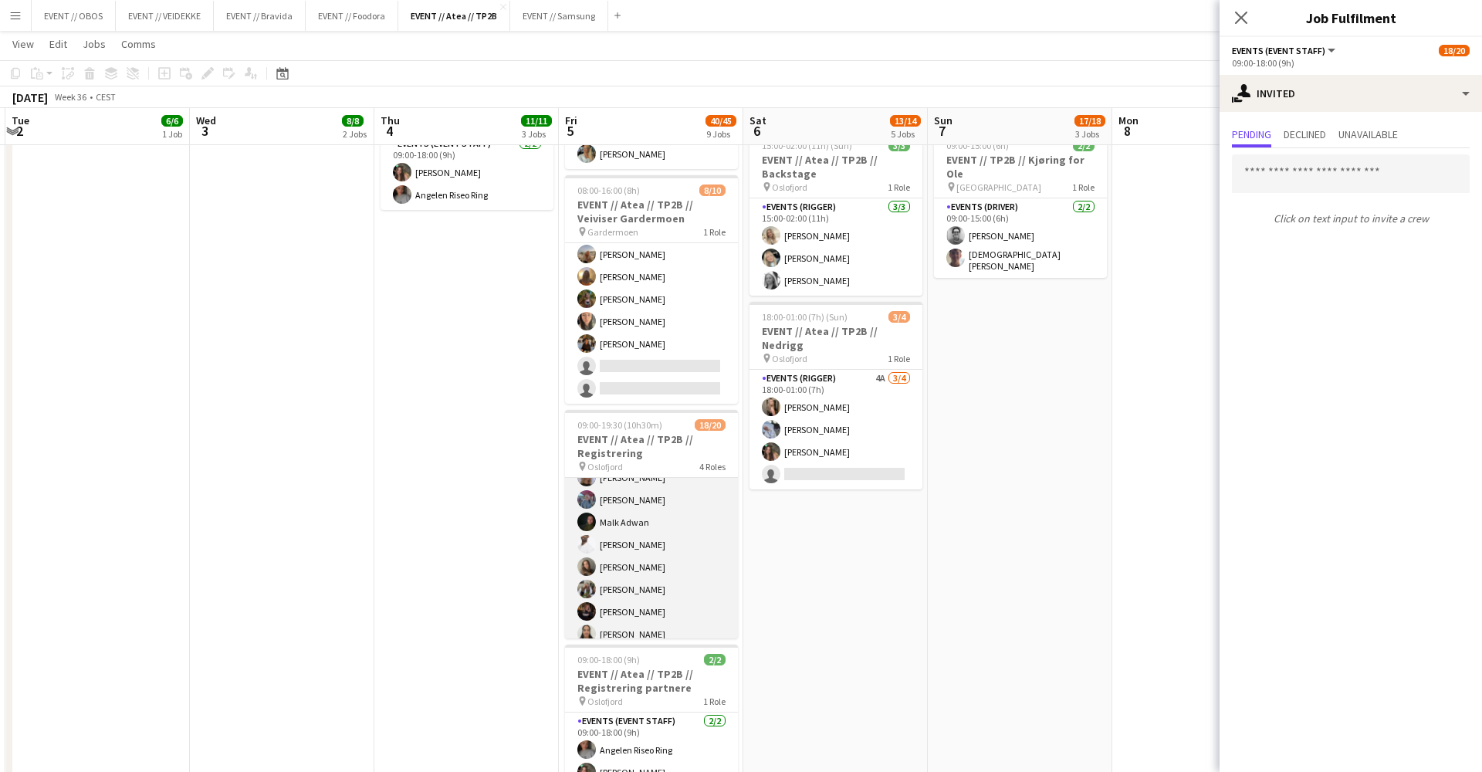
click at [684, 568] on app-card-role "Events (Event Staff) [DATE] 09:00-16:30 (7h30m) [PERSON_NAME] [PERSON_NAME] [PE…" at bounding box center [651, 556] width 173 height 232
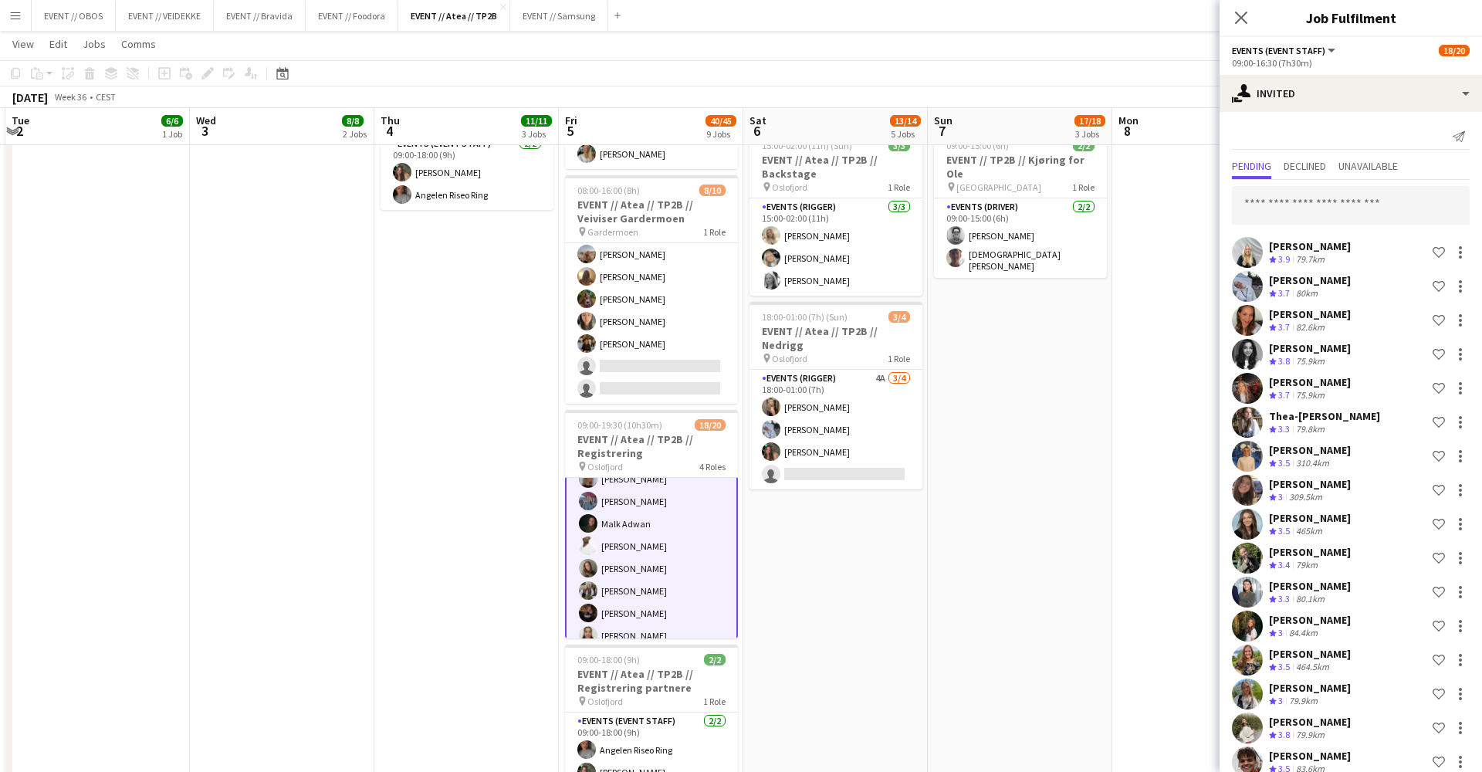
scroll to position [0, 0]
click at [1281, 101] on div "single-neutral-actions-share-1 Invited" at bounding box center [1351, 93] width 262 height 37
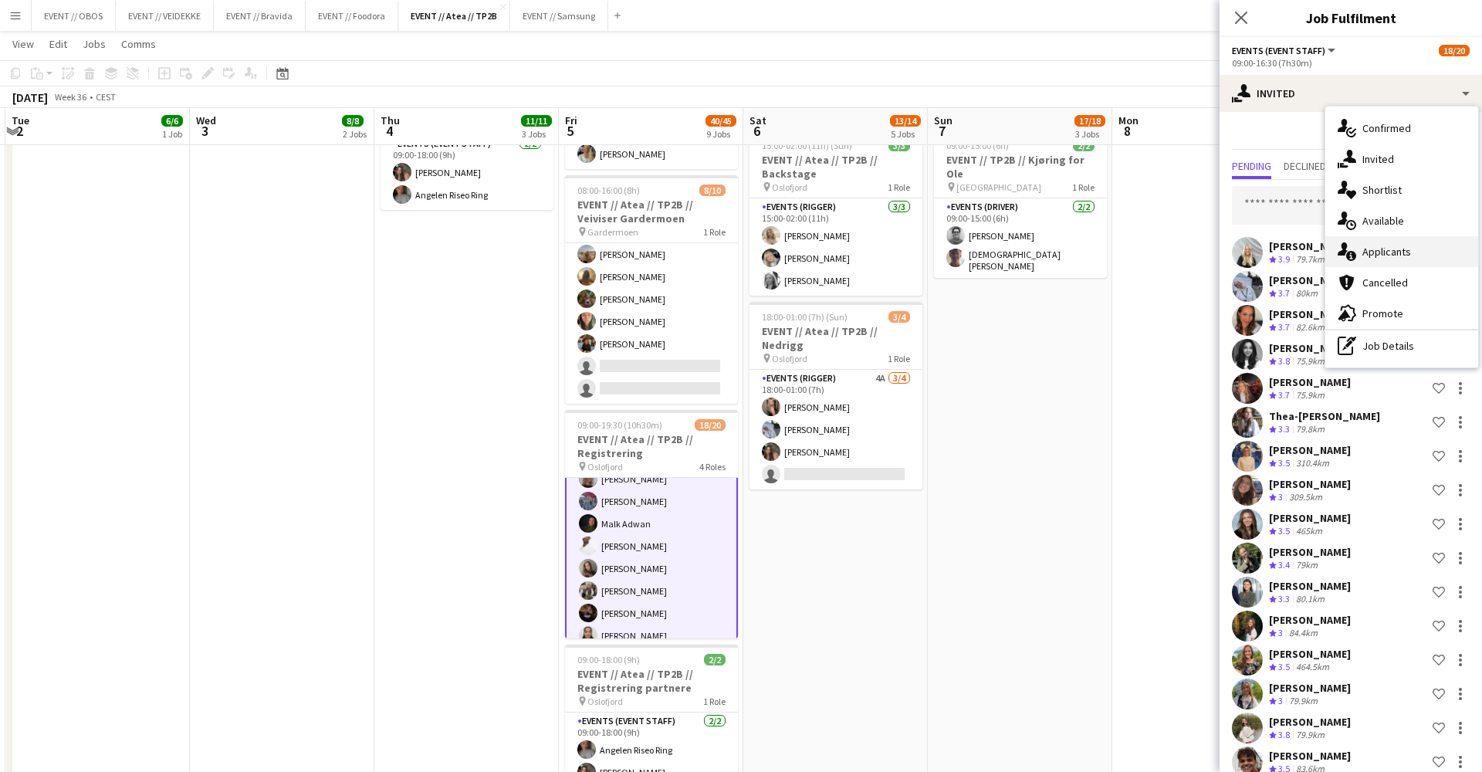
click at [1380, 247] on div "single-neutral-actions-information Applicants" at bounding box center [1401, 251] width 153 height 31
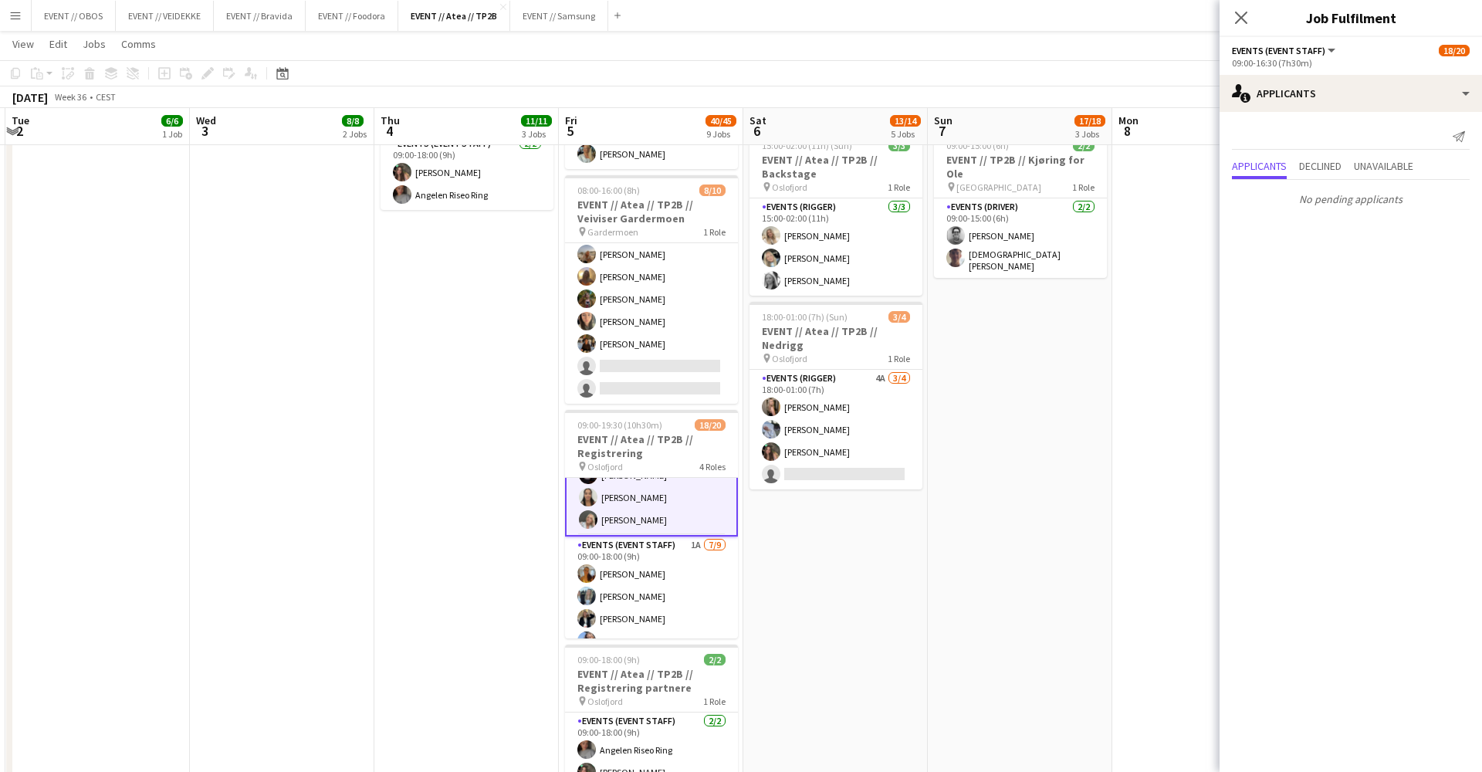
scroll to position [291, 0]
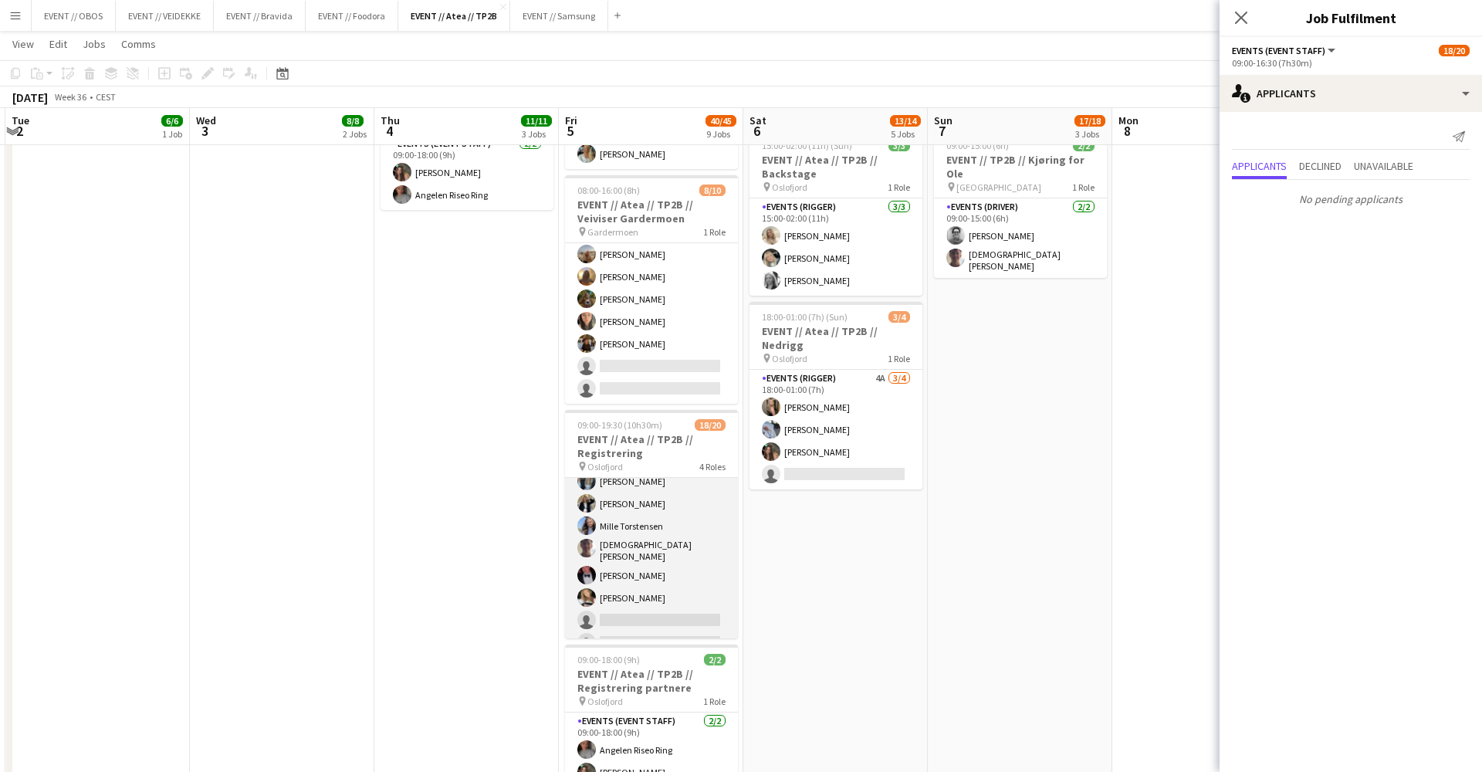
click at [646, 570] on app-card-role "Events (Event Staff) 1A [DATE] 09:00-18:00 (9h) [PERSON_NAME] [PERSON_NAME] [PE…" at bounding box center [651, 539] width 173 height 236
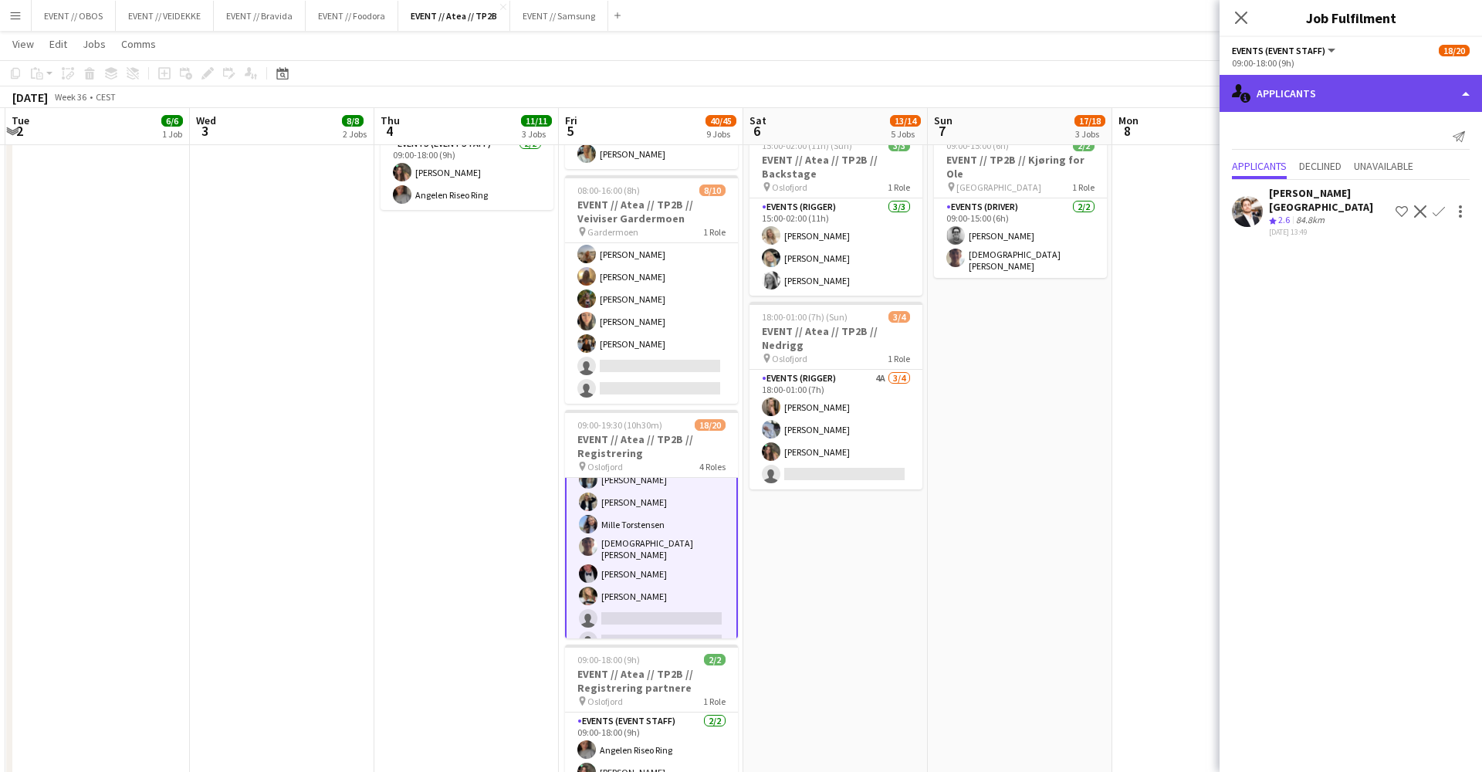
click at [1256, 107] on div "single-neutral-actions-information Applicants" at bounding box center [1351, 93] width 262 height 37
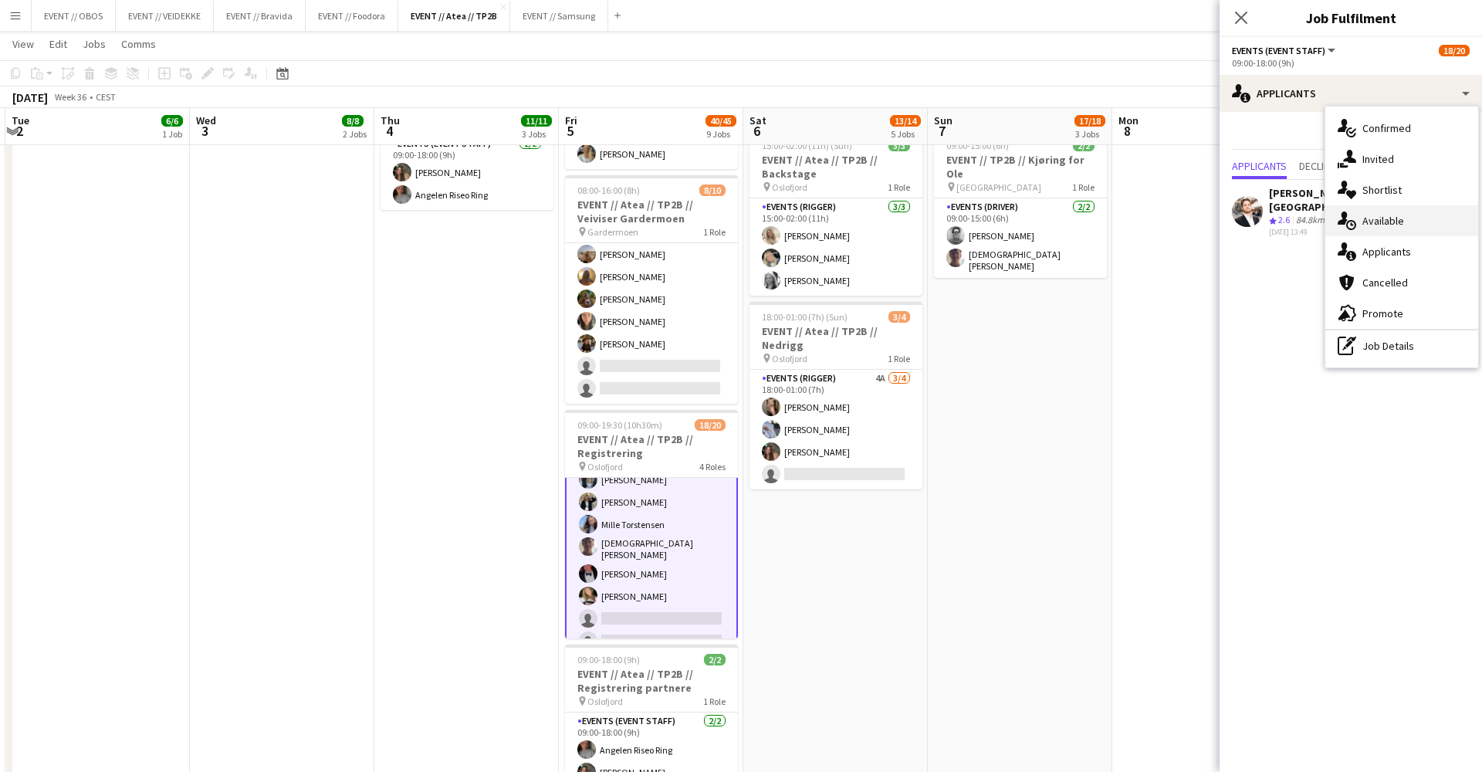
click at [1352, 218] on icon "single-neutral-actions-upload" at bounding box center [1347, 220] width 19 height 19
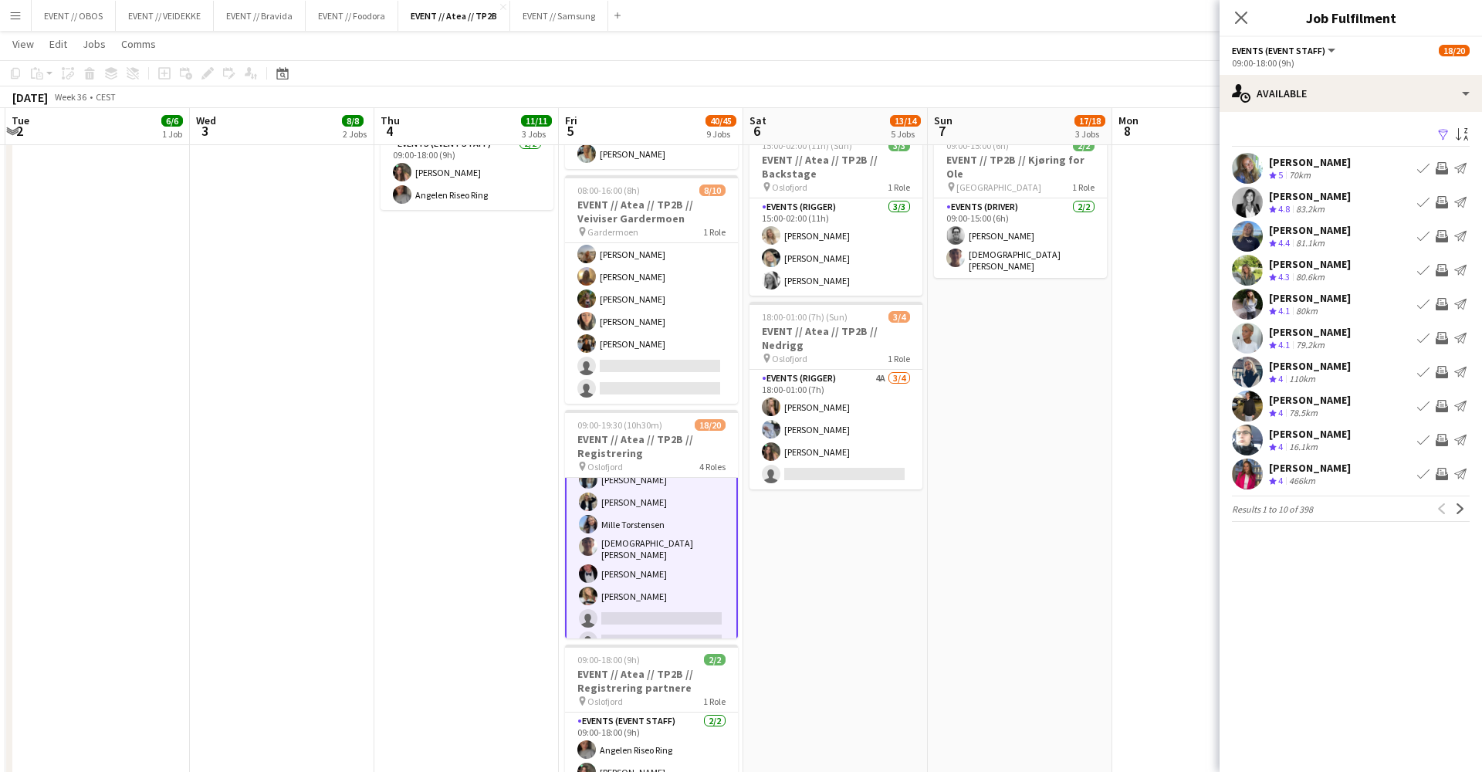
click at [1136, 560] on app-date-cell at bounding box center [1204, 442] width 184 height 1574
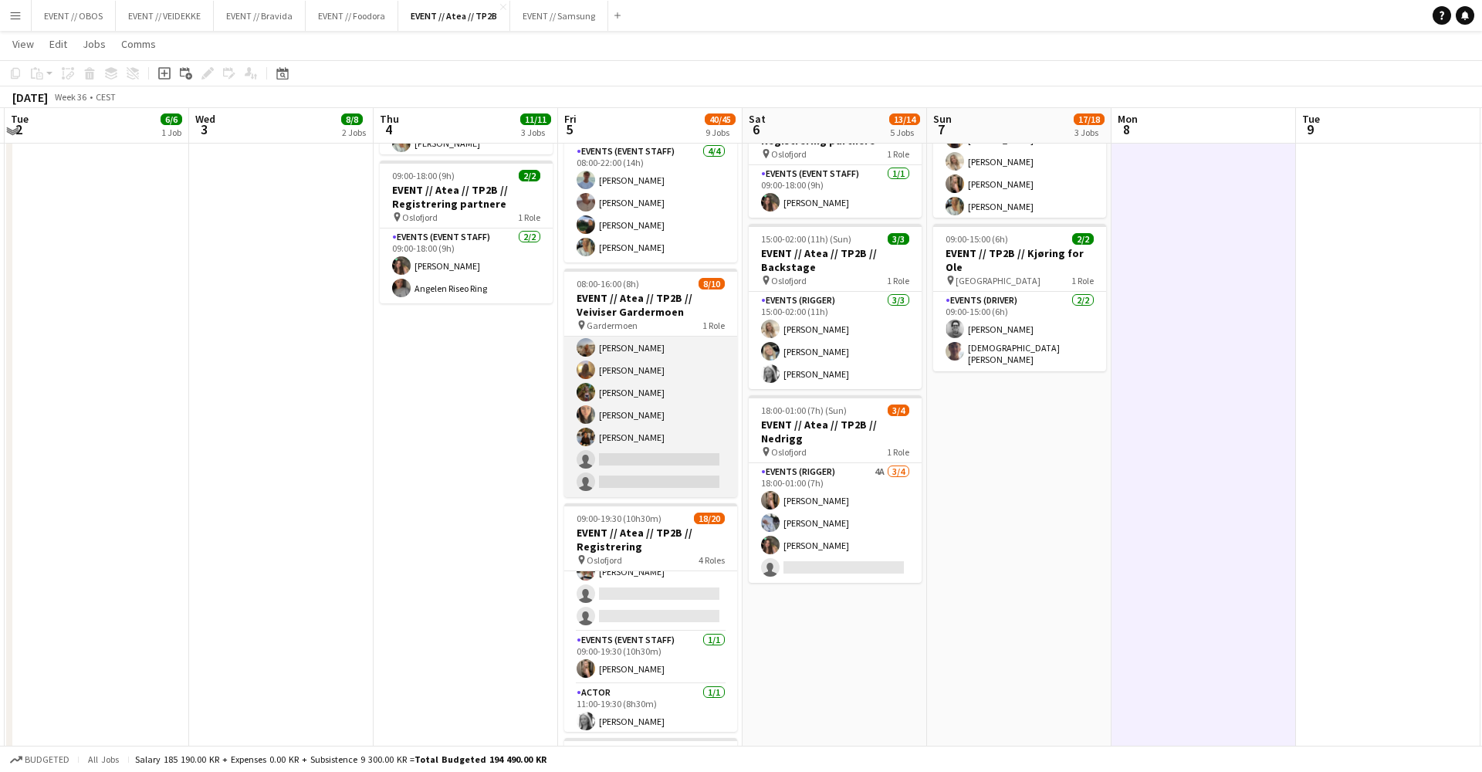
scroll to position [416, 0]
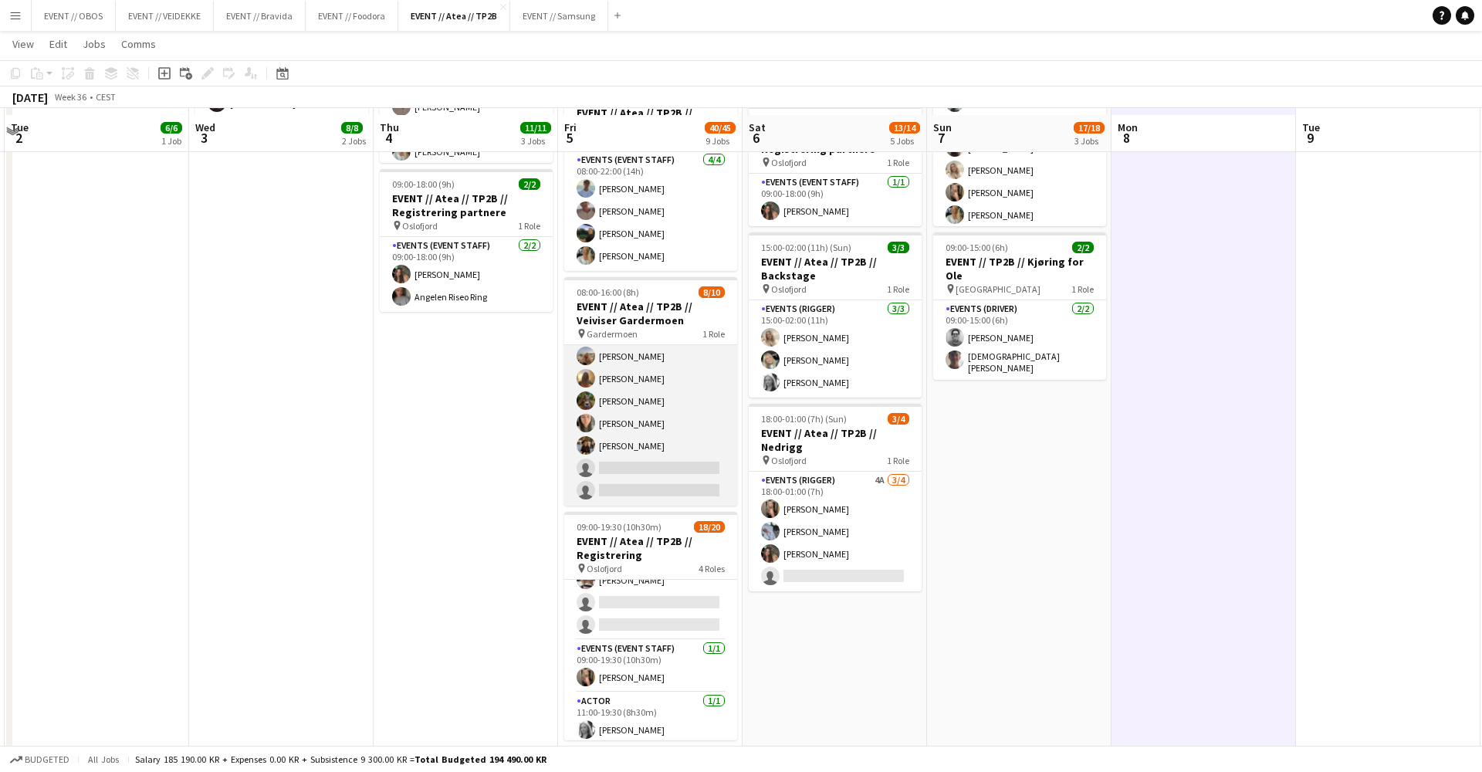
click at [655, 395] on app-card-role "Events (Event Staff) 11I 3A [DATE] 08:00-16:00 (8h) [PERSON_NAME] [PERSON_NAME]…" at bounding box center [650, 379] width 173 height 254
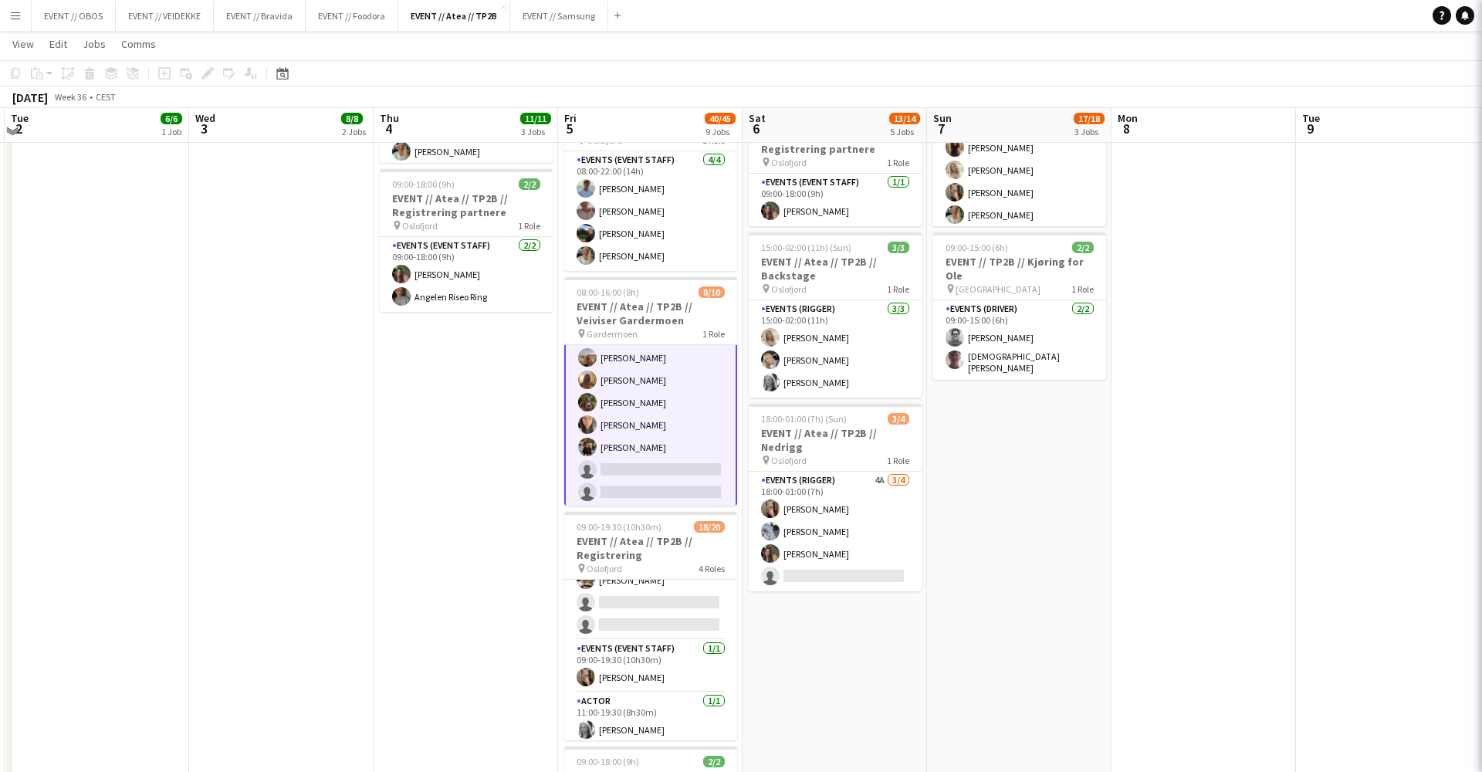
scroll to position [414, 0]
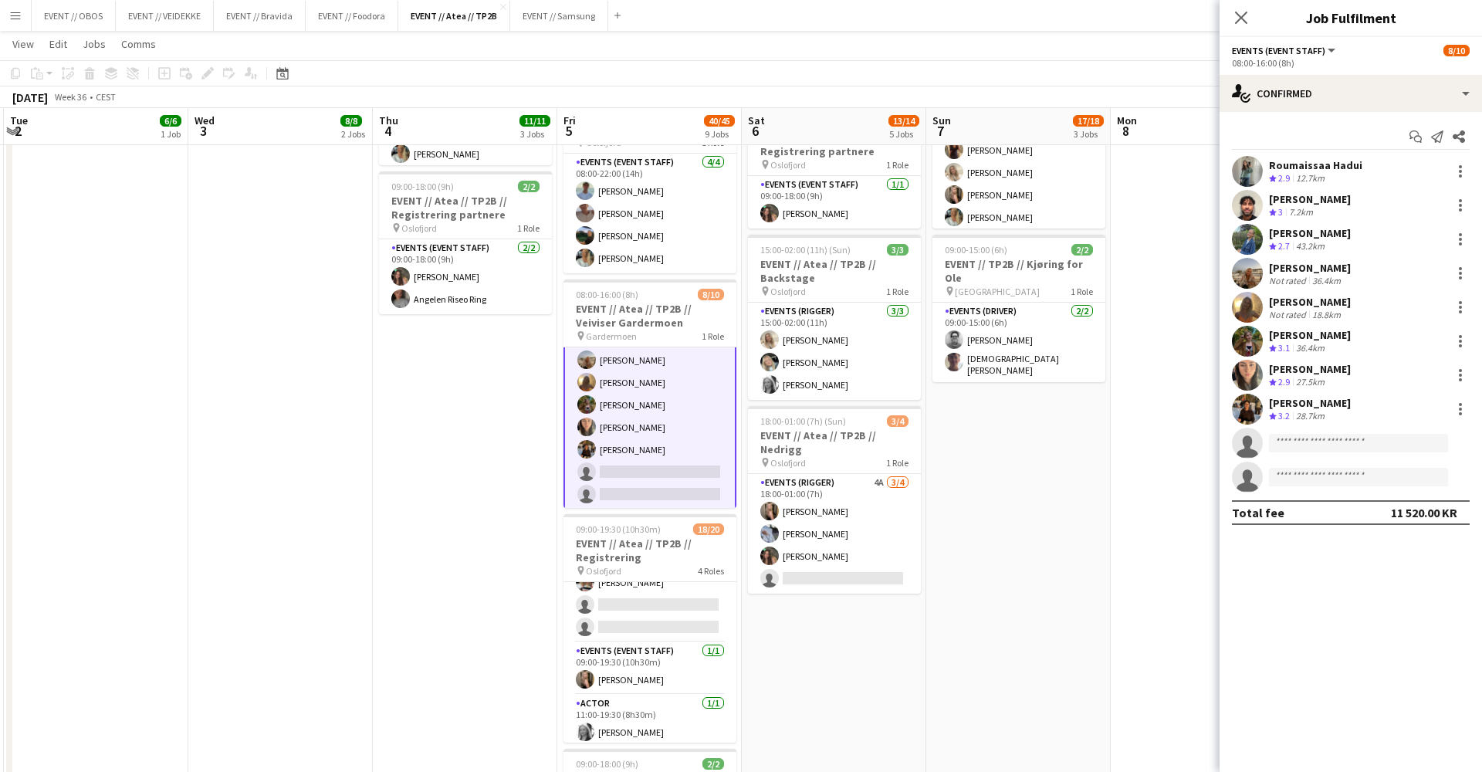
click at [875, 609] on app-date-cell "08:00-17:00 (9h) 2/2 EVENT // Atea // TP2B // Partnere // Expo pin Oslofjord 1 …" at bounding box center [834, 546] width 184 height 1574
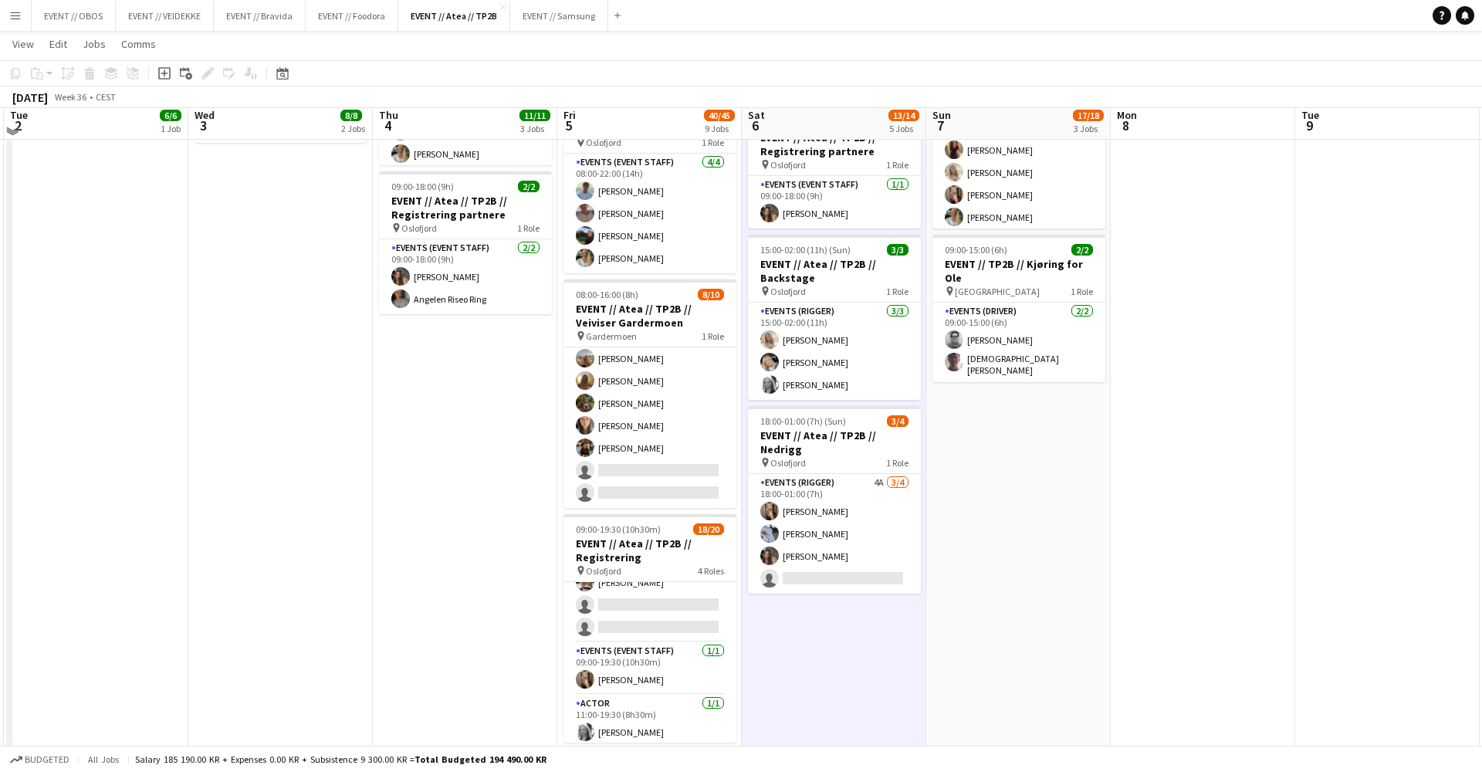
scroll to position [326, 0]
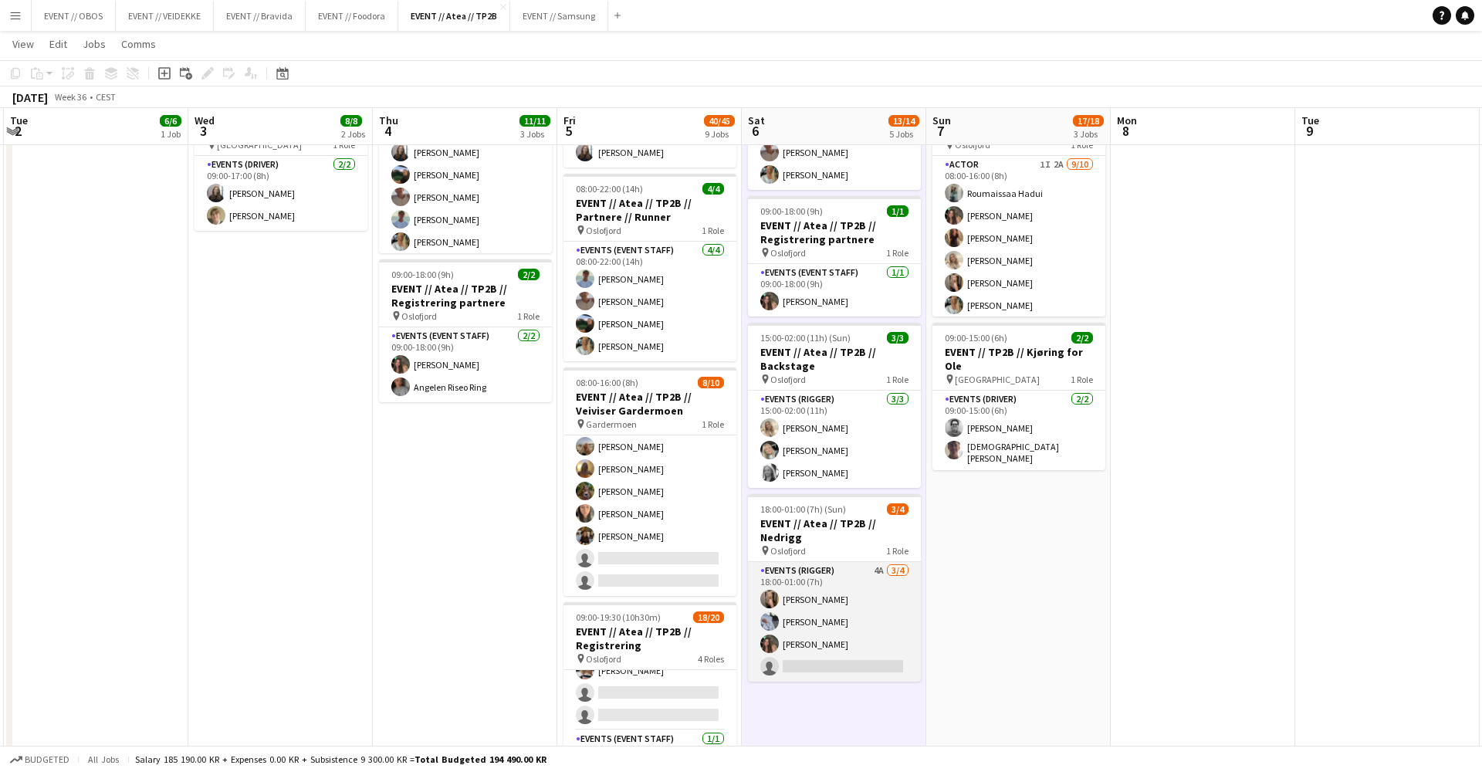
click at [875, 609] on app-card-role "Events (Rigger) 4A [DATE] 18:00-01:00 (7h) [PERSON_NAME] [PERSON_NAME] [PERSON_…" at bounding box center [834, 622] width 173 height 120
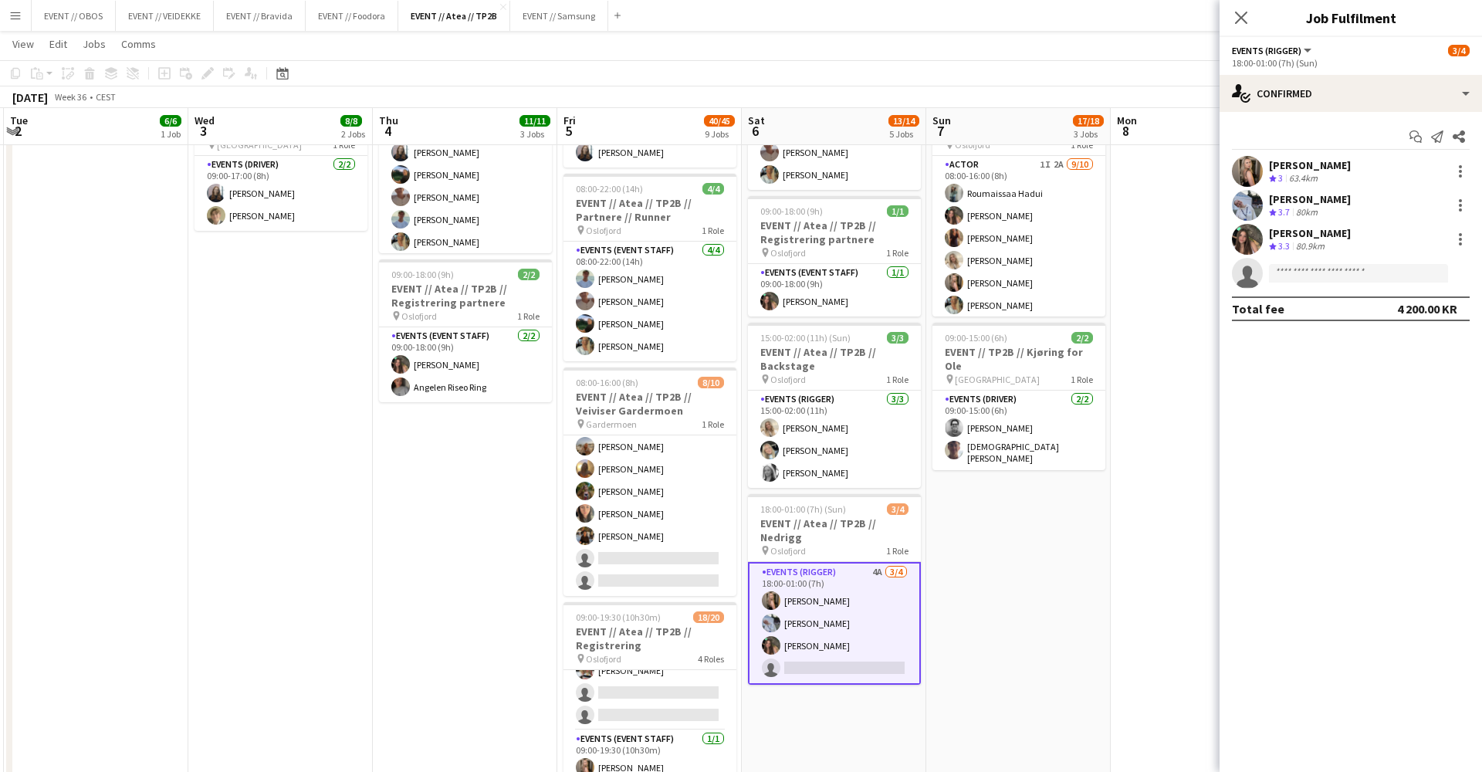
click at [1253, 118] on div "Start chat Send notification Share [PERSON_NAME] Crew rating 3 63.4km [PERSON_N…" at bounding box center [1351, 223] width 262 height 222
click at [1275, 97] on div "single-neutral-actions-check-2 Confirmed" at bounding box center [1351, 93] width 262 height 37
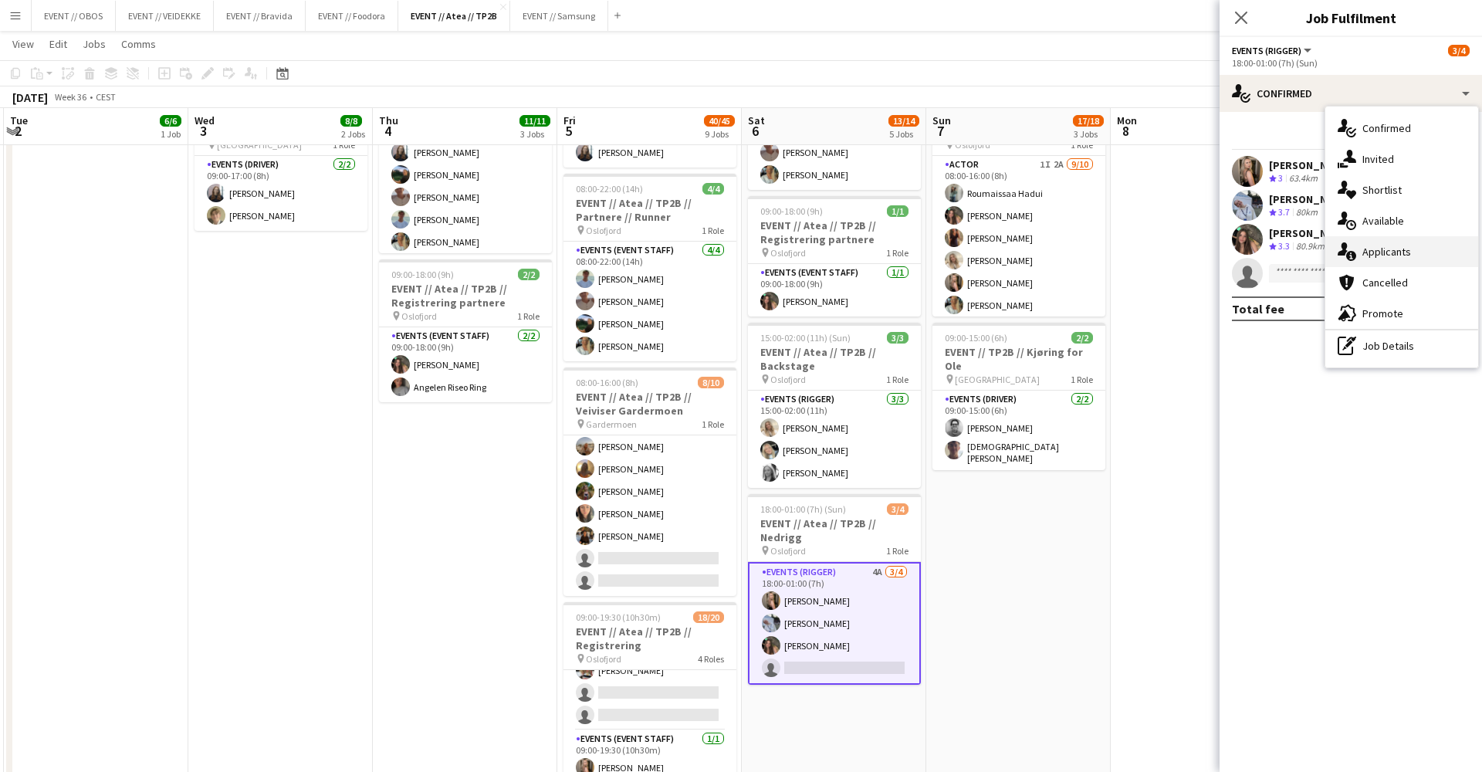
click at [1375, 248] on div "single-neutral-actions-information Applicants" at bounding box center [1401, 251] width 153 height 31
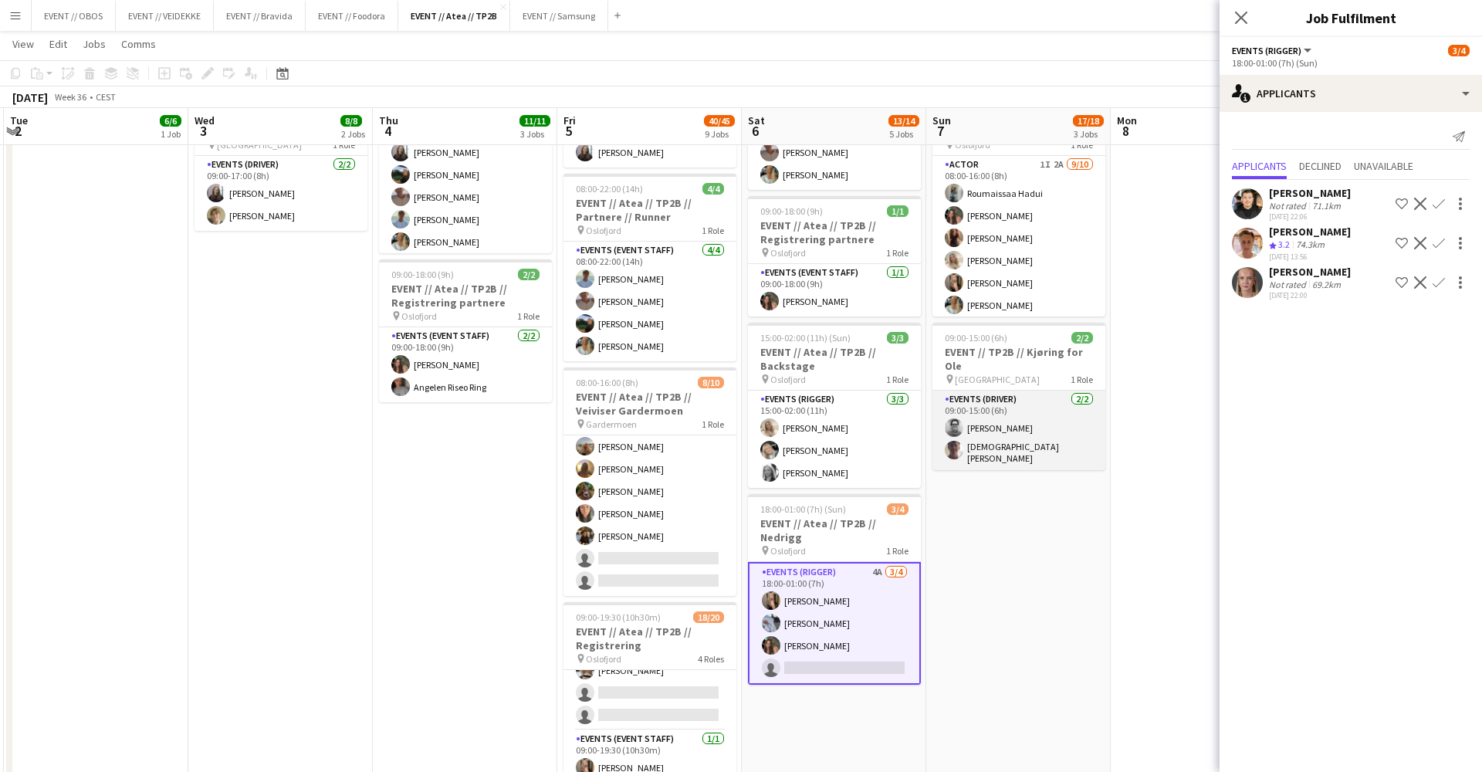
click at [1077, 449] on app-card-role "Events (Driver) [DATE] 09:00-15:00 (6h) [PERSON_NAME] [PERSON_NAME]" at bounding box center [1018, 431] width 173 height 80
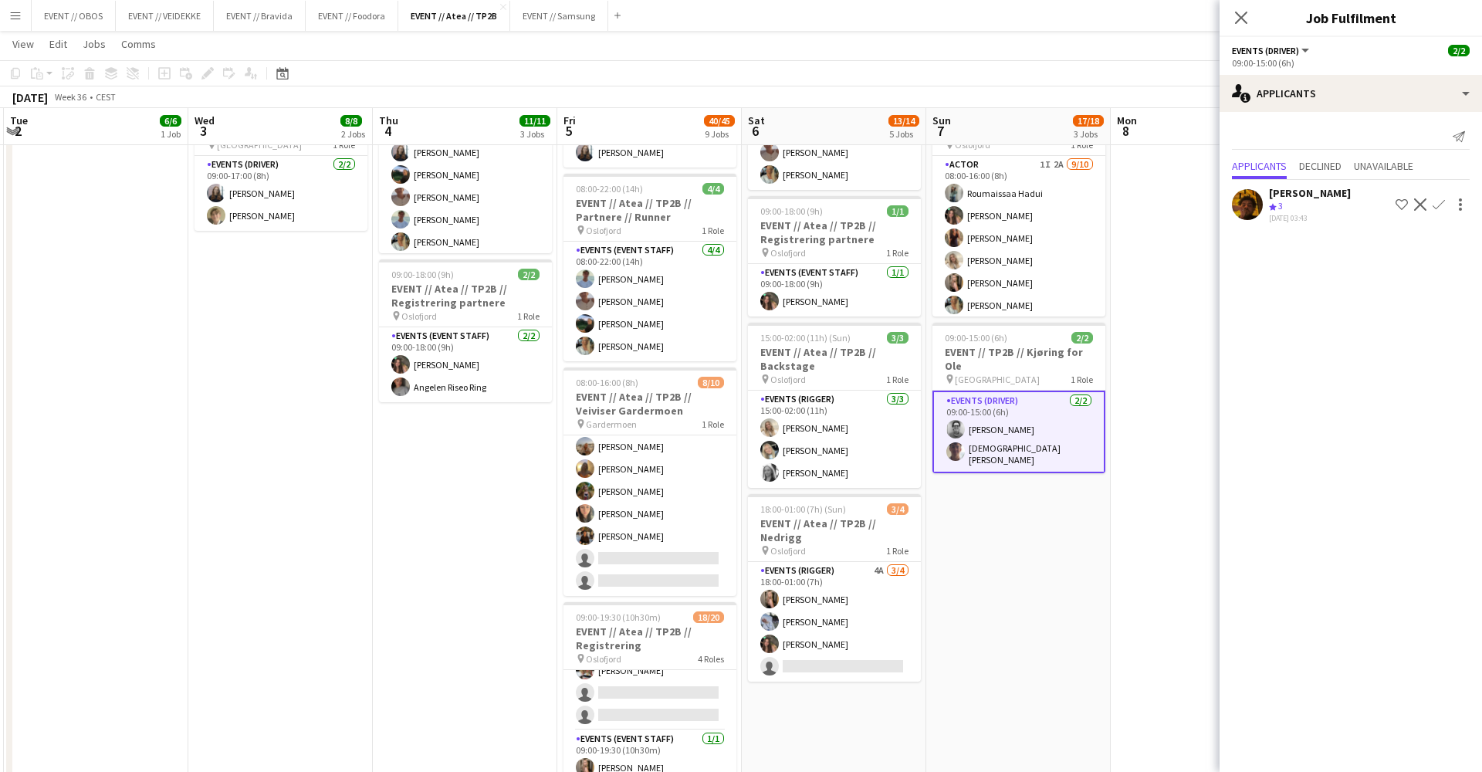
scroll to position [0, 735]
click at [1066, 578] on app-date-cell "08:00-16:00 (8h) 6/6 EVENT // Atea // TP2B // Partnere // Nedrigg pin Oslofjord…" at bounding box center [1017, 634] width 184 height 1574
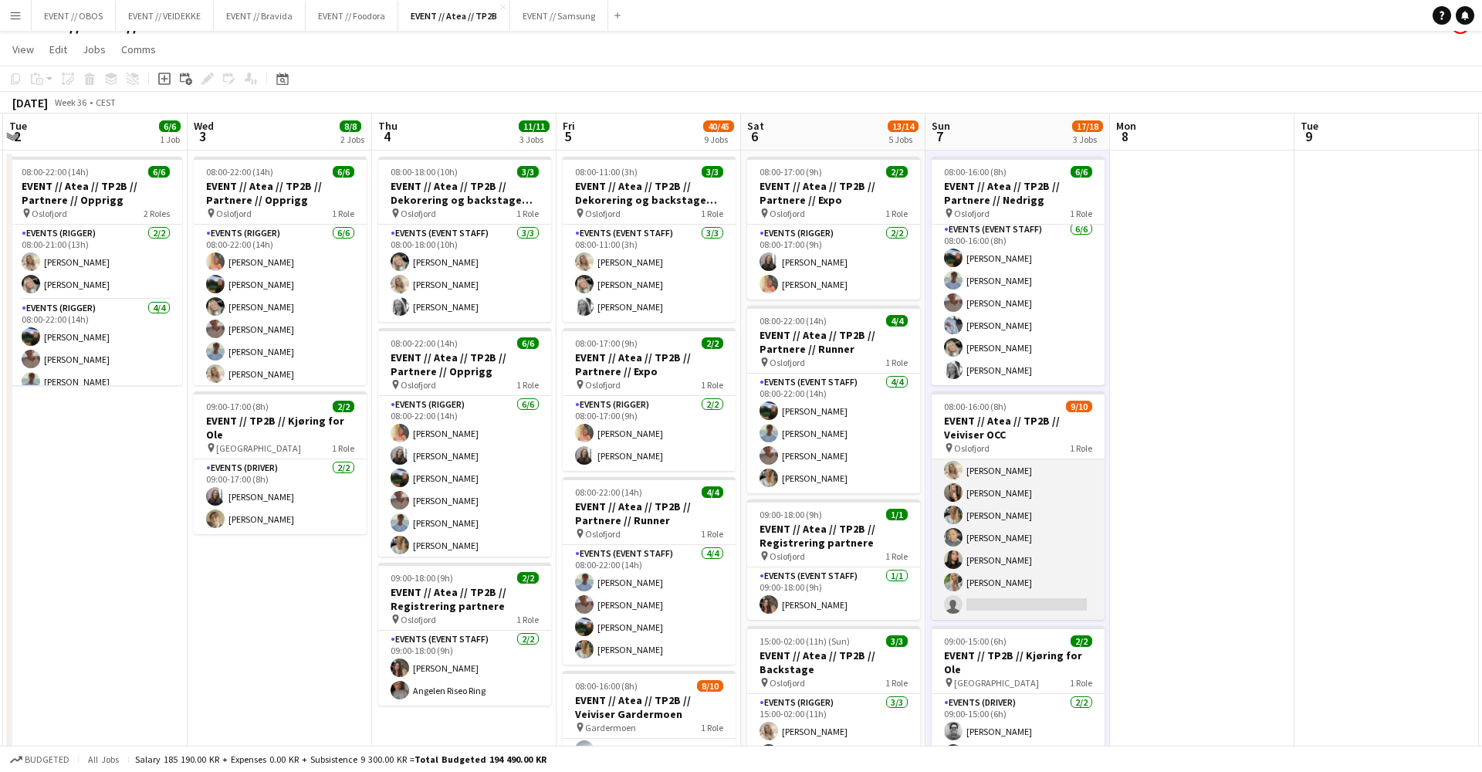
scroll to position [74, 0]
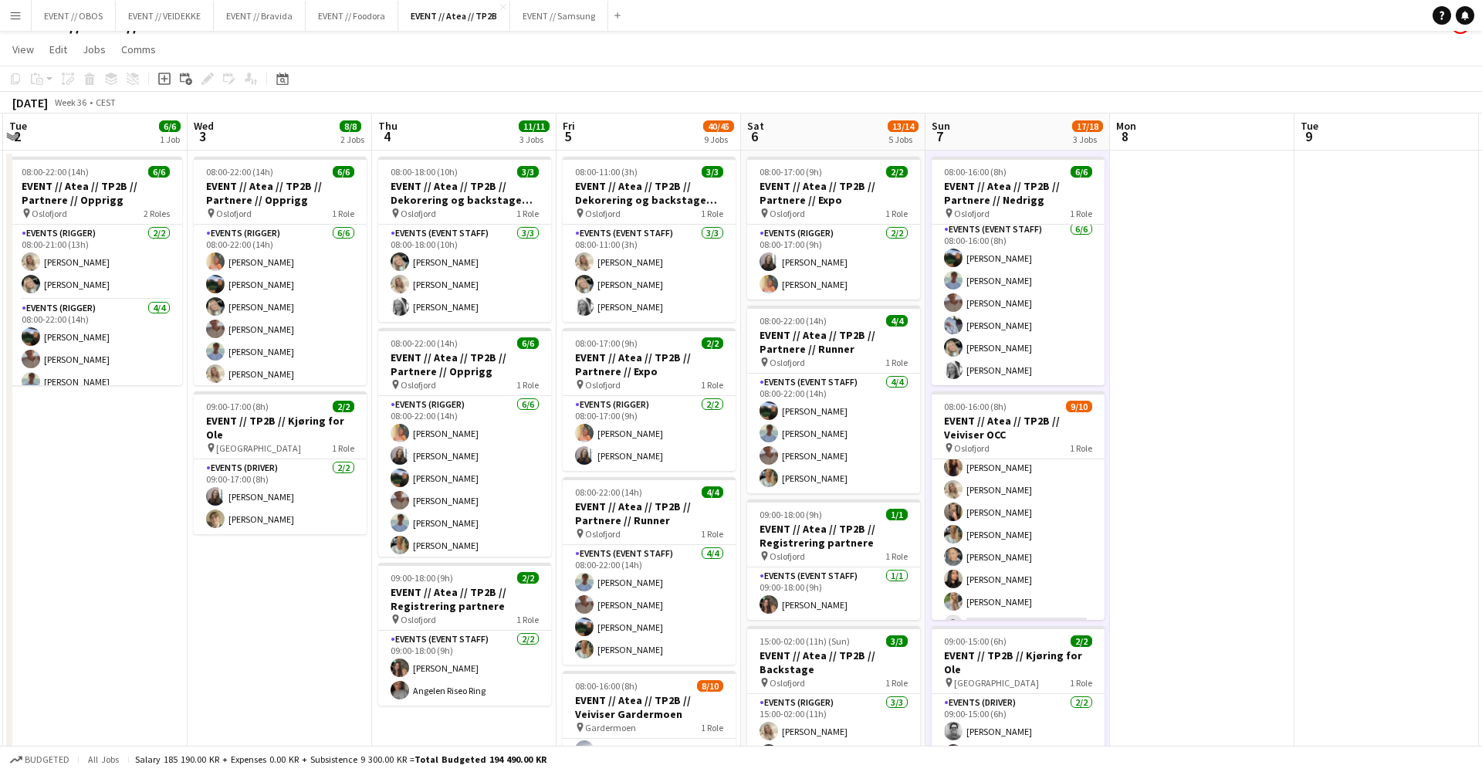
click at [70, 24] on button "EVENT // OBOS Close" at bounding box center [74, 16] width 84 height 30
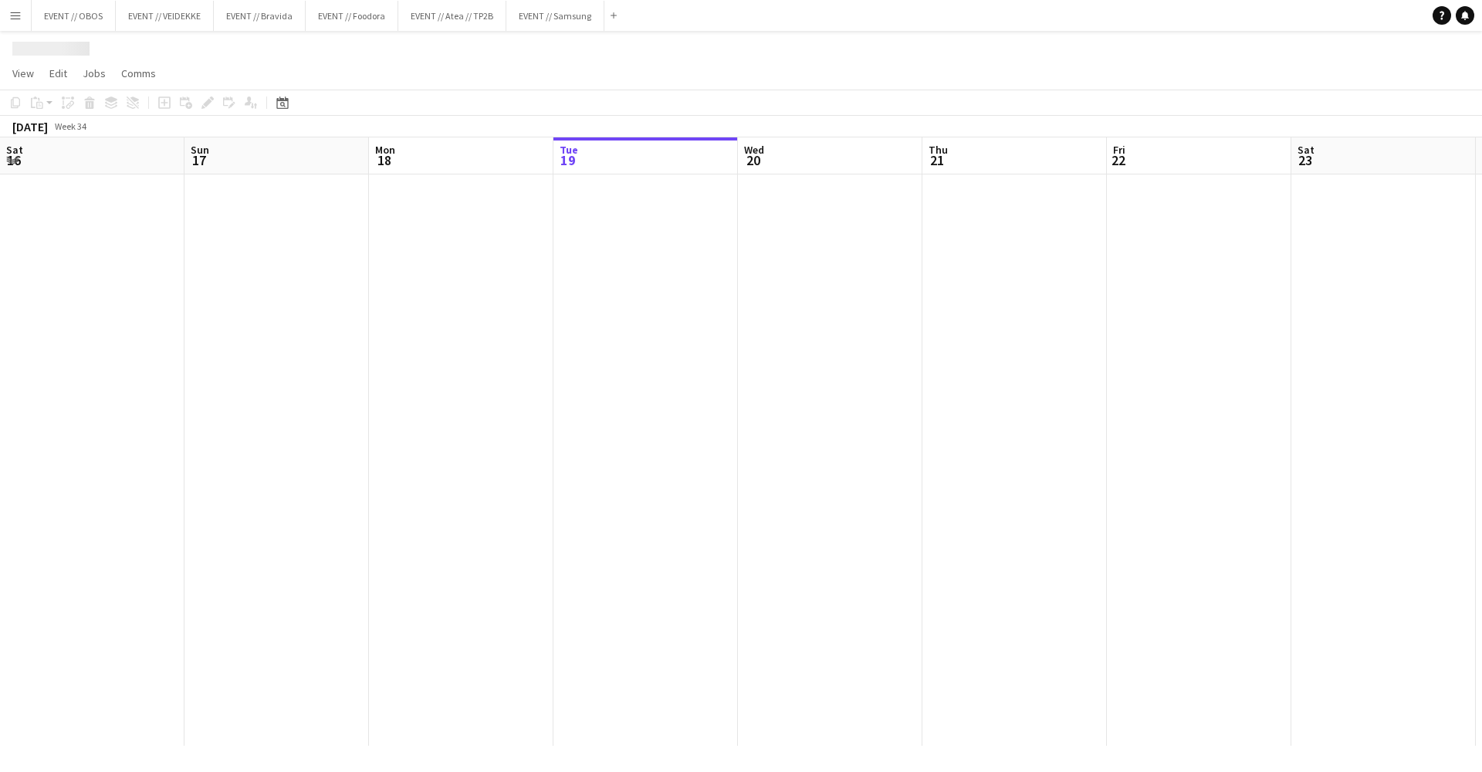
click at [70, 24] on button "EVENT // OBOS Close" at bounding box center [74, 16] width 84 height 30
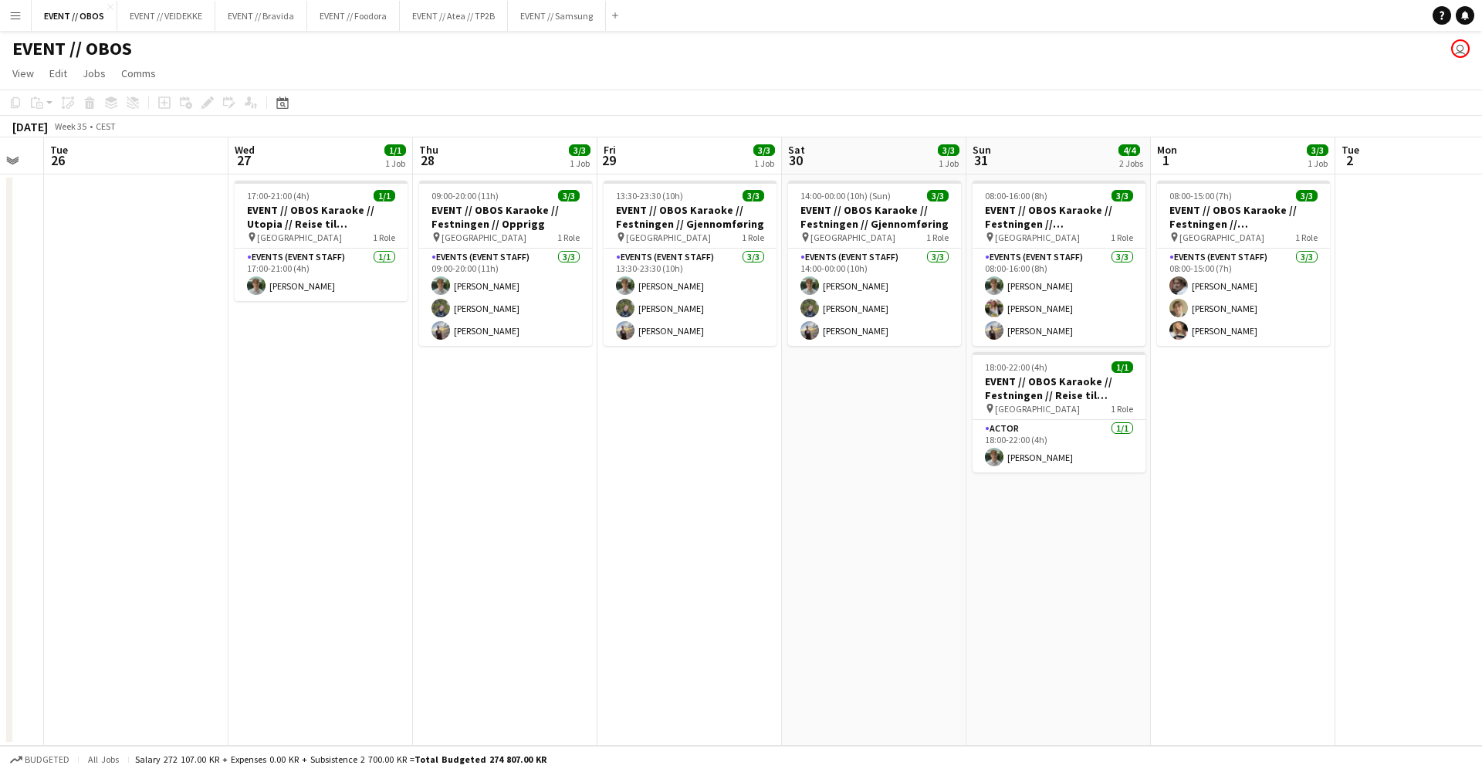
scroll to position [0, 707]
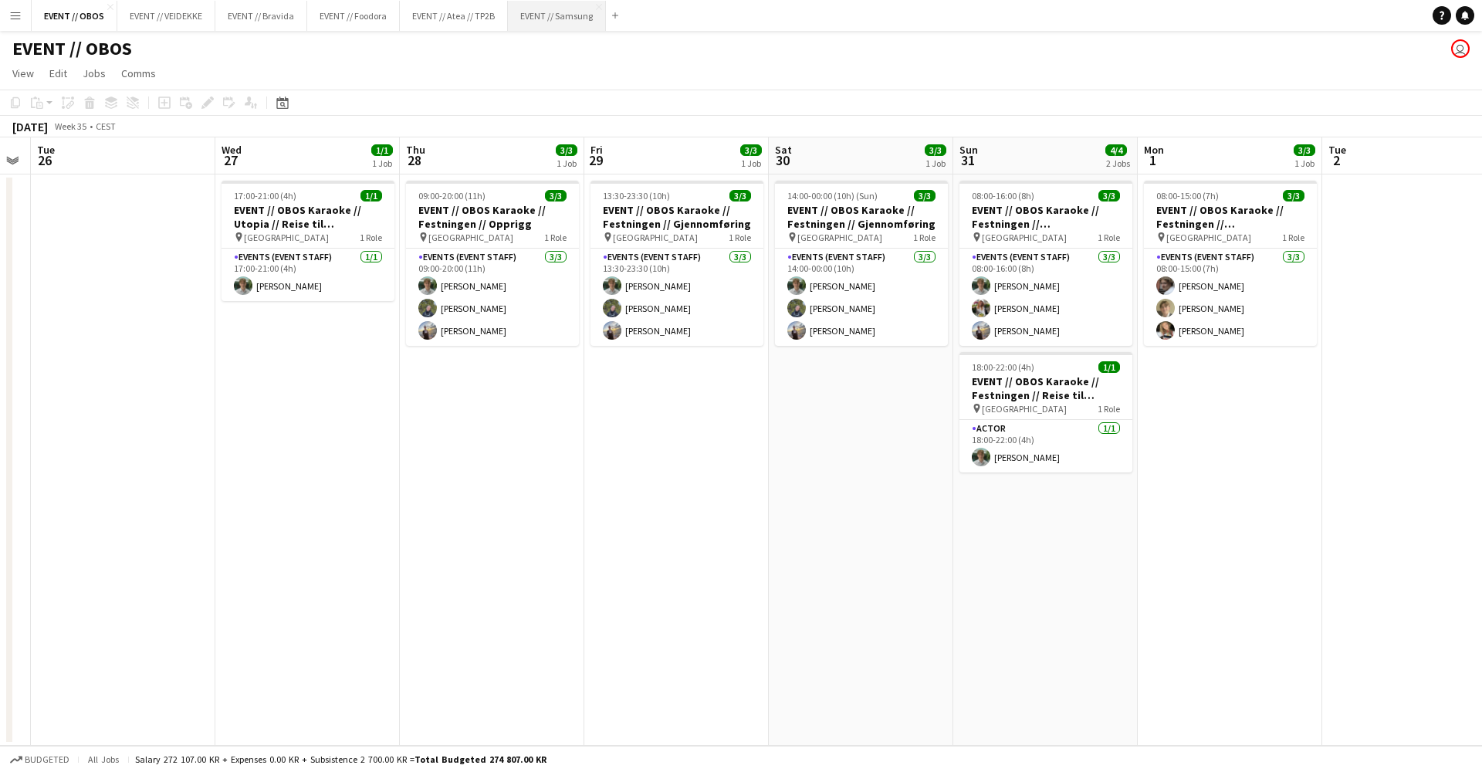
click at [557, 21] on button "EVENT // Samsung Close" at bounding box center [557, 16] width 98 height 30
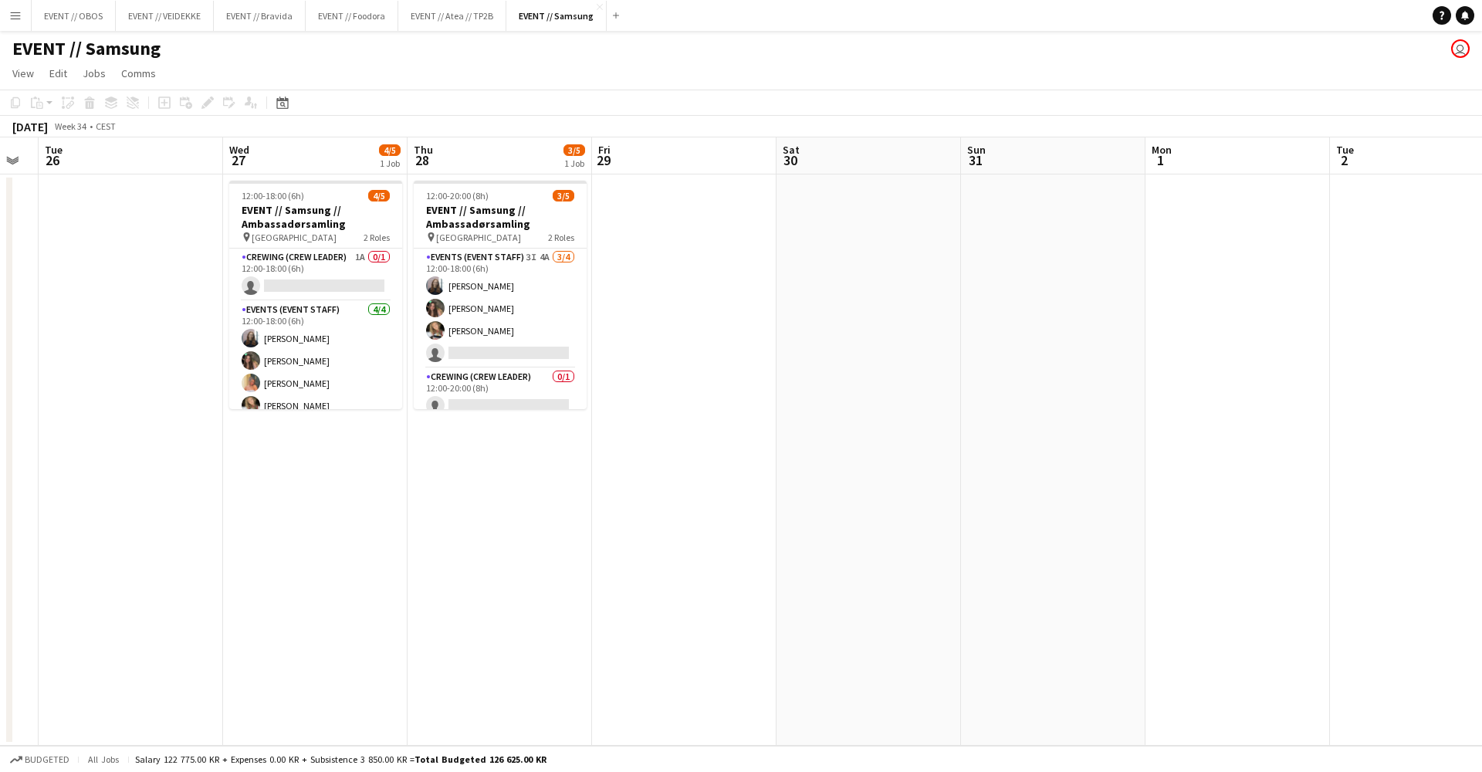
scroll to position [0, 479]
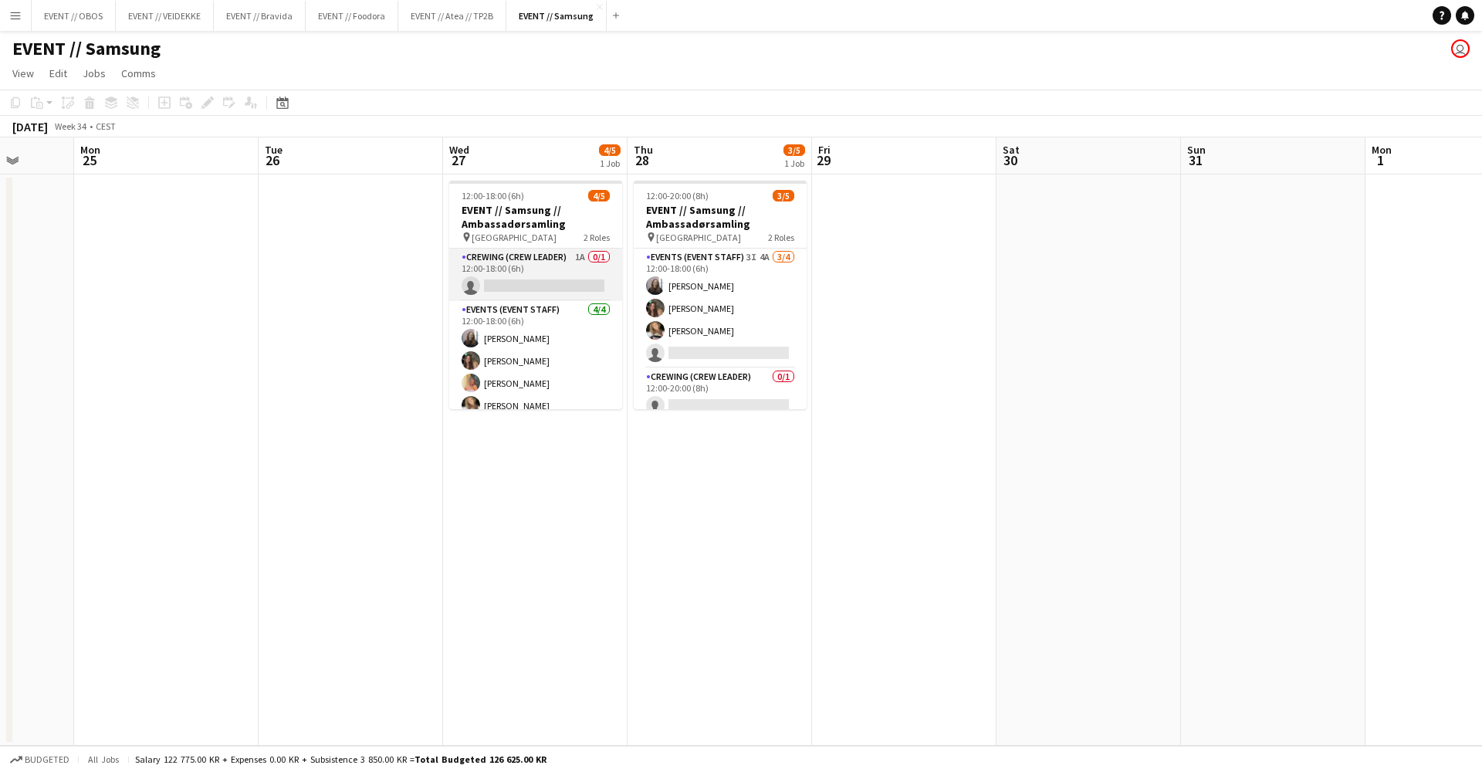
click at [580, 285] on app-card-role "Crewing (Crew Leader) 1A 0/1 12:00-18:00 (6h) single-neutral-actions" at bounding box center [535, 275] width 173 height 52
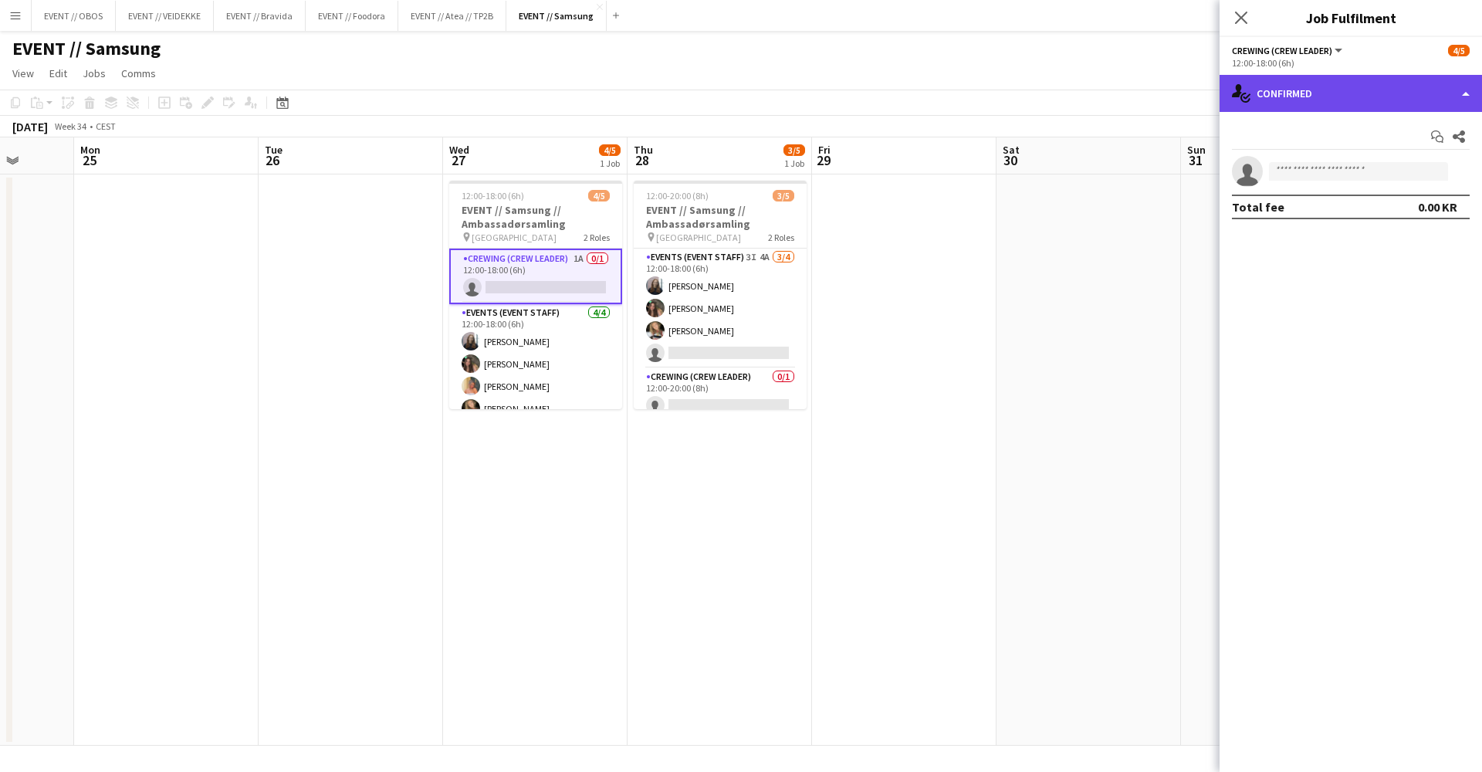
click at [1240, 88] on icon at bounding box center [1237, 90] width 10 height 13
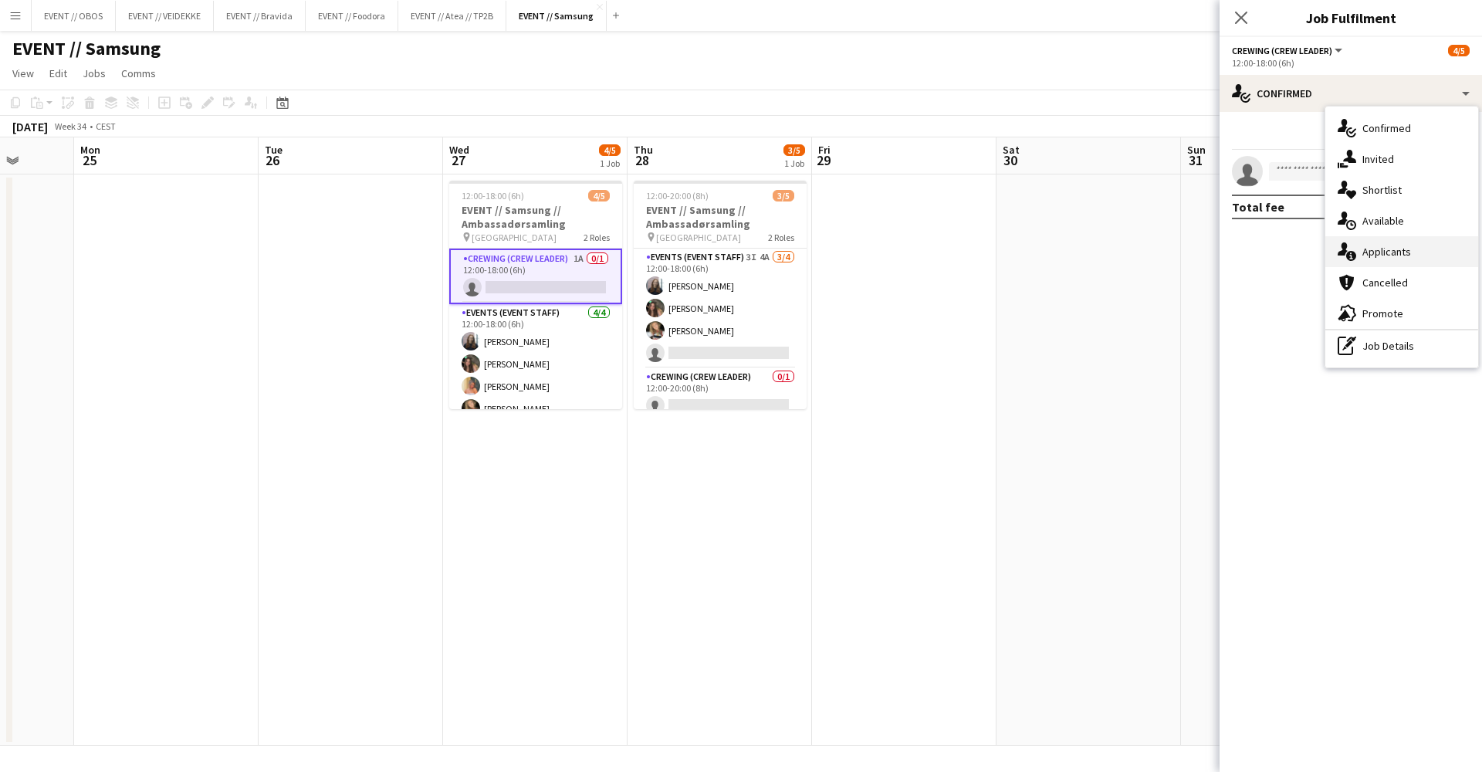
click at [1368, 255] on div "single-neutral-actions-information Applicants" at bounding box center [1401, 251] width 153 height 31
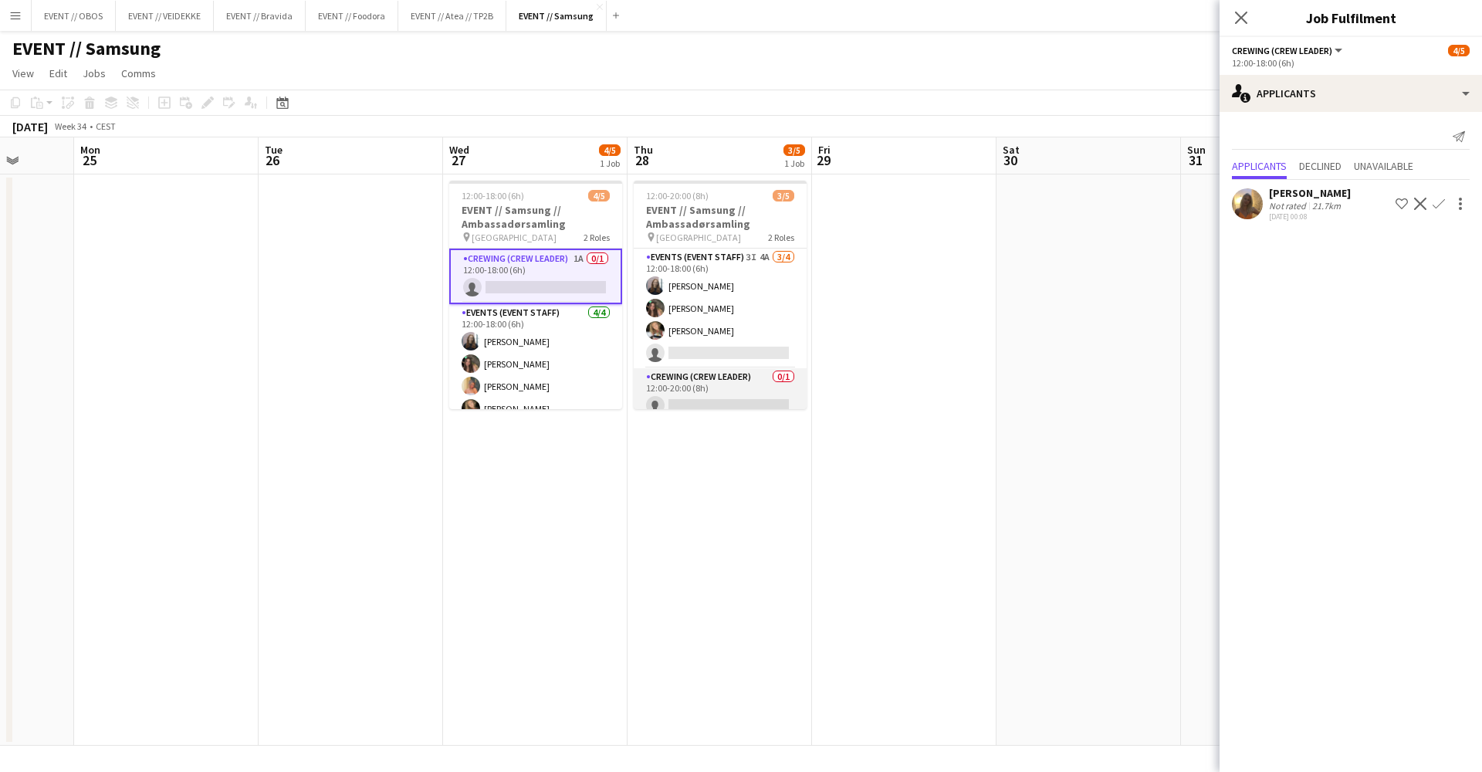
click at [753, 382] on app-card-role "Crewing (Crew Leader) 0/1 12:00-20:00 (8h) single-neutral-actions" at bounding box center [720, 394] width 173 height 52
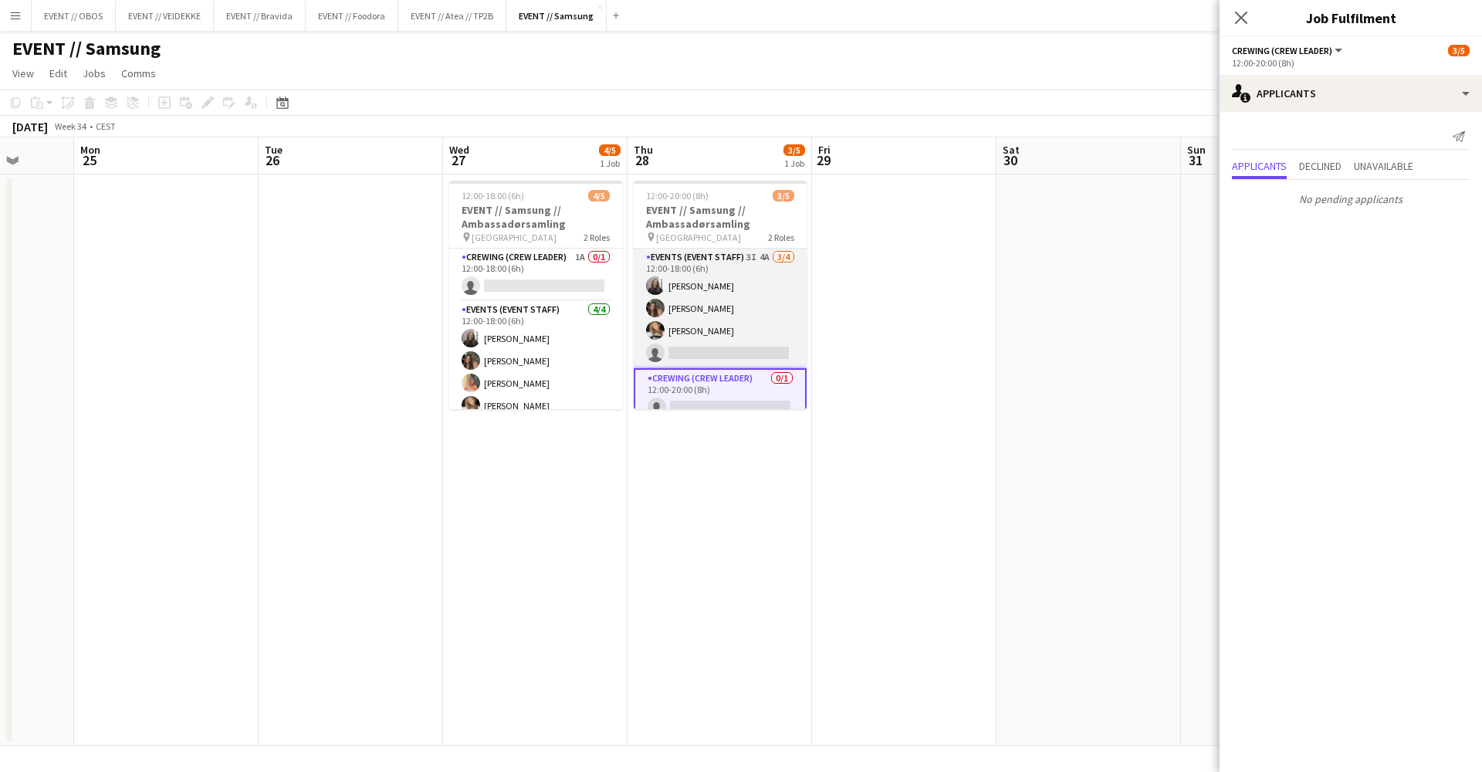
click at [749, 343] on app-card-role "Events (Event Staff) 3I 4A [DATE] 12:00-18:00 (6h) [PERSON_NAME] [PERSON_NAME] …" at bounding box center [720, 309] width 173 height 120
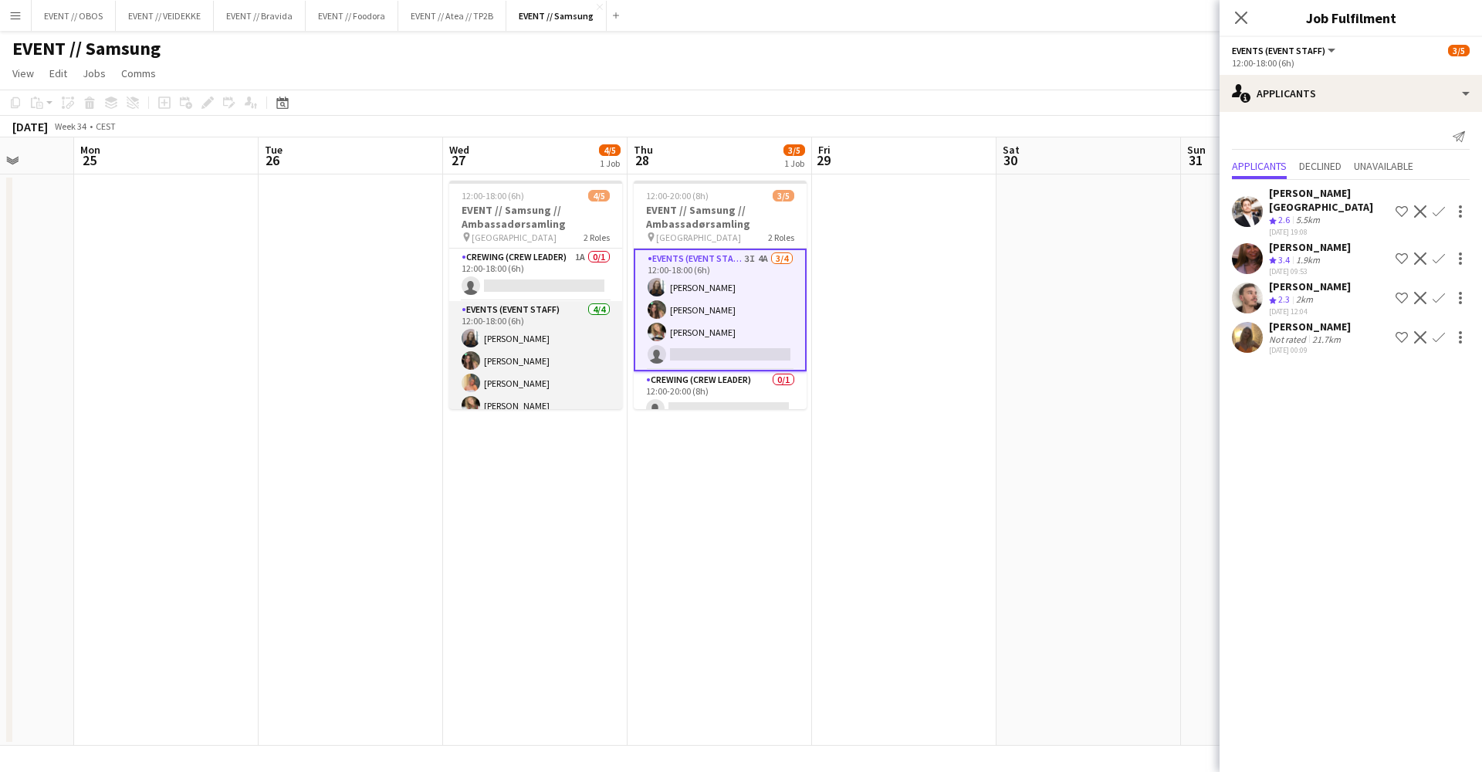
click at [591, 370] on app-card-role "Events (Event Staff) [DATE] 12:00-18:00 (6h) [PERSON_NAME] [PERSON_NAME] Ludivi…" at bounding box center [535, 361] width 173 height 120
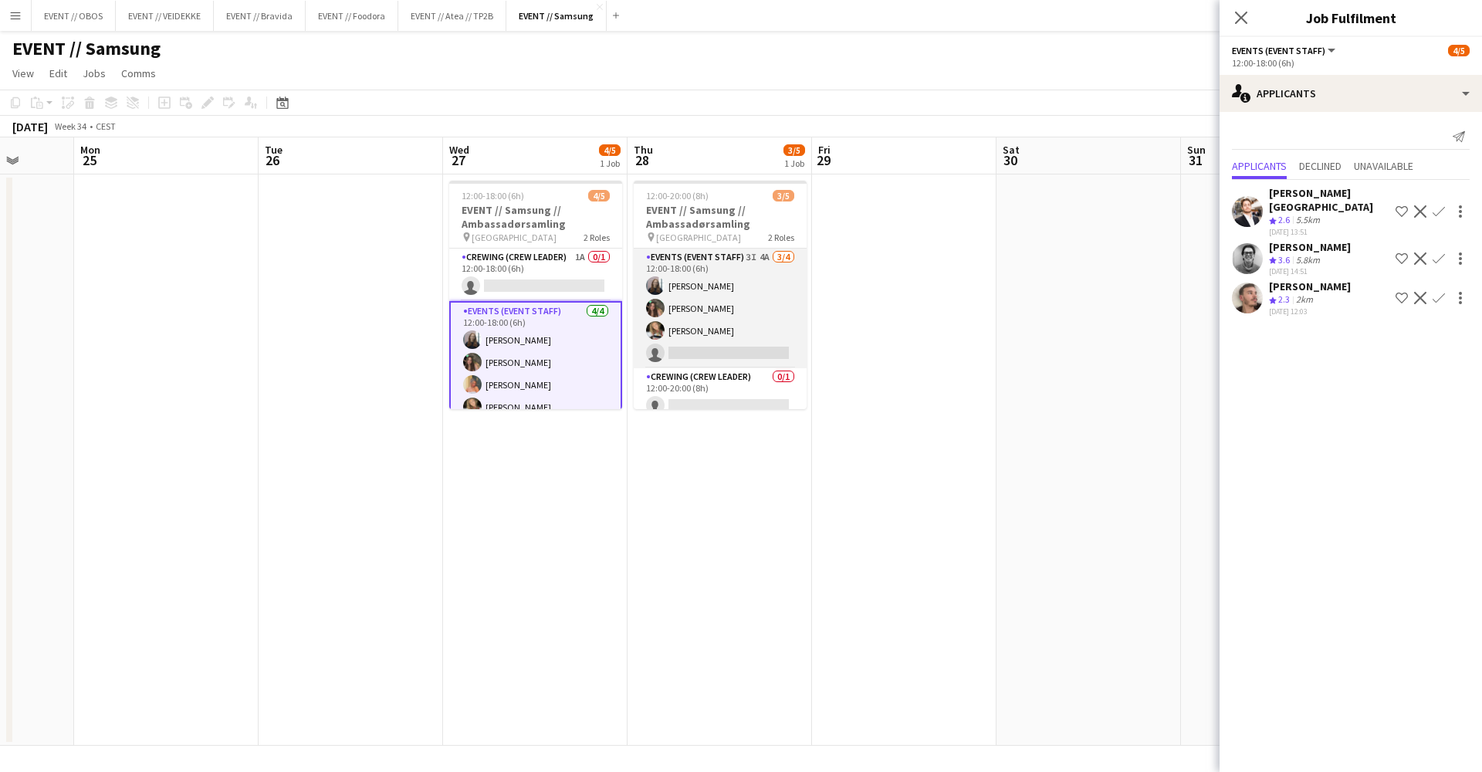
click at [702, 308] on app-card-role "Events (Event Staff) 3I 4A [DATE] 12:00-18:00 (6h) [PERSON_NAME] [PERSON_NAME] …" at bounding box center [720, 309] width 173 height 120
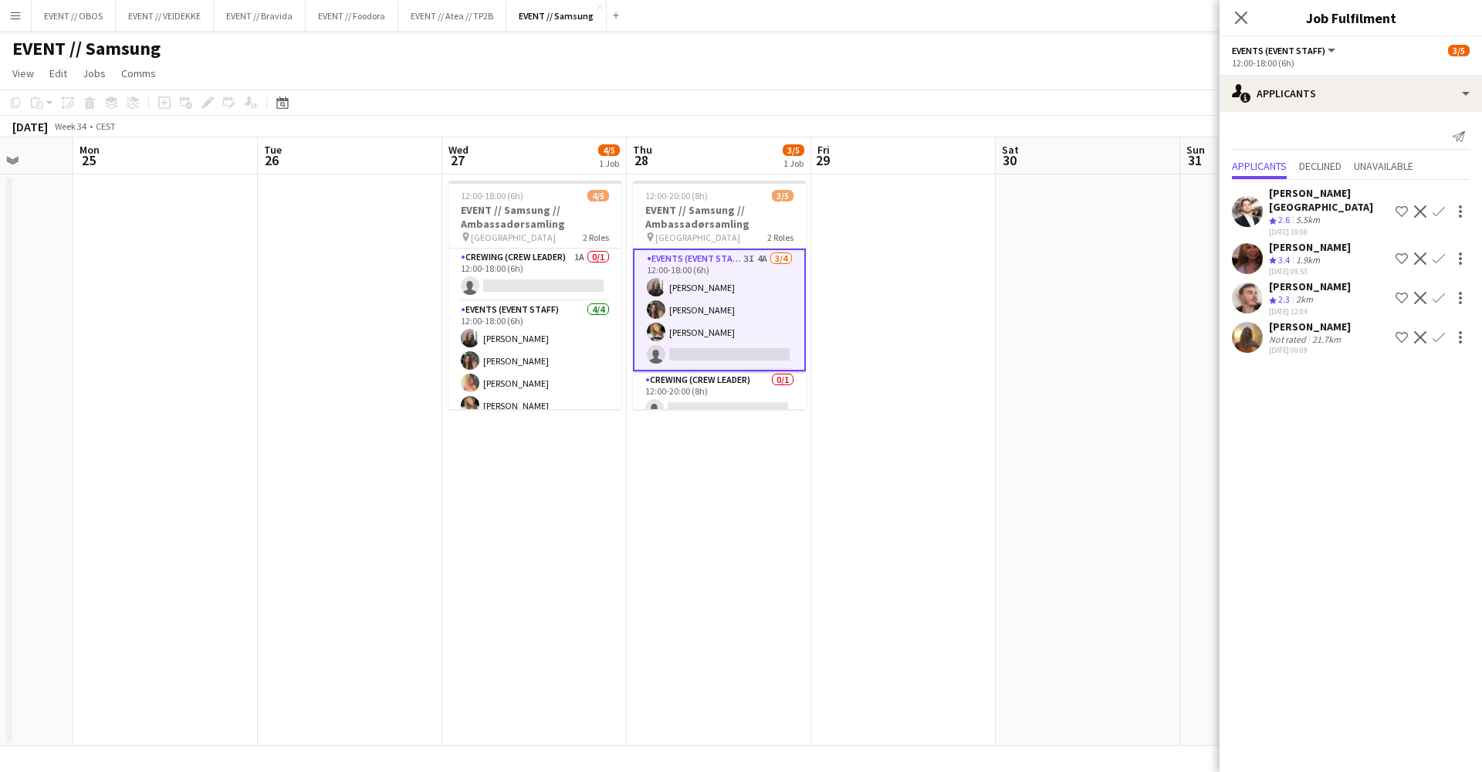
click at [814, 503] on app-date-cell at bounding box center [903, 459] width 184 height 571
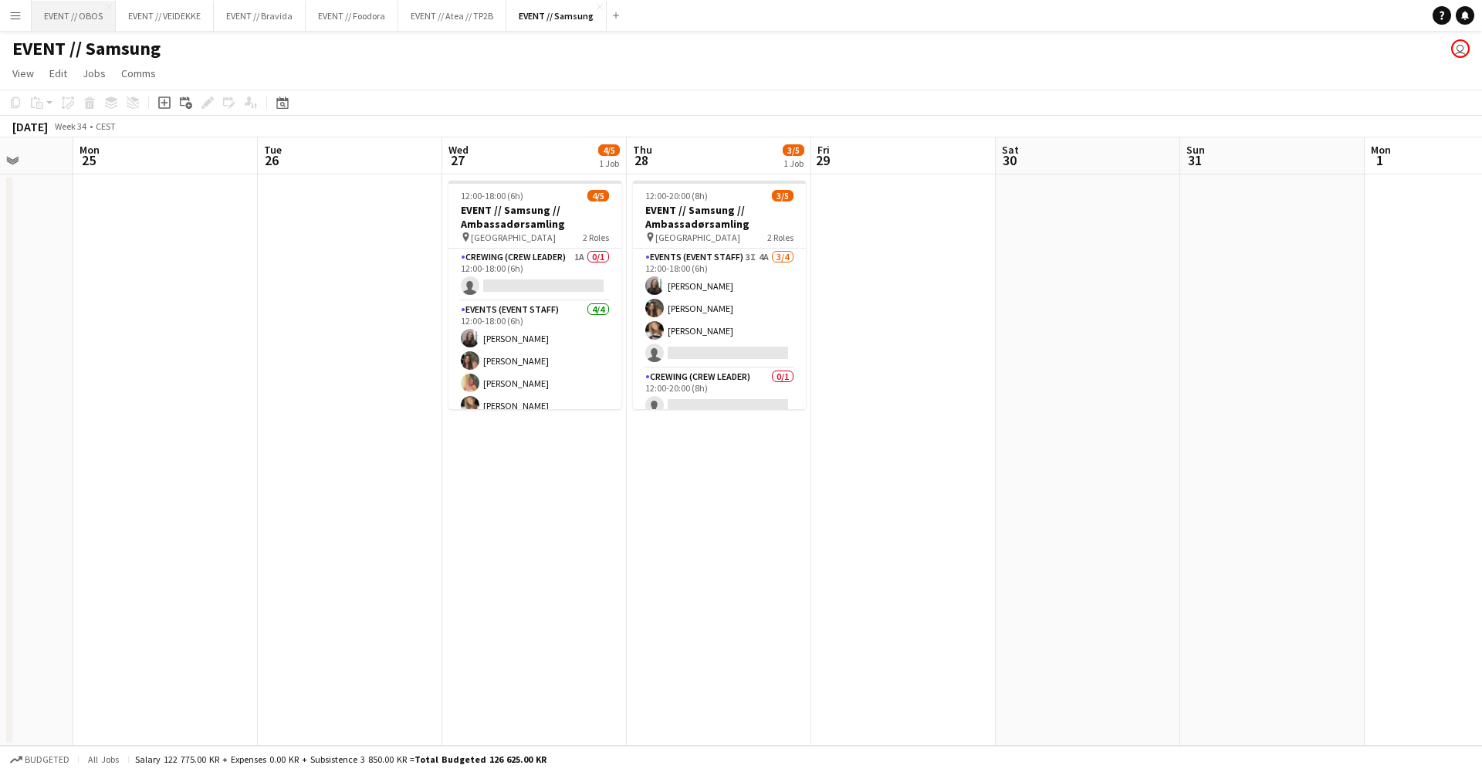
click at [96, 13] on button "EVENT // OBOS Close" at bounding box center [74, 16] width 84 height 30
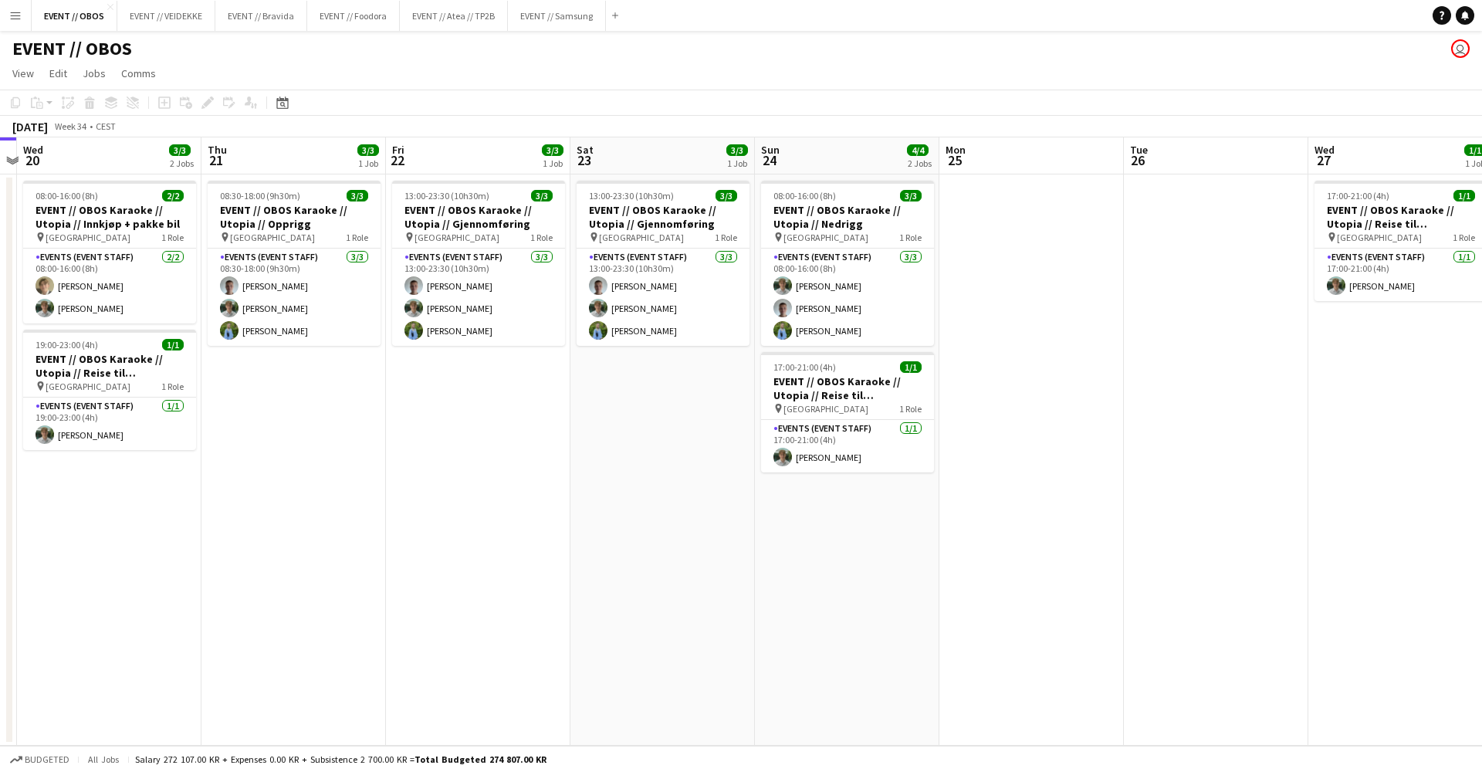
scroll to position [0, 747]
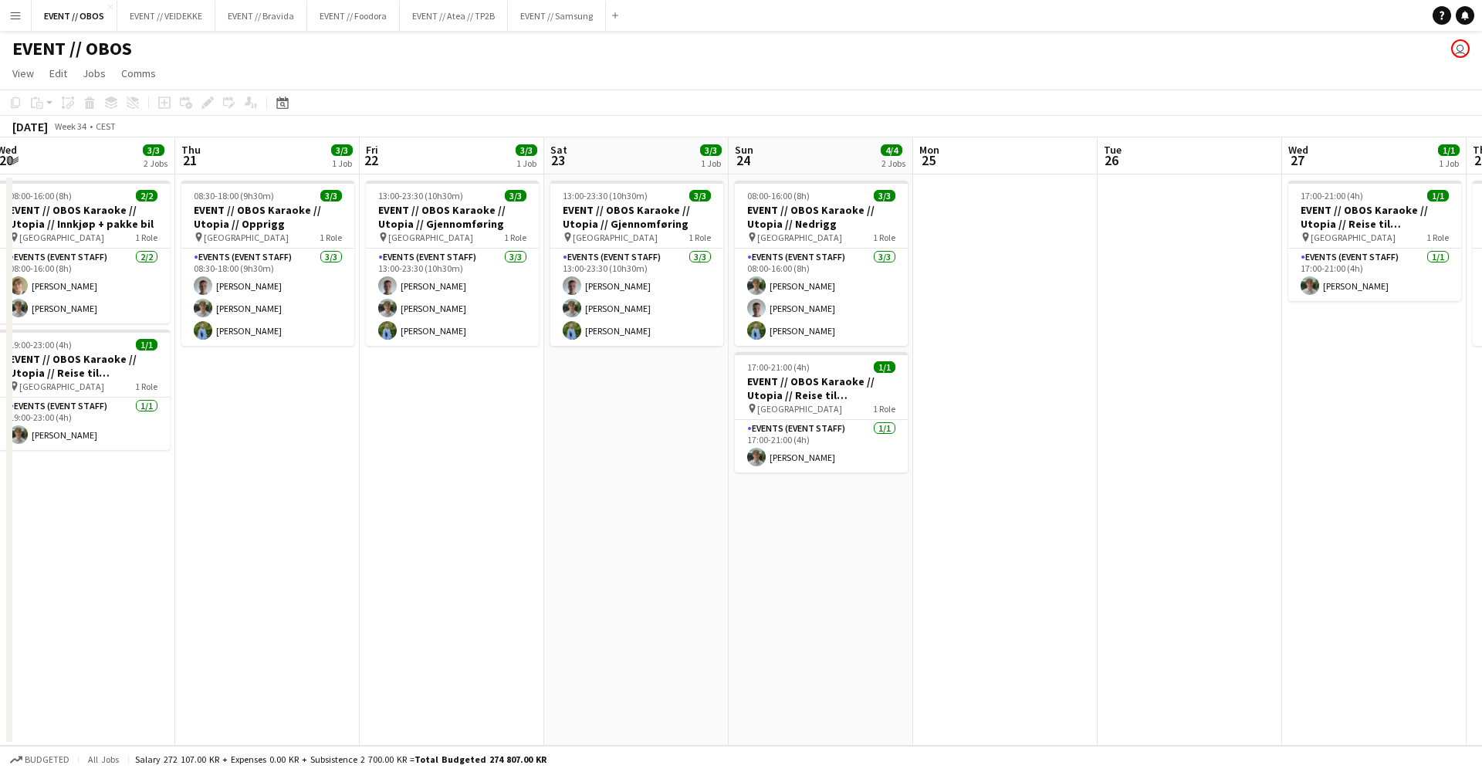
click at [475, 33] on div "EVENT // OBOS user" at bounding box center [741, 45] width 1482 height 29
click at [475, 26] on button "EVENT // Atea // TP2B Close" at bounding box center [454, 16] width 108 height 30
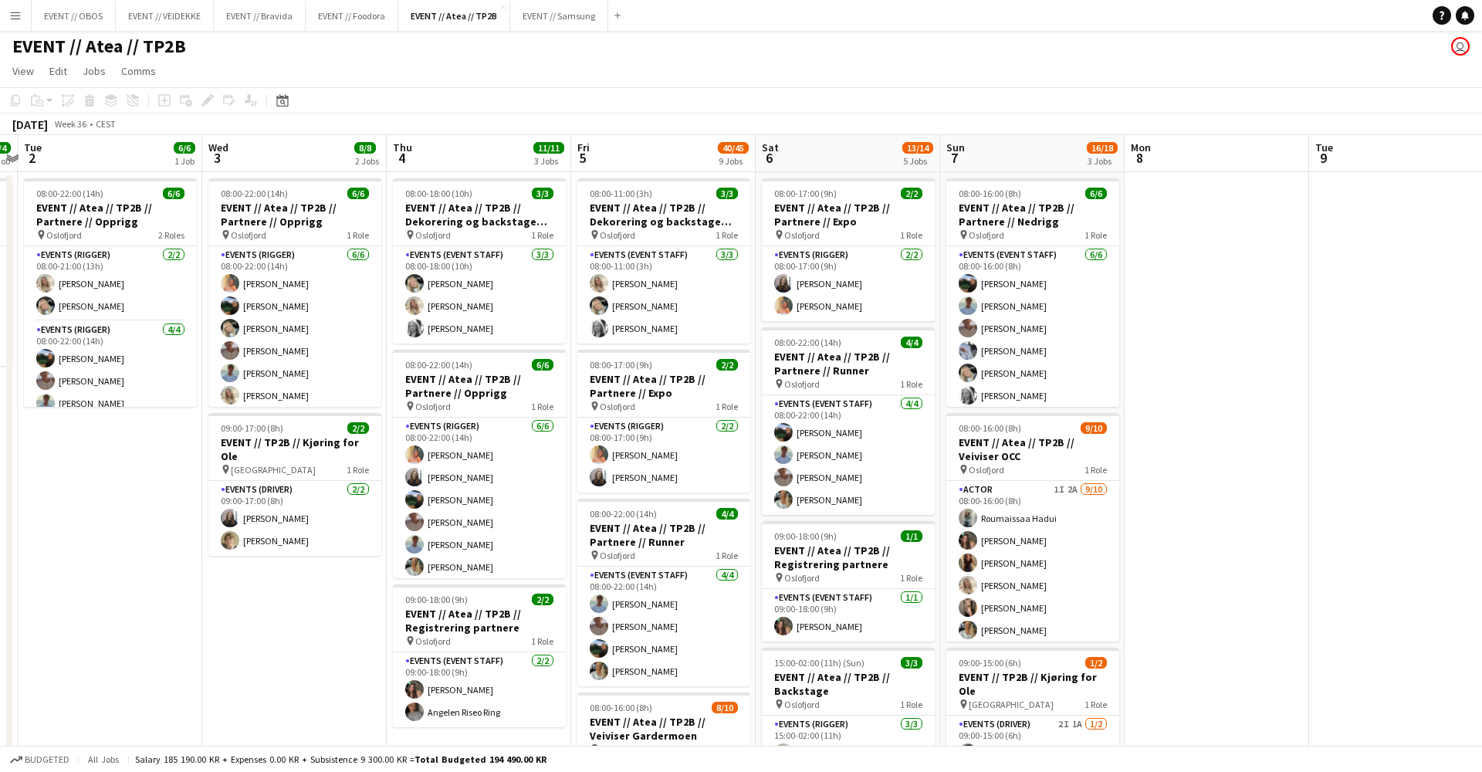
scroll to position [166, 0]
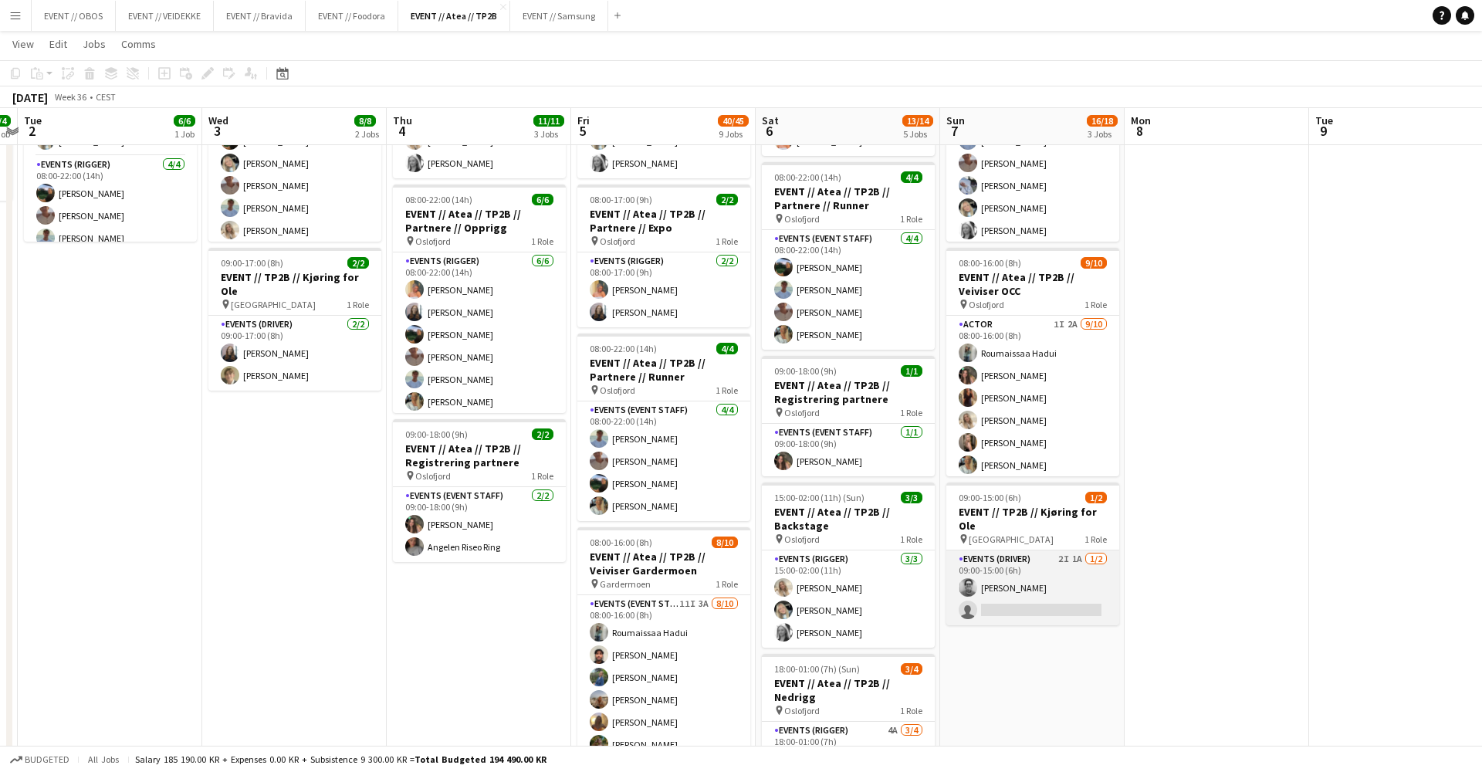
click at [1011, 573] on app-card-role "Events (Driver) 2I 1A [DATE] 09:00-15:00 (6h) [PERSON_NAME] single-neutral-acti…" at bounding box center [1032, 587] width 173 height 75
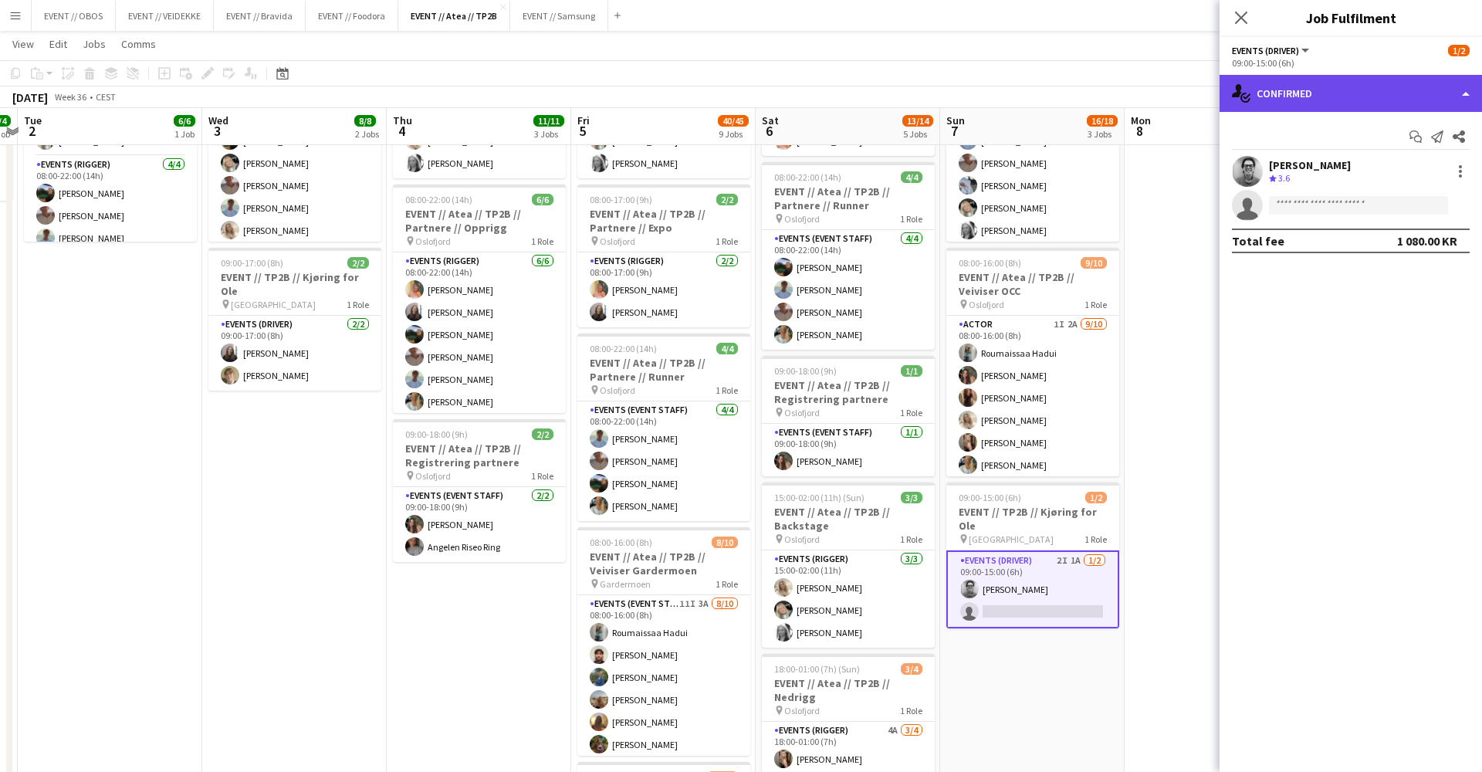
click at [1244, 97] on icon at bounding box center [1247, 96] width 8 height 5
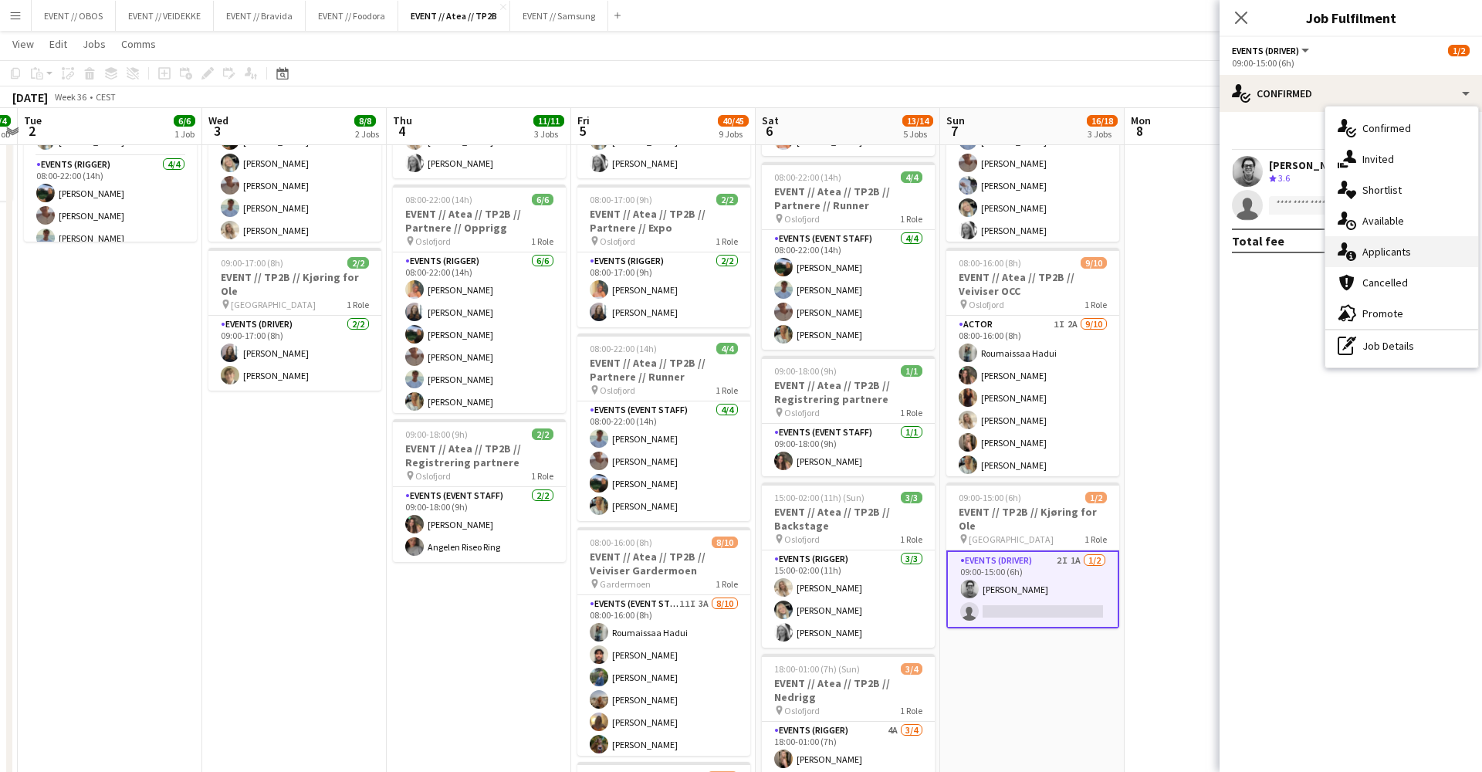
click at [1337, 262] on div "single-neutral-actions-information Applicants" at bounding box center [1401, 251] width 153 height 31
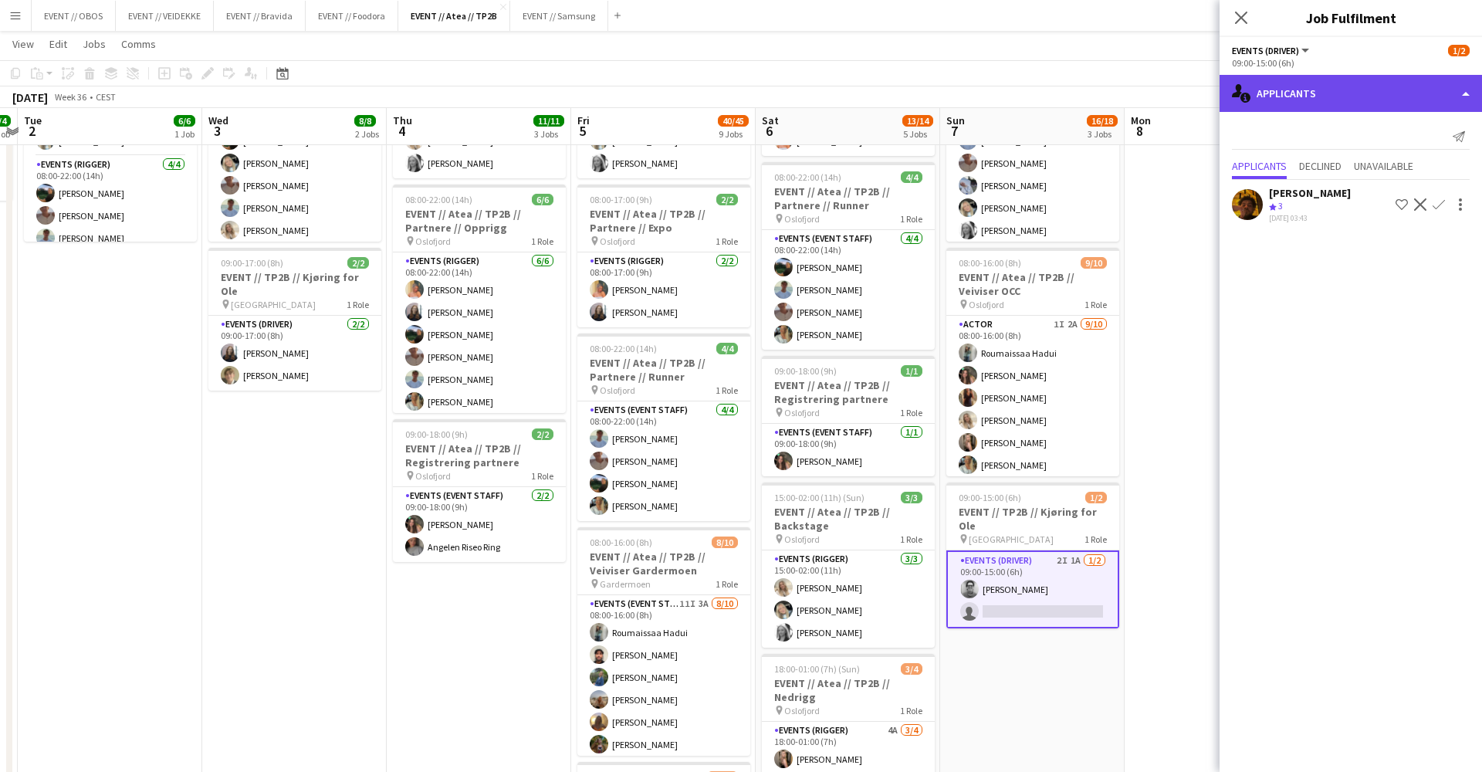
click at [1292, 96] on div "single-neutral-actions-information Applicants" at bounding box center [1351, 93] width 262 height 37
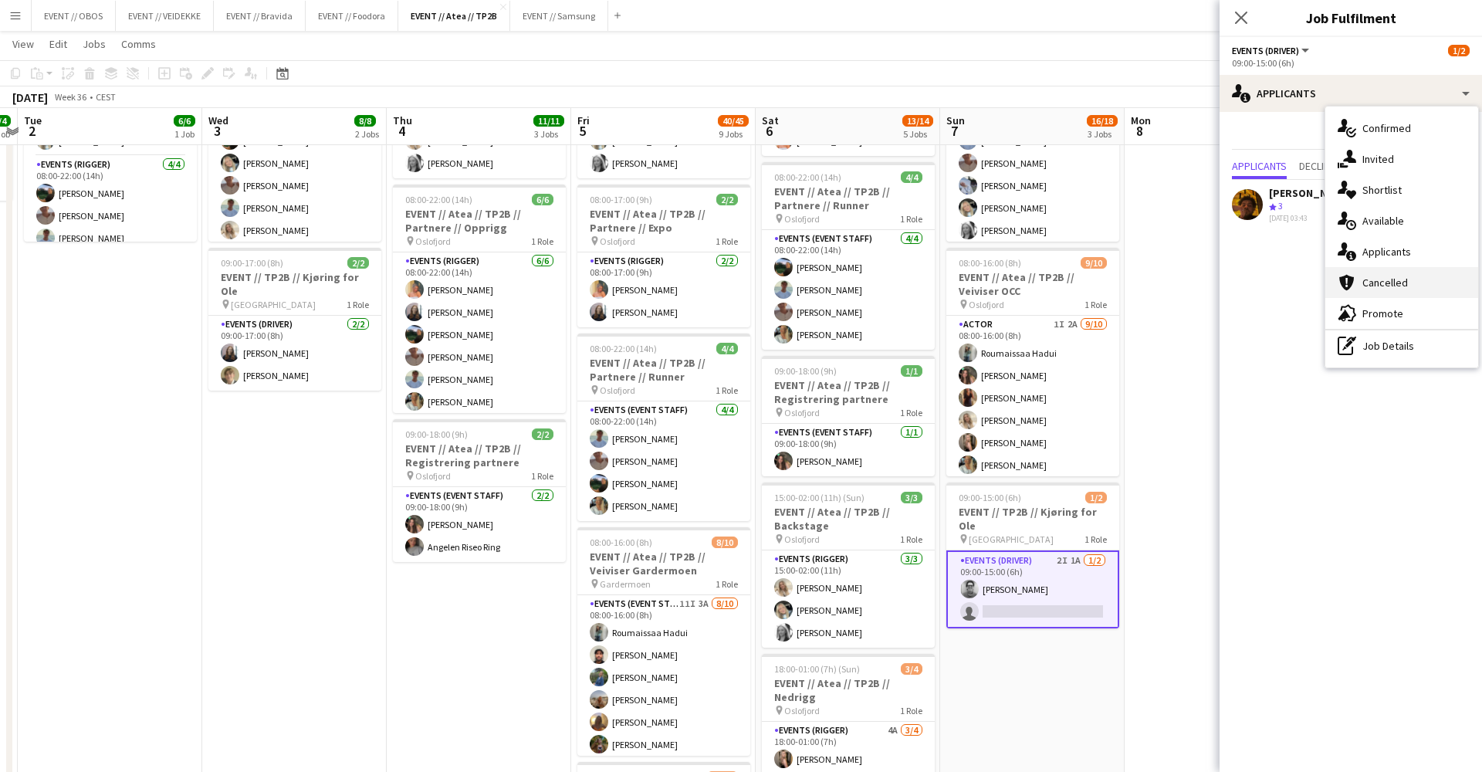
click at [1359, 273] on div "cancellation Cancelled" at bounding box center [1401, 282] width 153 height 31
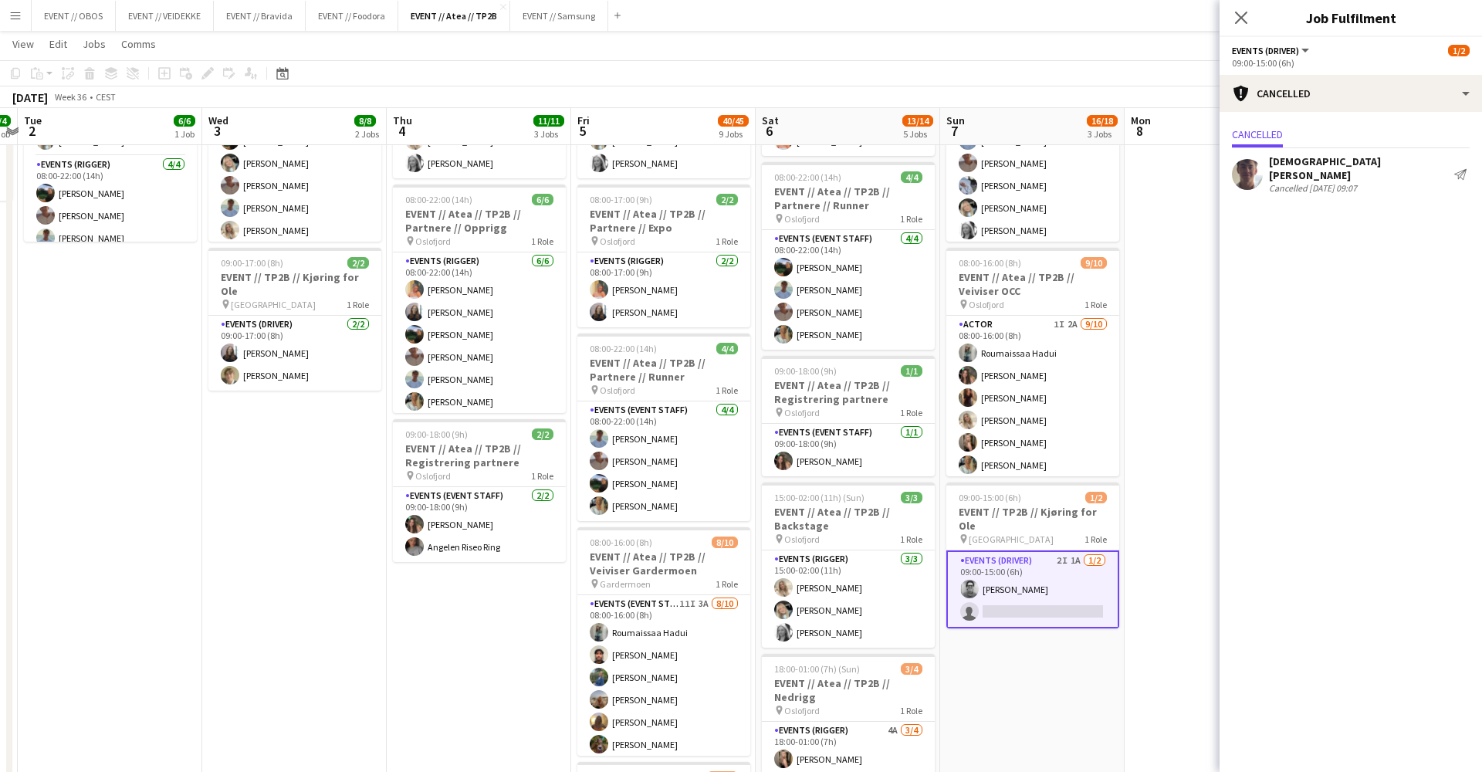
click at [1279, 182] on div "Cancelled [DATE] 09:07" at bounding box center [1358, 188] width 179 height 12
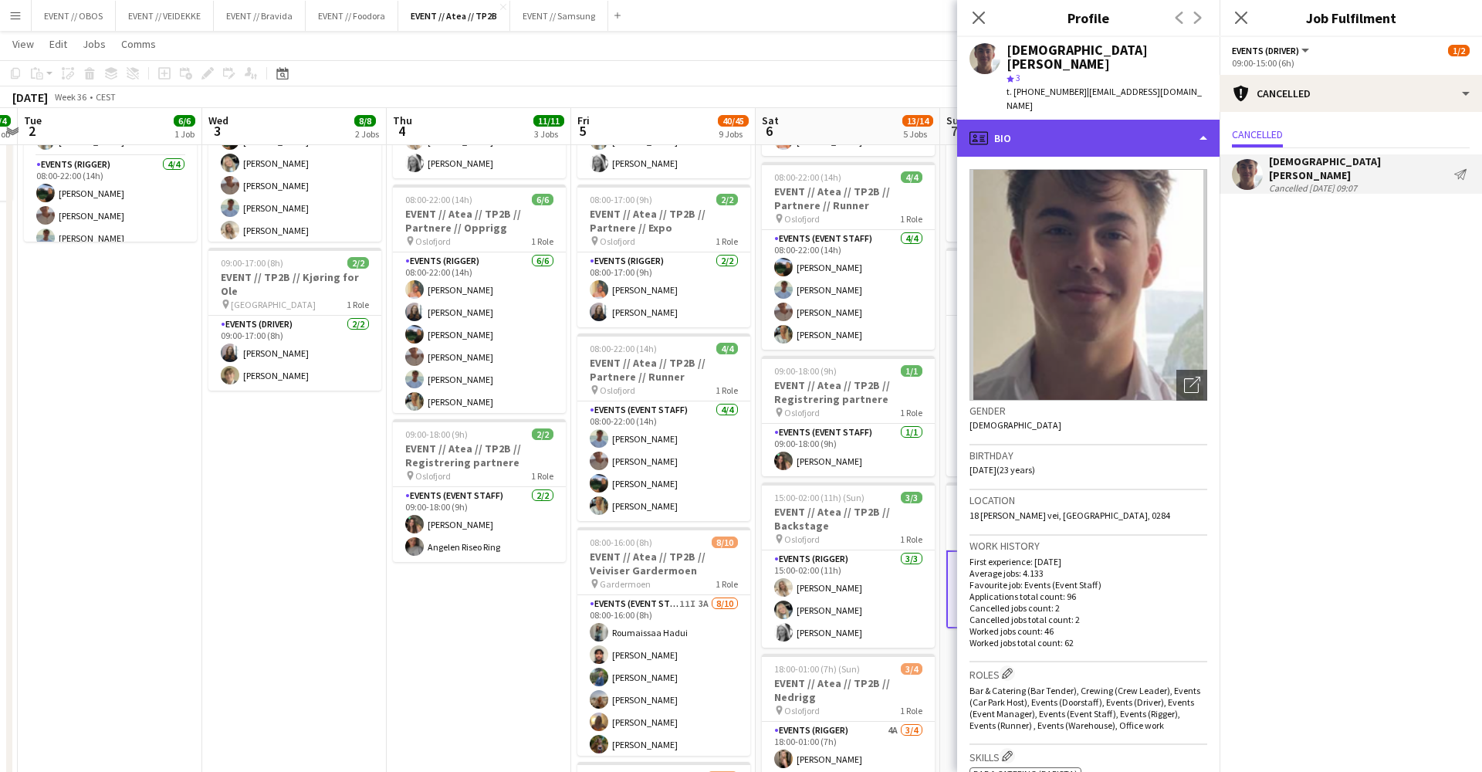
click at [1169, 120] on div "profile Bio" at bounding box center [1088, 138] width 262 height 37
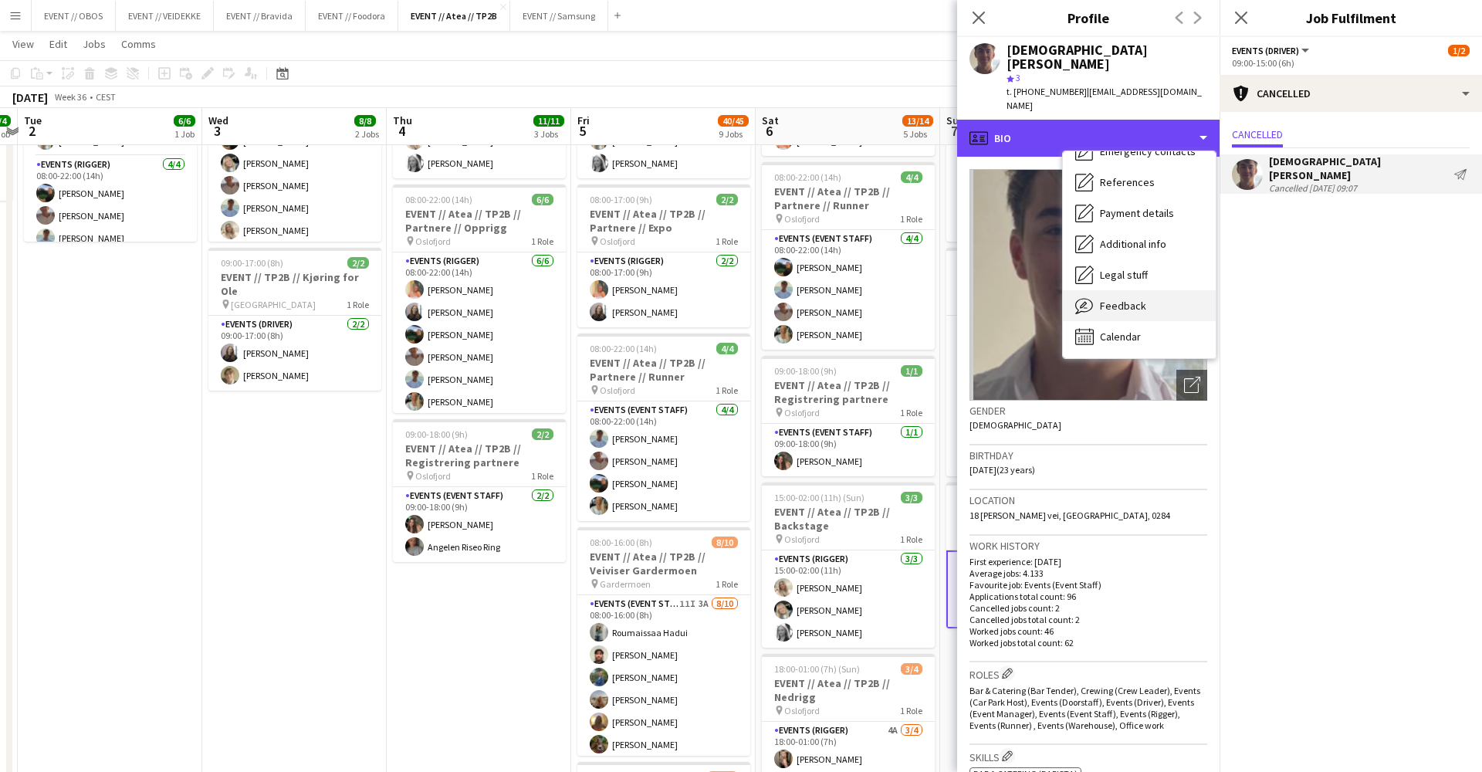
scroll to position [146, 0]
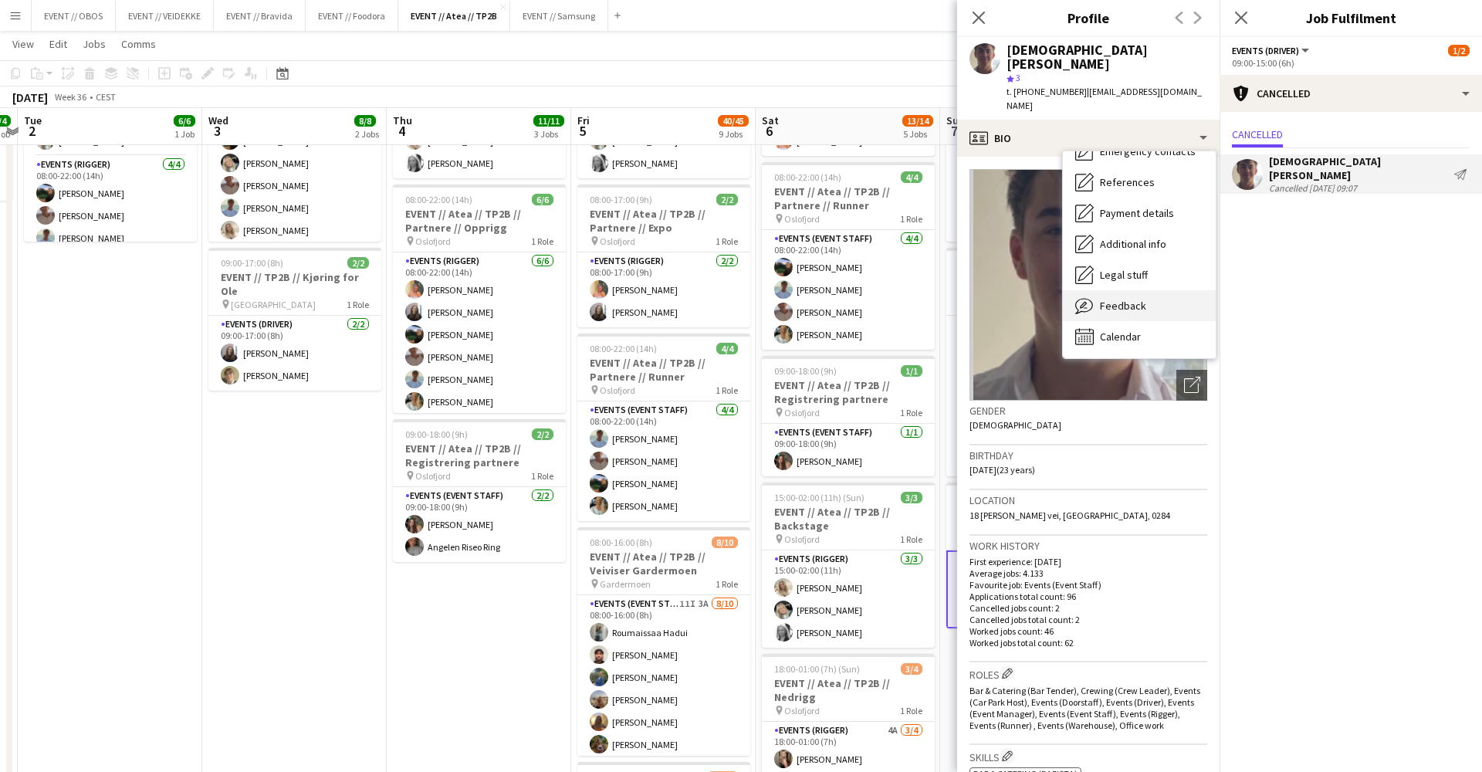
click at [1161, 290] on div "Feedback Feedback" at bounding box center [1139, 305] width 153 height 31
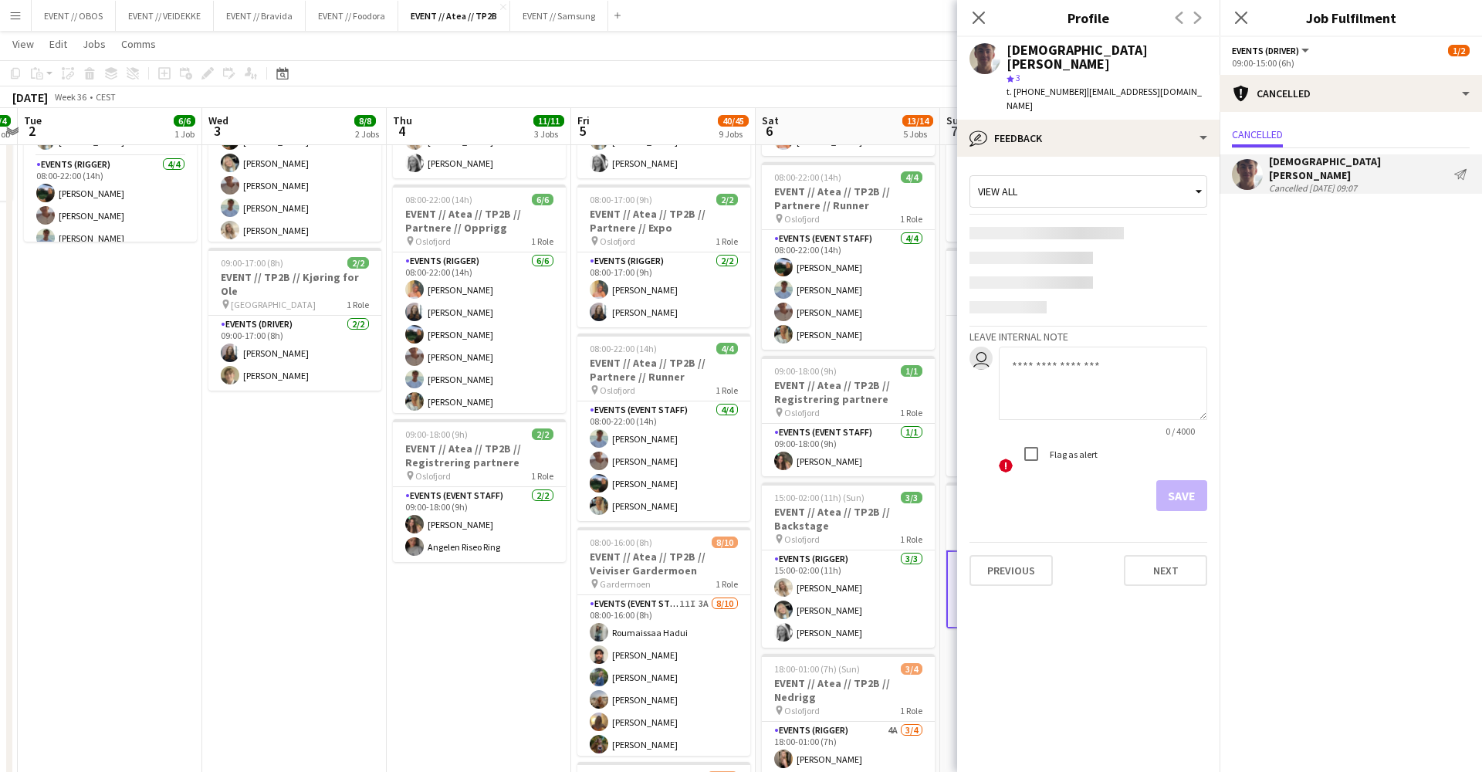
scroll to position [0, 0]
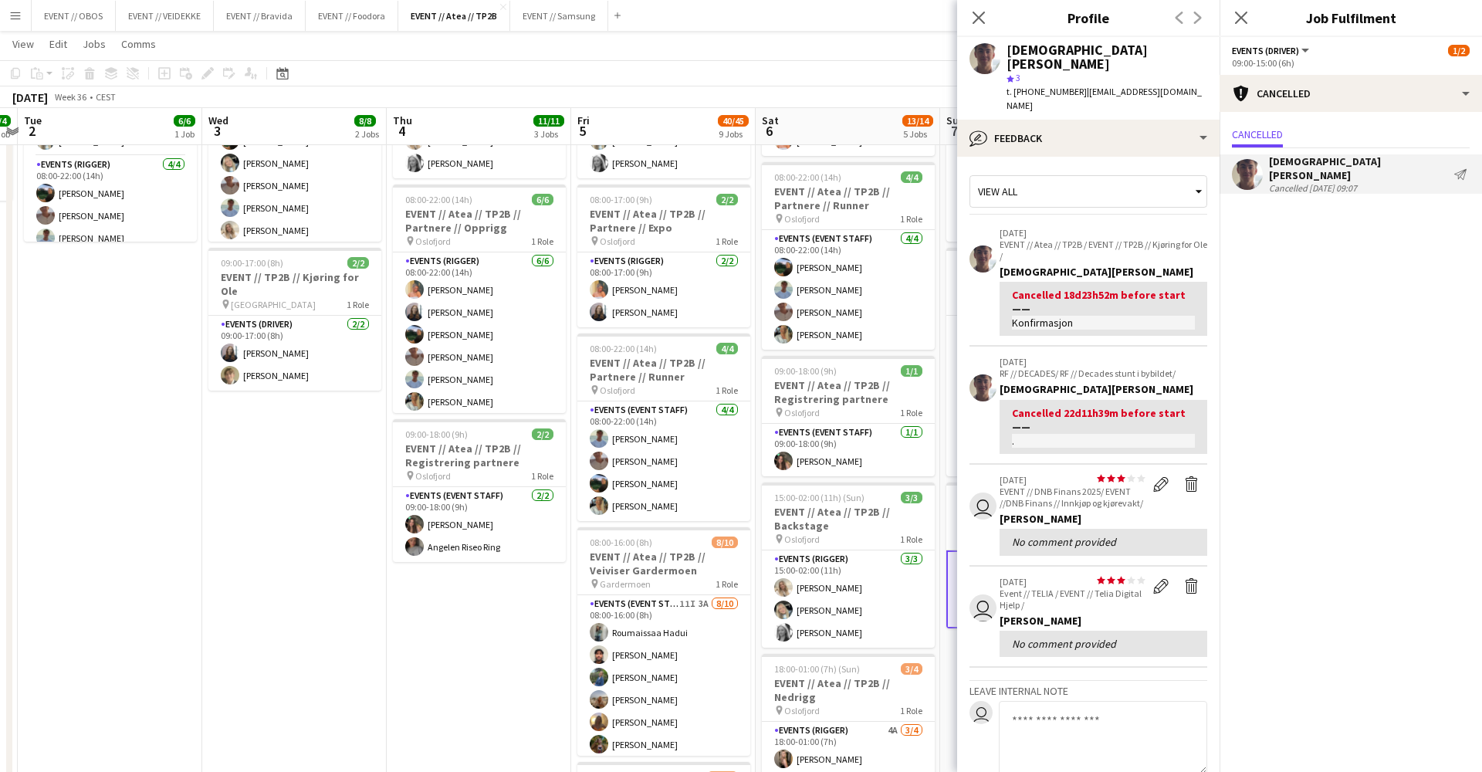
click at [861, 58] on app-page-menu "View Day view expanded Day view collapsed Month view Date picker Jump to [DATE]…" at bounding box center [741, 45] width 1482 height 29
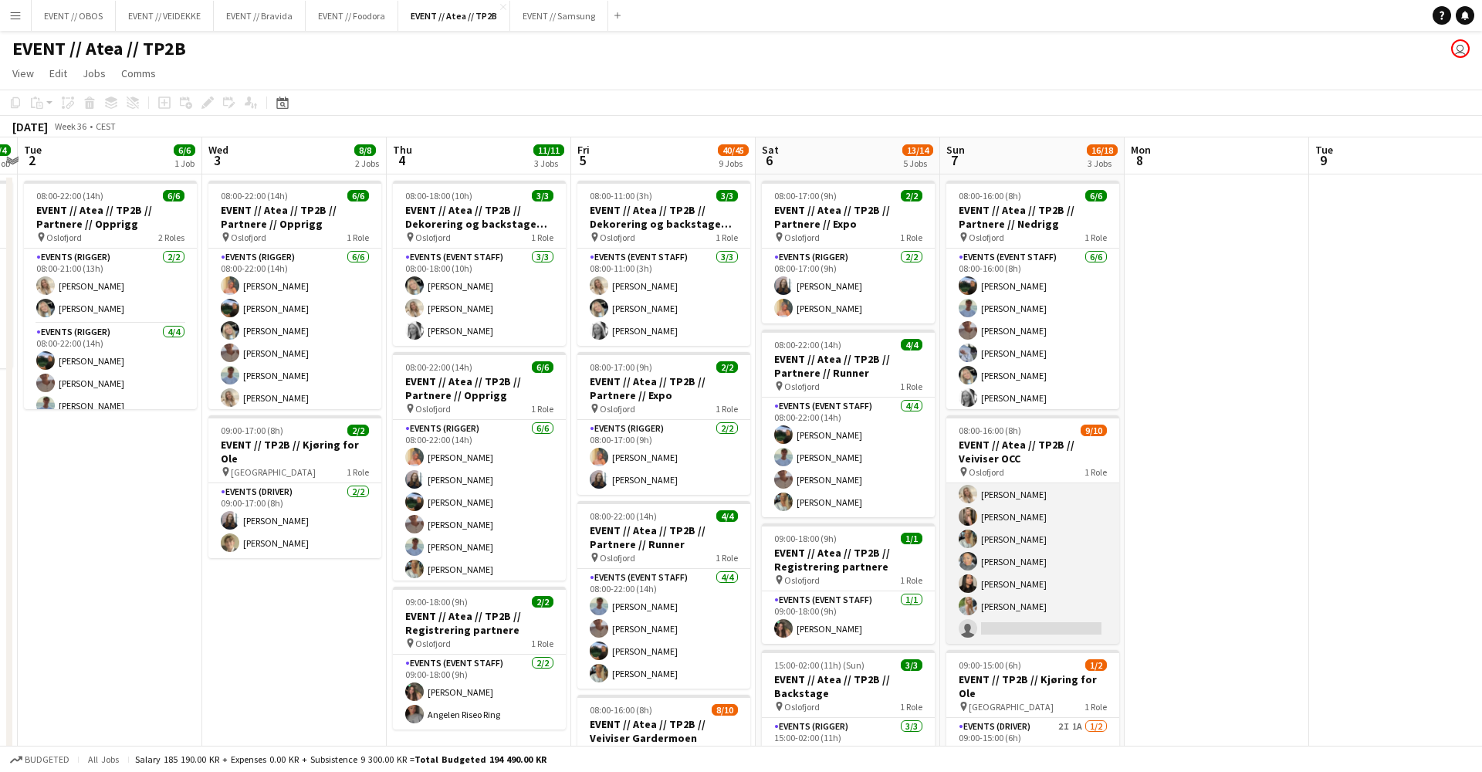
scroll to position [98, 0]
click at [1074, 499] on app-card-role "Actor 1I 2A [DATE] 08:00-16:00 (8h) [PERSON_NAME] [PERSON_NAME] [PERSON_NAME] […" at bounding box center [1032, 517] width 173 height 254
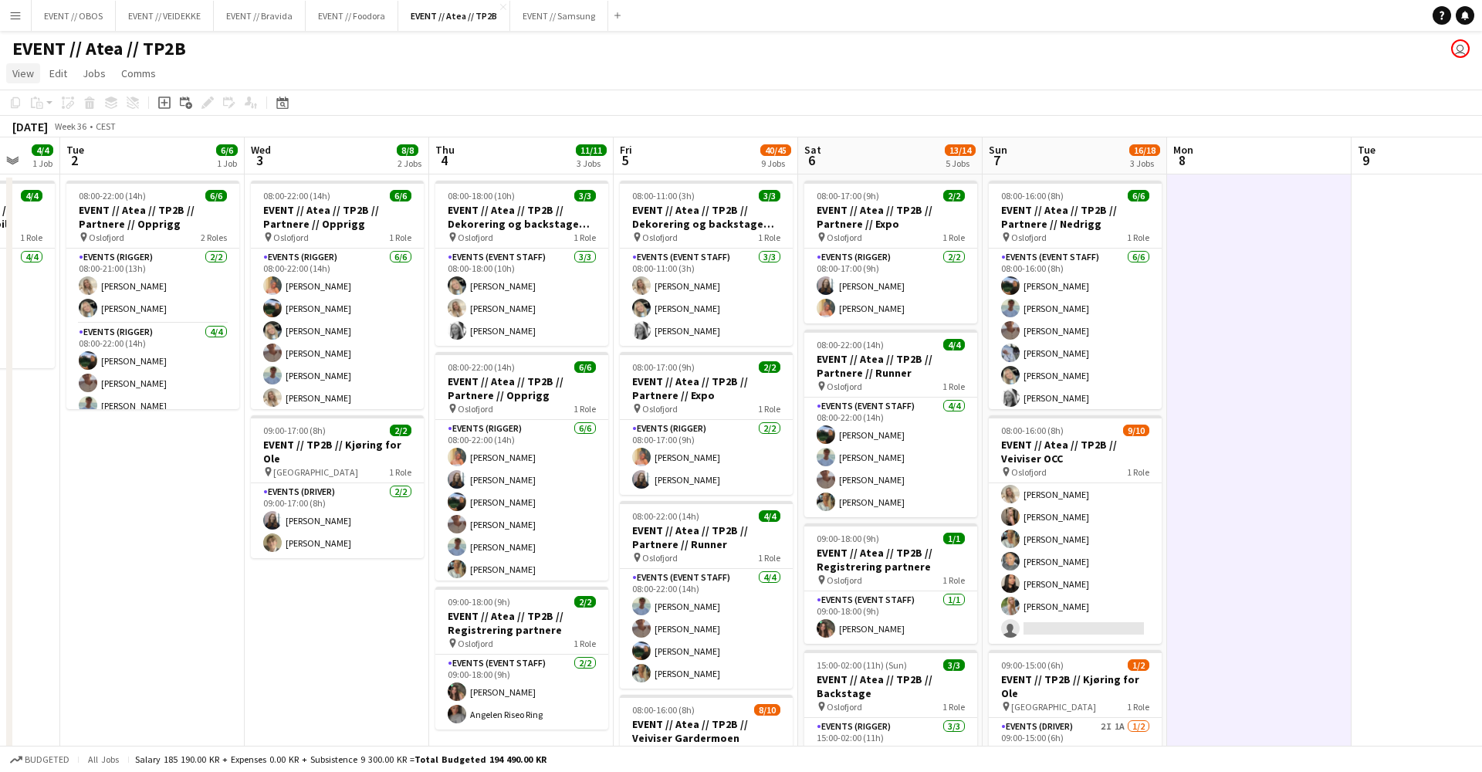
scroll to position [0, 479]
